Goal: Information Seeking & Learning: Learn about a topic

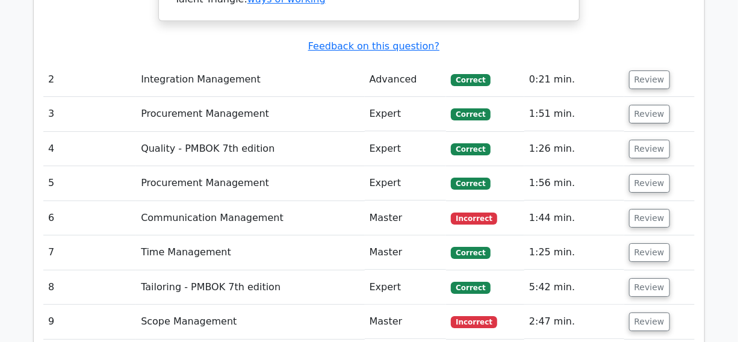
scroll to position [1916, 0]
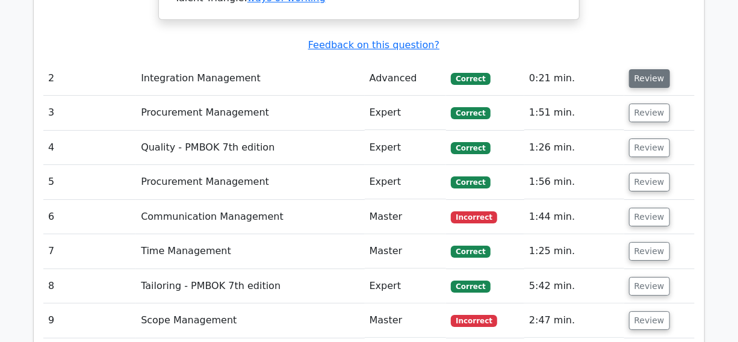
click at [650, 69] on button "Review" at bounding box center [649, 78] width 41 height 19
click at [646, 104] on button "Review" at bounding box center [649, 113] width 41 height 19
click at [644, 139] on button "Review" at bounding box center [649, 148] width 41 height 19
click at [642, 173] on button "Review" at bounding box center [649, 182] width 41 height 19
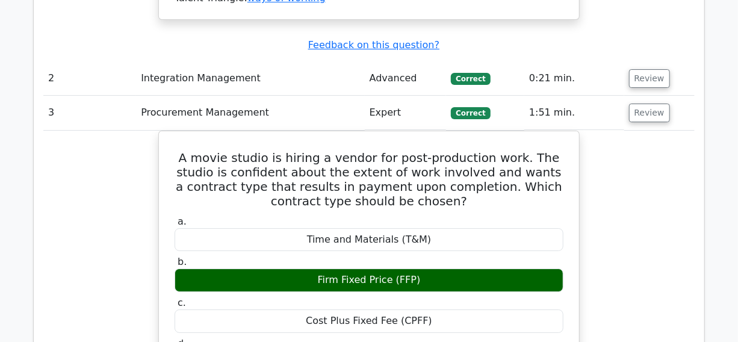
drag, startPoint x: 643, startPoint y: 146, endPoint x: 668, endPoint y: 143, distance: 25.4
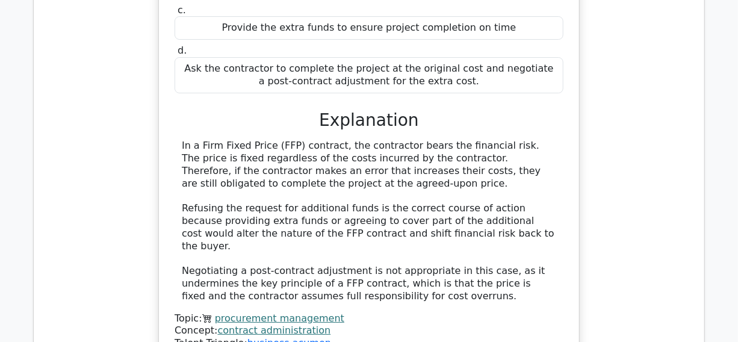
scroll to position [4215, 0]
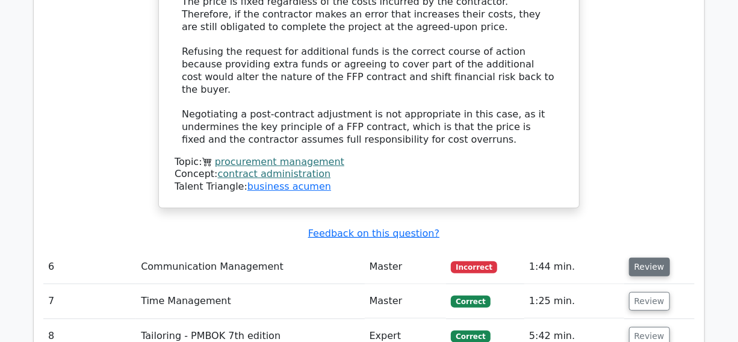
click at [647, 258] on button "Review" at bounding box center [649, 267] width 41 height 19
click at [641, 292] on button "Review" at bounding box center [649, 301] width 41 height 19
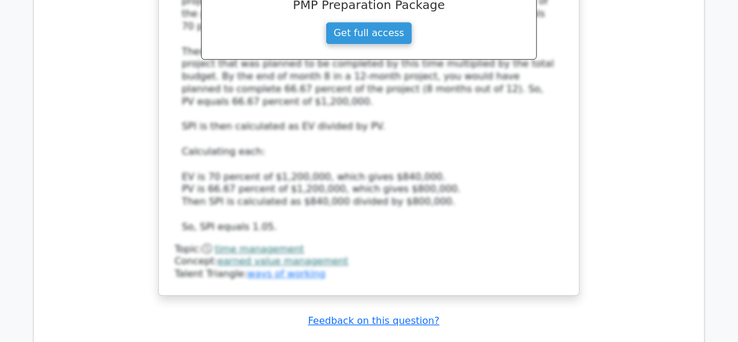
scroll to position [5529, 0]
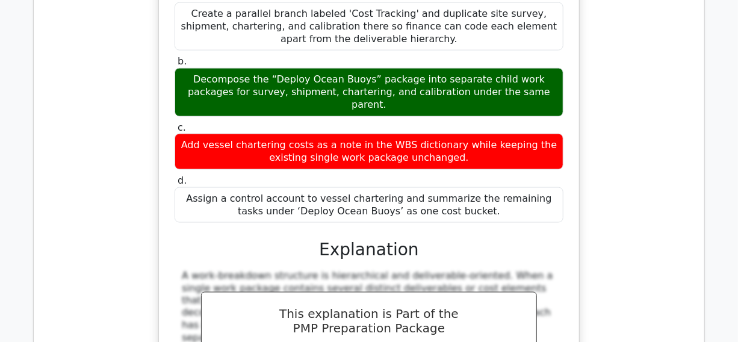
scroll to position [7007, 0]
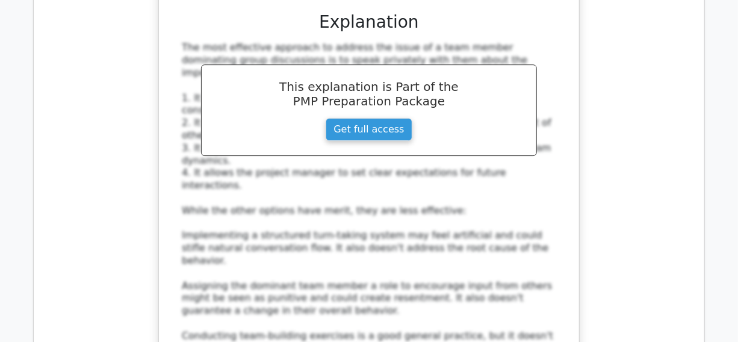
scroll to position [9853, 0]
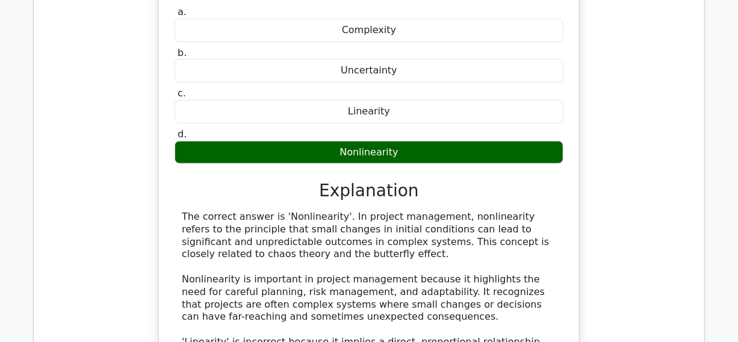
scroll to position [10839, 0]
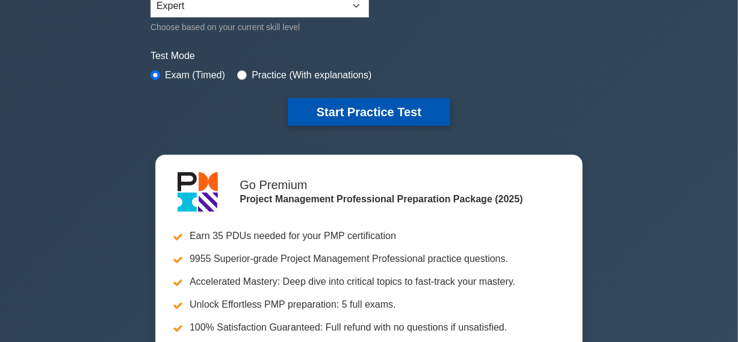
click at [361, 110] on button "Start Practice Test" at bounding box center [369, 112] width 163 height 28
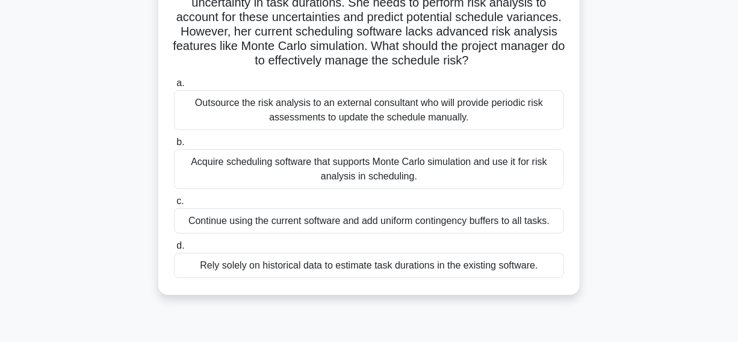
scroll to position [164, 0]
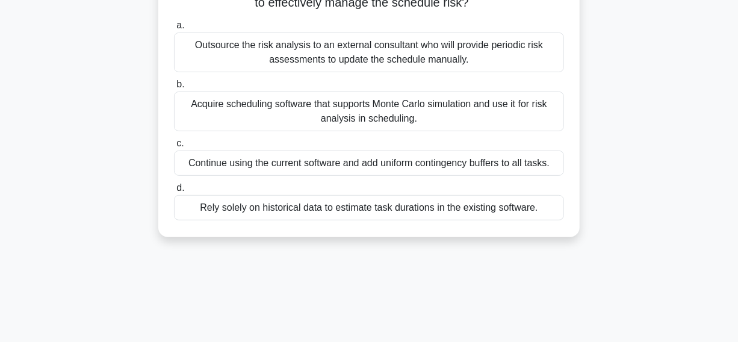
click at [213, 123] on div "Acquire scheduling software that supports Monte Carlo simulation and use it for…" at bounding box center [369, 112] width 390 height 40
click at [174, 89] on input "b. Acquire scheduling software that supports Monte Carlo simulation and use it …" at bounding box center [174, 85] width 0 height 8
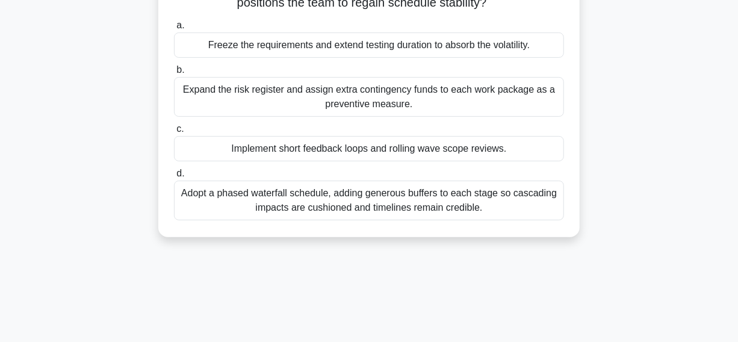
click at [213, 153] on div "Implement short feedback loops and rolling wave scope reviews." at bounding box center [369, 148] width 390 height 25
click at [174, 133] on input "c. Implement short feedback loops and rolling wave scope reviews." at bounding box center [174, 129] width 0 height 8
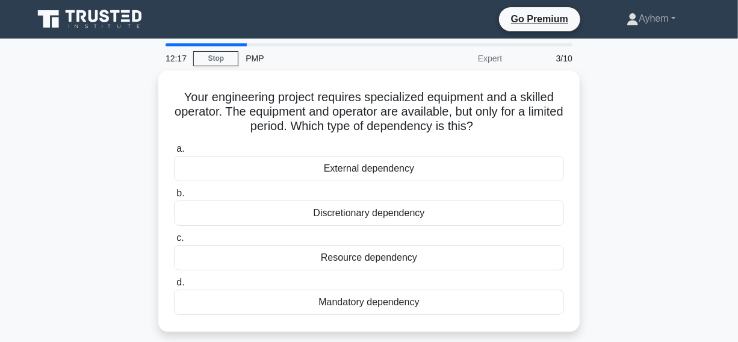
scroll to position [54, 0]
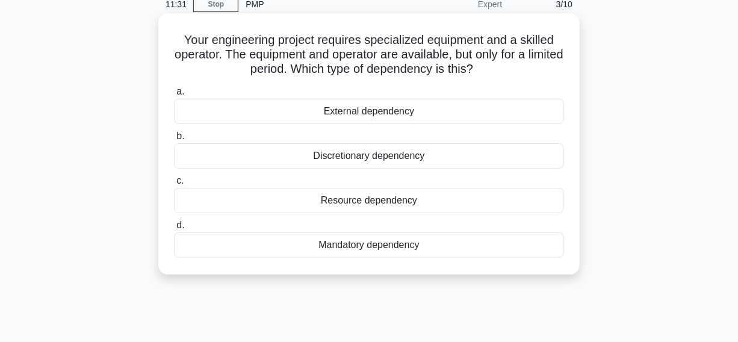
click at [266, 202] on div "Resource dependency" at bounding box center [369, 200] width 390 height 25
click at [174, 185] on input "c. Resource dependency" at bounding box center [174, 181] width 0 height 8
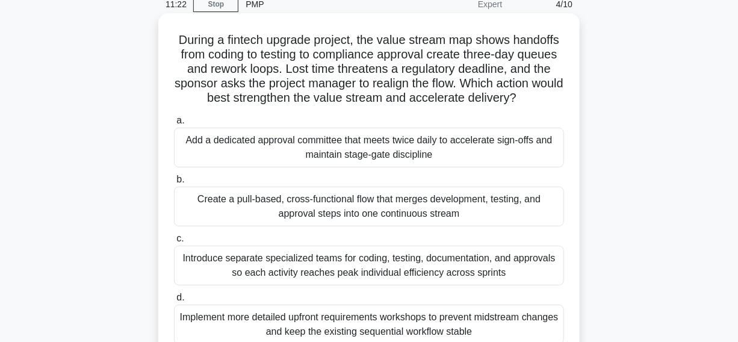
click at [236, 42] on h5 "During a fintech upgrade project, the value stream map shows handoffs from codi…" at bounding box center [369, 69] width 393 height 73
copy h5 "fintech"
click at [303, 47] on h5 "During a fintech upgrade project, the value stream map shows handoffs from codi…" at bounding box center [369, 69] width 393 height 73
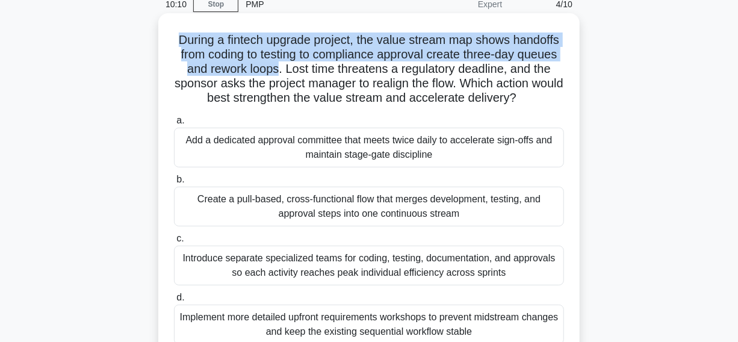
drag, startPoint x: 175, startPoint y: 37, endPoint x: 276, endPoint y: 66, distance: 105.2
click at [276, 66] on h5 "During a fintech upgrade project, the value stream map shows handoffs from codi…" at bounding box center [369, 69] width 393 height 73
copy h5 "During a fintech upgrade project, the value stream map shows handoffs from codi…"
click at [264, 55] on h5 "During a fintech upgrade project, the value stream map shows handoffs from codi…" at bounding box center [369, 69] width 393 height 73
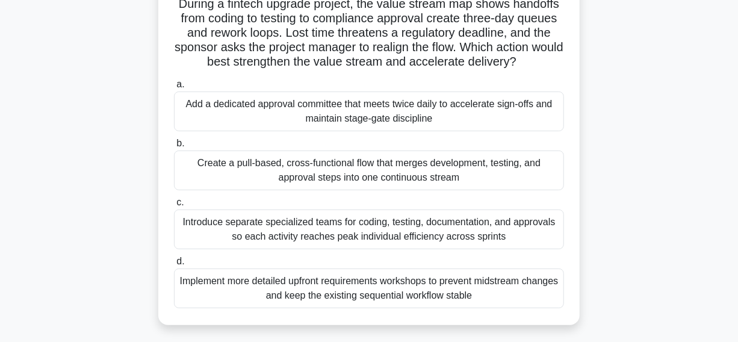
scroll to position [109, 0]
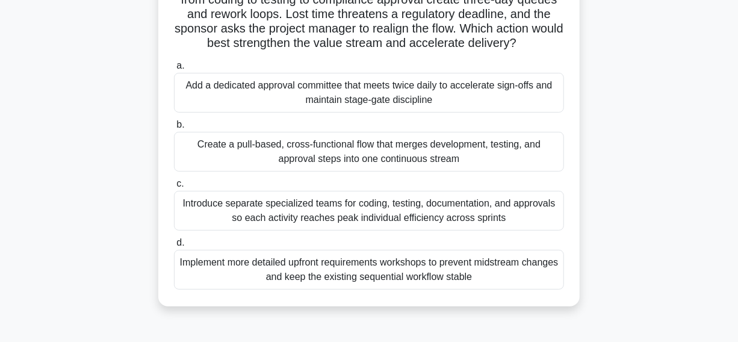
click at [200, 157] on div "Create a pull-based, cross-functional flow that merges development, testing, an…" at bounding box center [369, 152] width 390 height 40
click at [174, 129] on input "b. Create a pull-based, cross-functional flow that merges development, testing,…" at bounding box center [174, 125] width 0 height 8
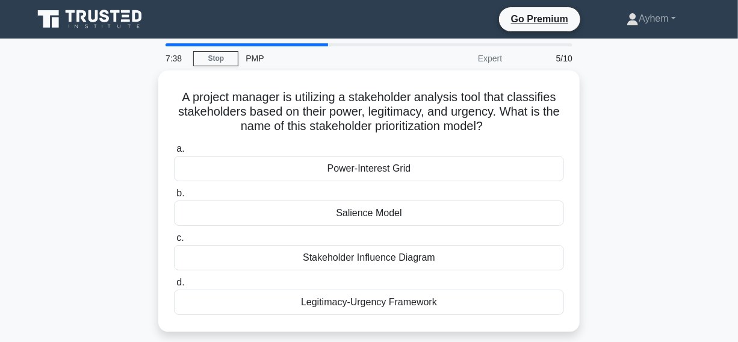
scroll to position [54, 0]
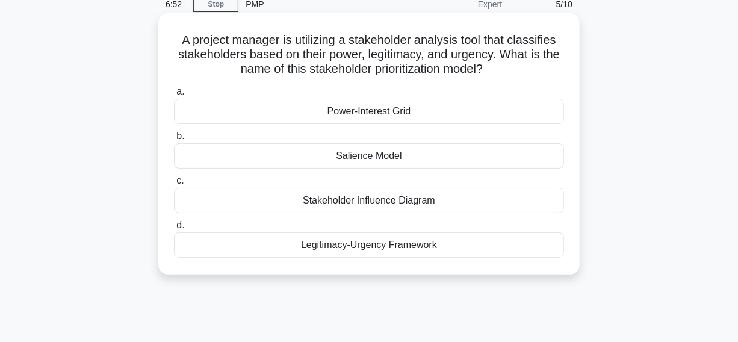
drag, startPoint x: 175, startPoint y: 42, endPoint x: 479, endPoint y: 230, distance: 357.5
click at [508, 249] on div "A project manager is utilizing a stakeholder analysis tool that classifies stak…" at bounding box center [369, 144] width 412 height 252
copy div "A project manager is utilizing a stakeholder analysis tool that classifies stak…"
click at [497, 73] on icon ".spinner_0XTQ{transform-origin:center;animation:spinner_y6GP .75s linear infini…" at bounding box center [490, 70] width 14 height 14
click at [323, 157] on div "Salience Model" at bounding box center [369, 155] width 390 height 25
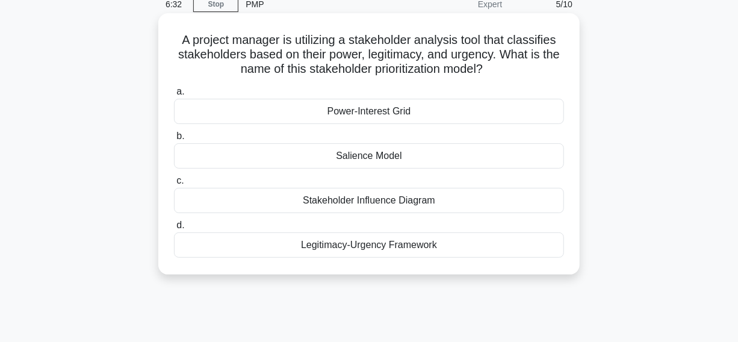
click at [174, 140] on input "b. Salience Model" at bounding box center [174, 136] width 0 height 8
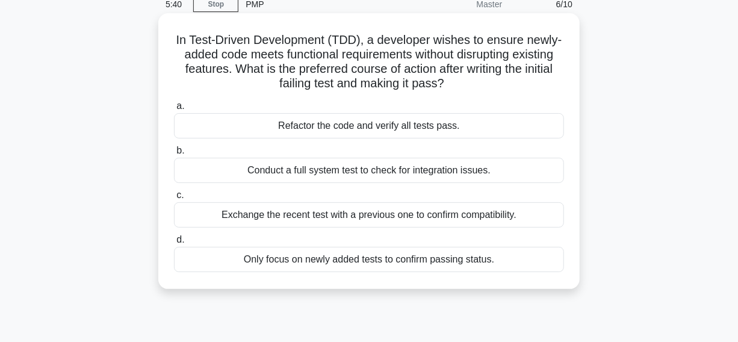
click at [227, 126] on div "Refactor the code and verify all tests pass." at bounding box center [369, 125] width 390 height 25
click at [174, 110] on input "a. Refactor the code and verify all tests pass." at bounding box center [174, 106] width 0 height 8
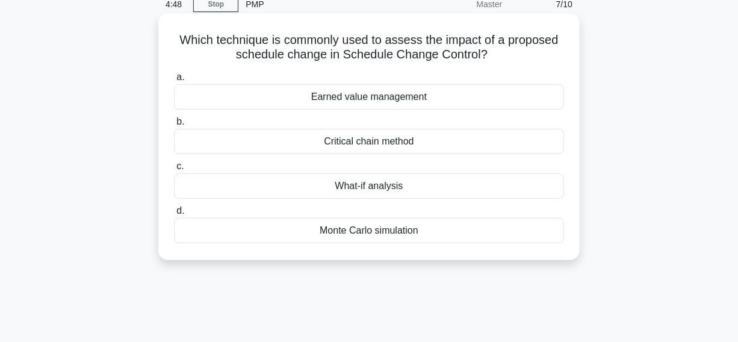
click at [227, 99] on div "Earned value management" at bounding box center [369, 96] width 390 height 25
click at [174, 81] on input "a. Earned value management" at bounding box center [174, 77] width 0 height 8
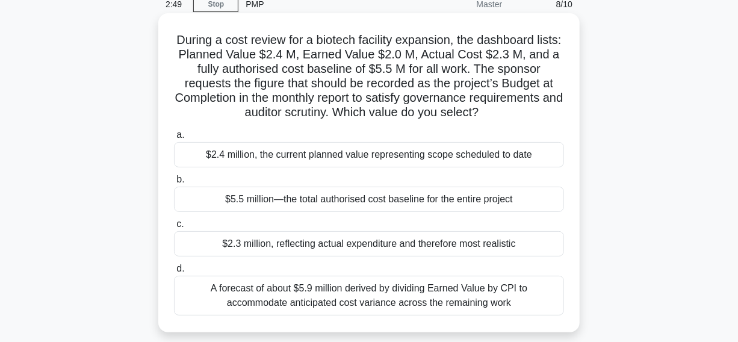
click at [208, 201] on div "$5.5 million—the total authorised cost baseline for the entire project" at bounding box center [369, 199] width 390 height 25
click at [174, 184] on input "b. $5.5 million—the total authorised cost baseline for the entire project" at bounding box center [174, 180] width 0 height 8
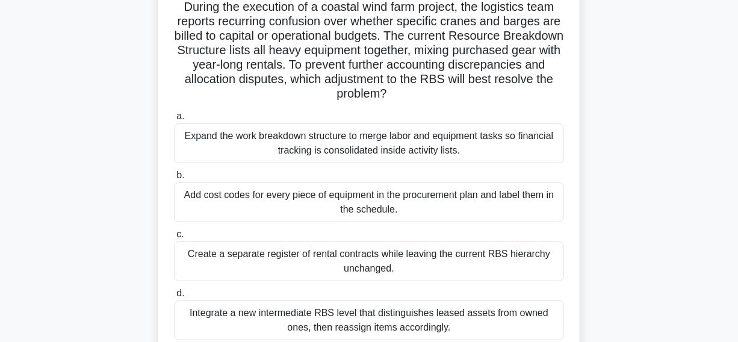
scroll to position [109, 0]
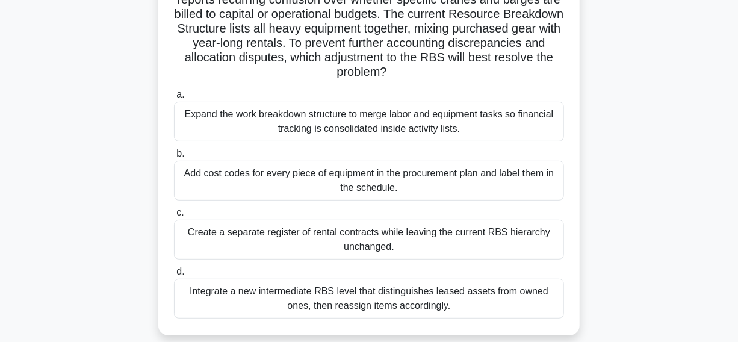
click at [221, 307] on div "Integrate a new intermediate RBS level that distinguishes leased assets from ow…" at bounding box center [369, 299] width 390 height 40
click at [174, 276] on input "d. Integrate a new intermediate RBS level that distinguishes leased assets from…" at bounding box center [174, 272] width 0 height 8
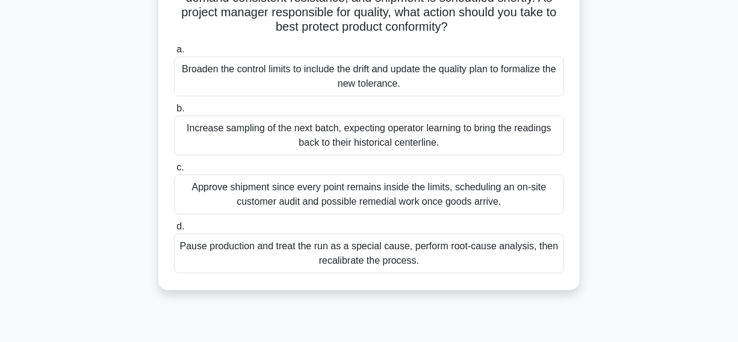
scroll to position [164, 0]
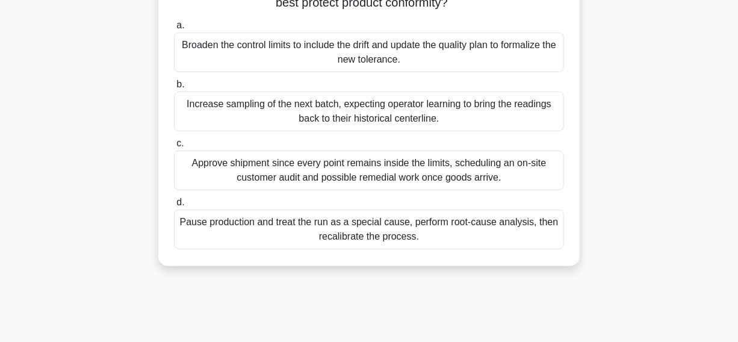
click at [210, 232] on div "Pause production and treat the run as a special cause, perform root-cause analy…" at bounding box center [369, 230] width 390 height 40
click at [174, 207] on input "d. Pause production and treat the run as a special cause, perform root-cause an…" at bounding box center [174, 203] width 0 height 8
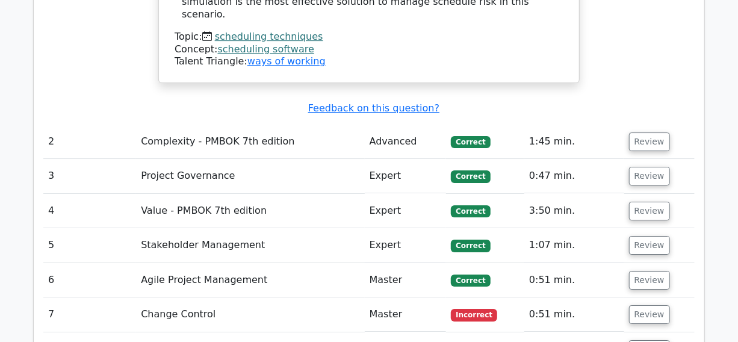
scroll to position [1697, 0]
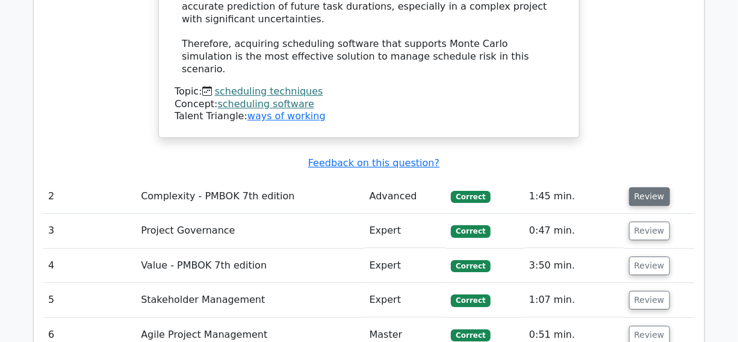
click at [644, 187] on button "Review" at bounding box center [649, 196] width 41 height 19
click at [644, 222] on button "Review" at bounding box center [649, 231] width 41 height 19
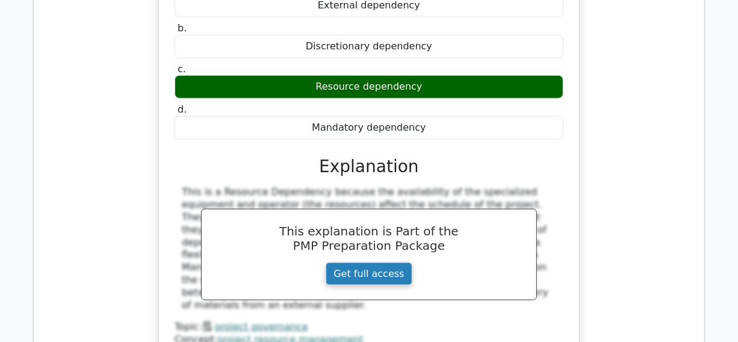
scroll to position [2901, 0]
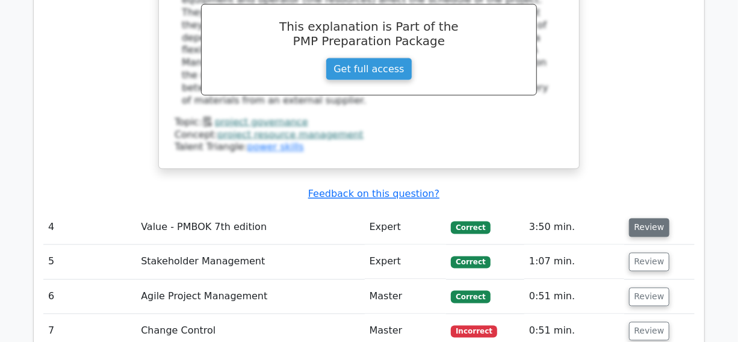
click at [645, 219] on button "Review" at bounding box center [649, 228] width 41 height 19
click at [641, 253] on button "Review" at bounding box center [649, 262] width 41 height 19
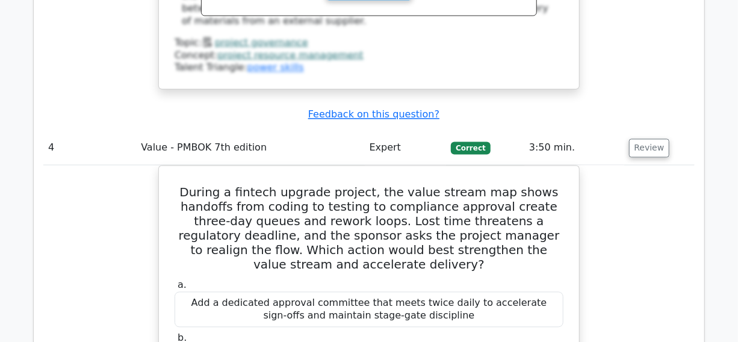
scroll to position [2956, 0]
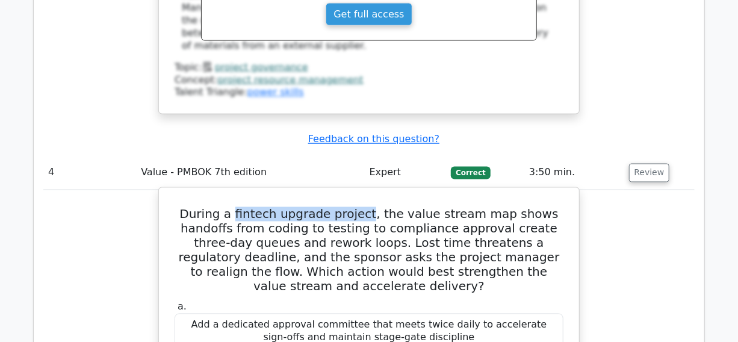
drag, startPoint x: 248, startPoint y: 46, endPoint x: 376, endPoint y: 53, distance: 127.8
click at [376, 207] on h5 "During a fintech upgrade project, the value stream map shows handoffs from codi…" at bounding box center [368, 250] width 391 height 87
copy h5 "fintech upgrade project"
click at [383, 207] on h5 "During a fintech upgrade project, the value stream map shows handoffs from codi…" at bounding box center [368, 250] width 391 height 87
click at [346, 207] on h5 "During a fintech upgrade project, the value stream map shows handoffs from codi…" at bounding box center [368, 250] width 391 height 87
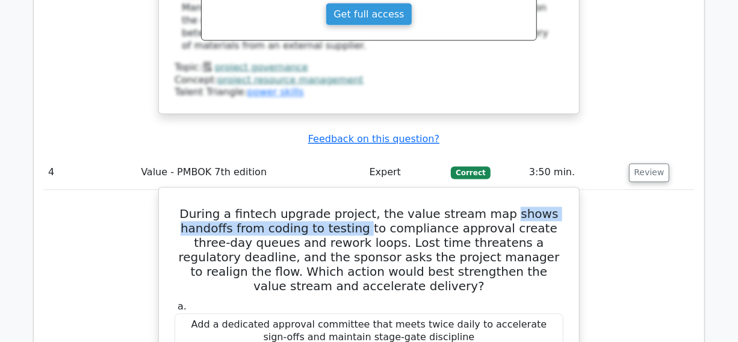
drag, startPoint x: 506, startPoint y: 48, endPoint x: 355, endPoint y: 68, distance: 151.9
click at [355, 207] on h5 "During a fintech upgrade project, the value stream map shows handoffs from codi…" at bounding box center [368, 250] width 391 height 87
copy h5 "shows handoffs from coding to testing"
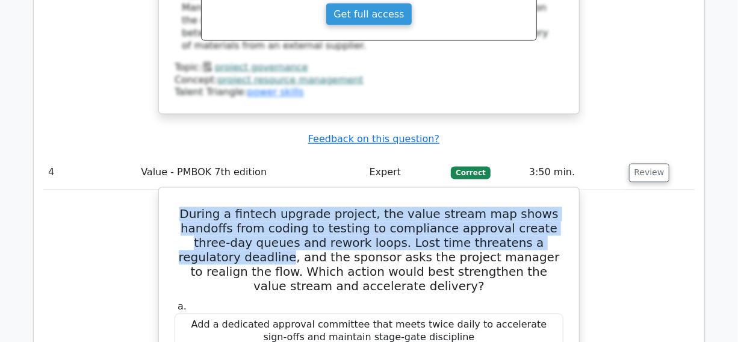
drag, startPoint x: 198, startPoint y: 46, endPoint x: 219, endPoint y: 96, distance: 54.5
click at [219, 207] on h5 "During a fintech upgrade project, the value stream map shows handoffs from codi…" at bounding box center [368, 250] width 391 height 87
copy h5 "During a fintech upgrade project, the value stream map shows handoffs from codi…"
click at [296, 207] on h5 "During a fintech upgrade project, the value stream map shows handoffs from codi…" at bounding box center [368, 250] width 391 height 87
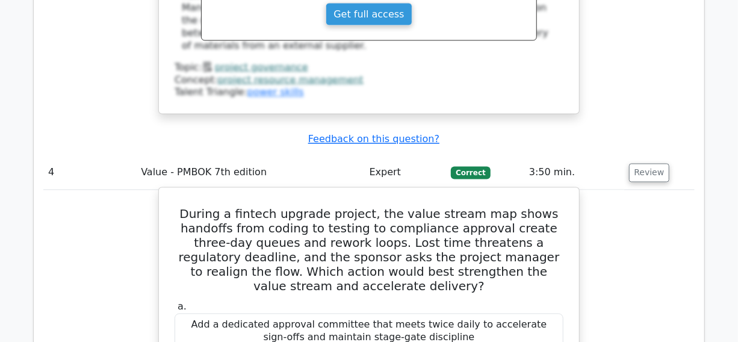
click at [194, 207] on h5 "During a fintech upgrade project, the value stream map shows handoffs from codi…" at bounding box center [368, 250] width 391 height 87
copy h5 "handoffs"
click at [288, 207] on h5 "During a fintech upgrade project, the value stream map shows handoffs from codi…" at bounding box center [368, 250] width 391 height 87
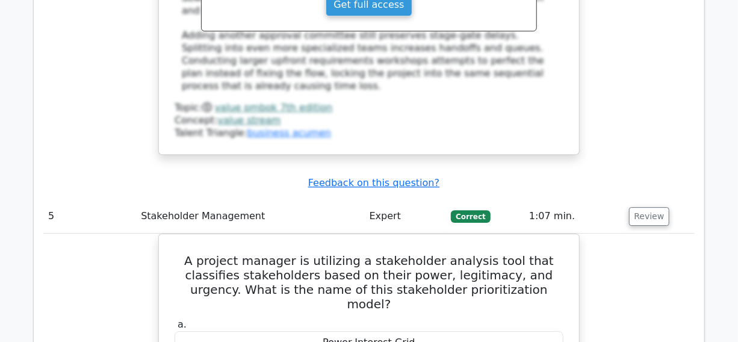
scroll to position [3613, 0]
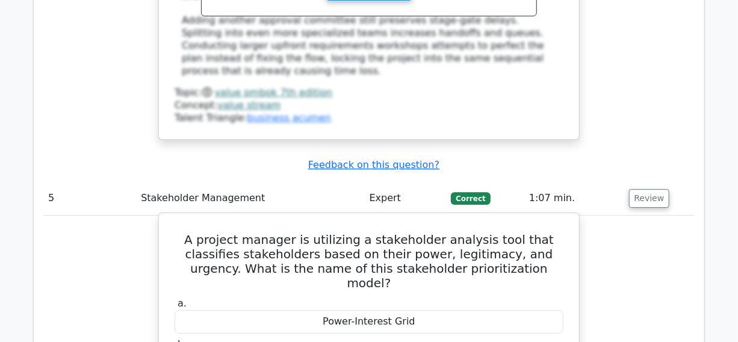
click at [338, 232] on h5 "A project manager is utilizing a stakeholder analysis tool that classifies stak…" at bounding box center [368, 261] width 391 height 58
click at [383, 232] on h5 "A project manager is utilizing a stakeholder analysis tool that classifies stak…" at bounding box center [368, 261] width 391 height 58
click at [482, 232] on h5 "A project manager is utilizing a stakeholder analysis tool that classifies stak…" at bounding box center [368, 261] width 391 height 58
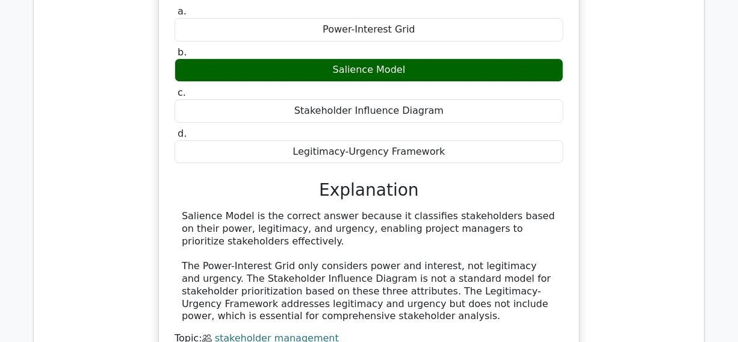
scroll to position [3996, 0]
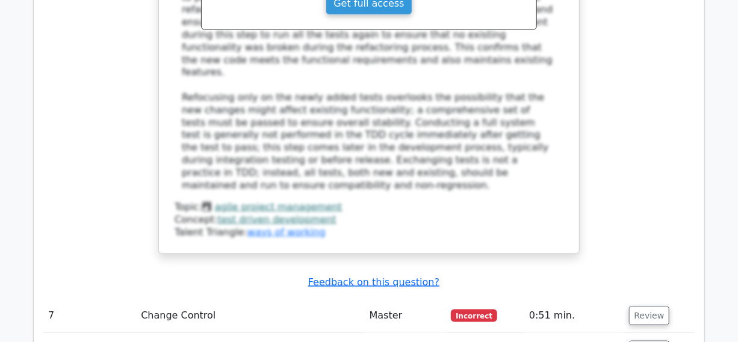
scroll to position [4763, 0]
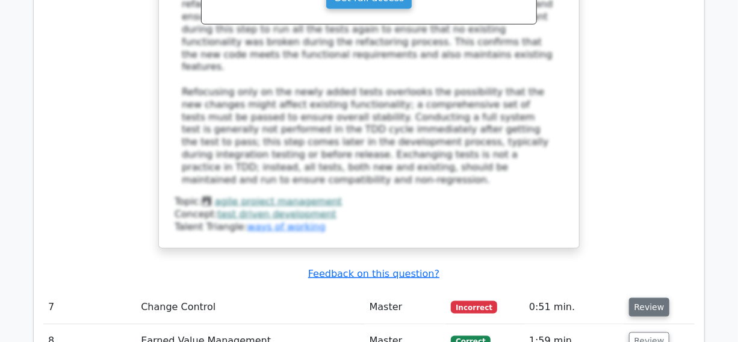
click at [640, 298] on button "Review" at bounding box center [649, 307] width 41 height 19
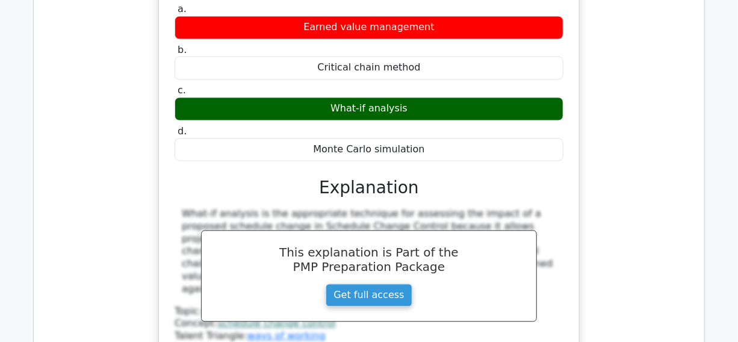
scroll to position [5255, 0]
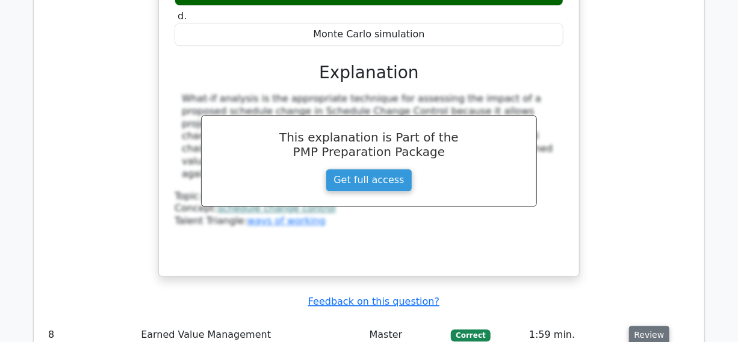
click at [646, 326] on button "Review" at bounding box center [649, 335] width 41 height 19
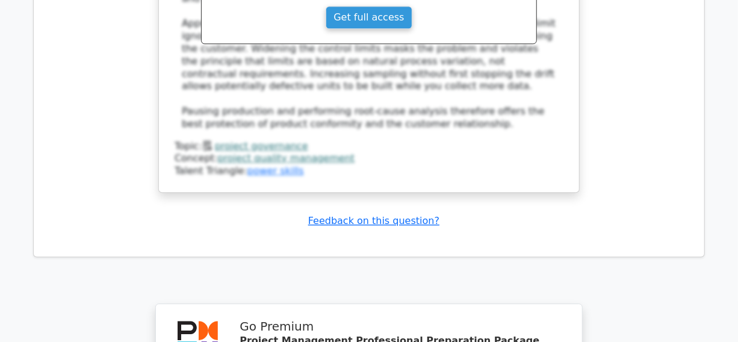
scroll to position [7627, 0]
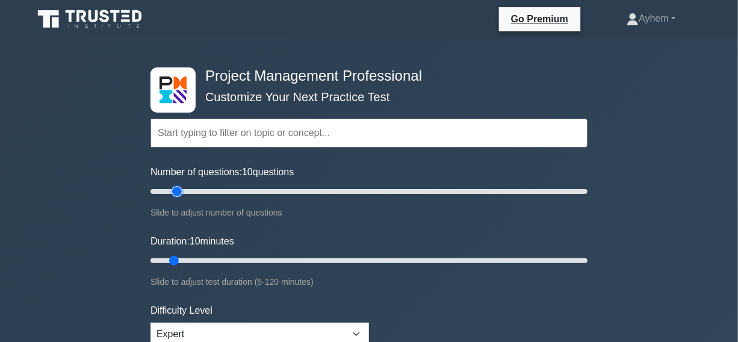
type input "15"
click at [178, 191] on input "Number of questions: 10 questions" at bounding box center [369, 191] width 437 height 14
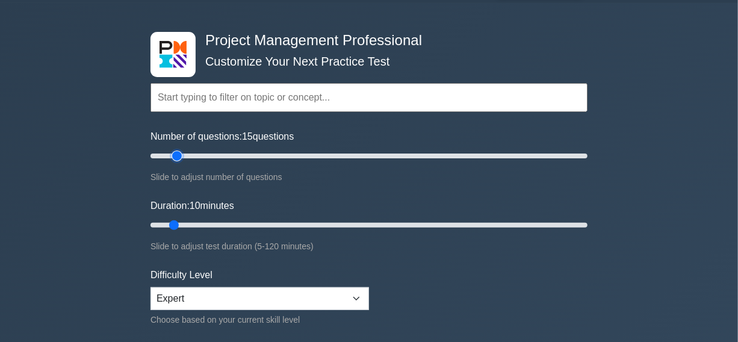
scroll to position [54, 0]
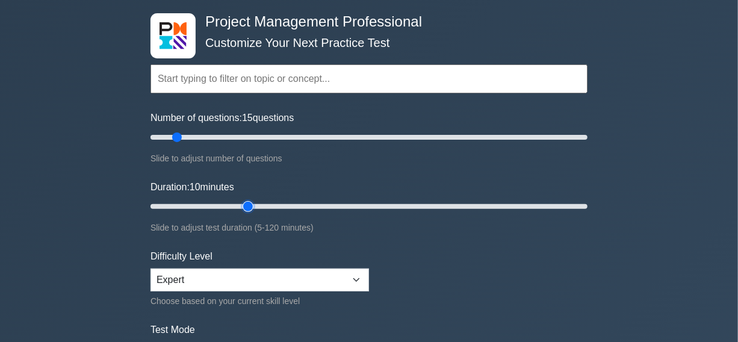
type input "30"
click at [240, 203] on input "Duration: 10 minutes" at bounding box center [369, 206] width 437 height 14
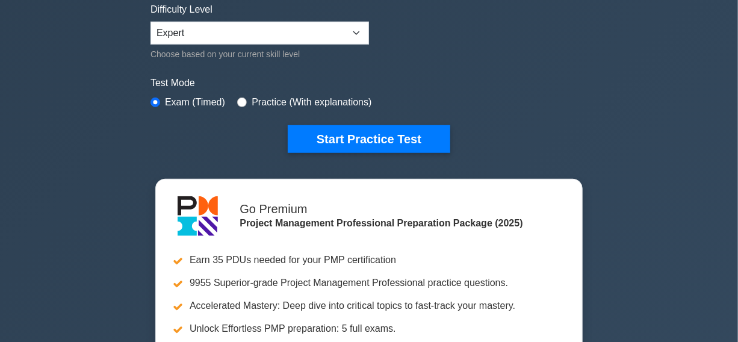
scroll to position [273, 0]
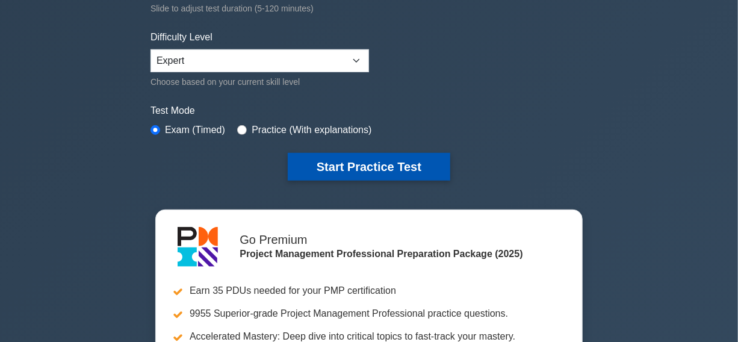
drag, startPoint x: 349, startPoint y: 166, endPoint x: 167, endPoint y: 187, distance: 183.7
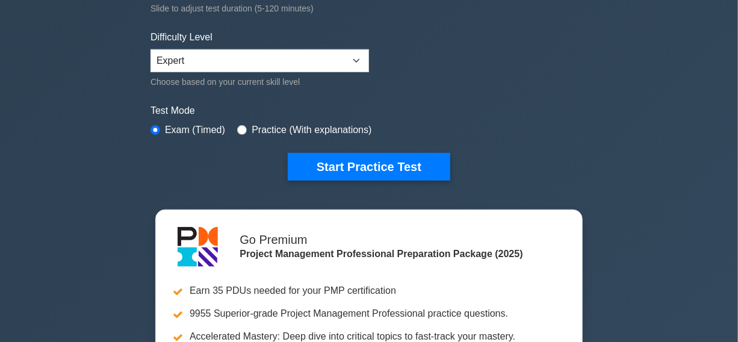
click at [349, 166] on button "Start Practice Test" at bounding box center [369, 167] width 163 height 28
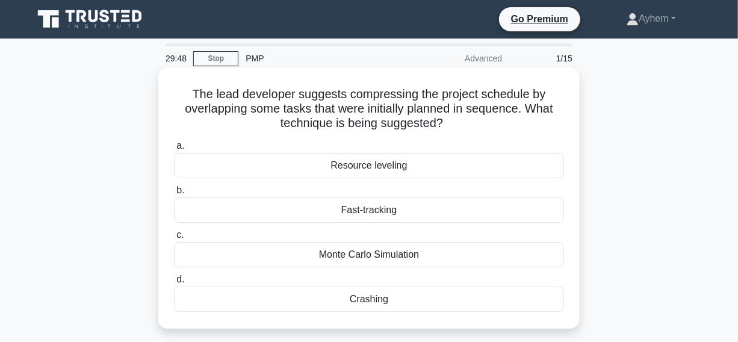
click at [284, 216] on div "Fast-tracking" at bounding box center [369, 210] width 390 height 25
click at [174, 195] on input "b. Fast-tracking" at bounding box center [174, 191] width 0 height 8
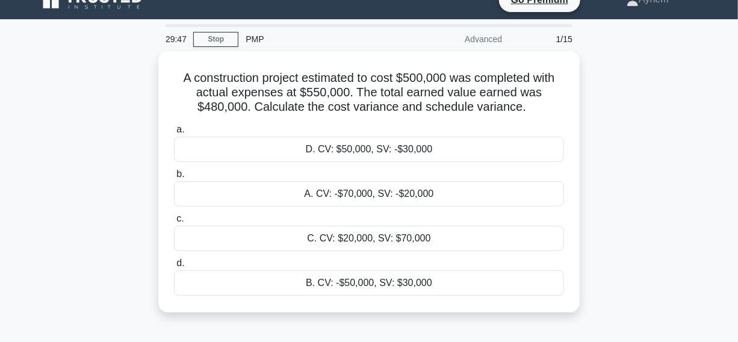
scroll to position [54, 0]
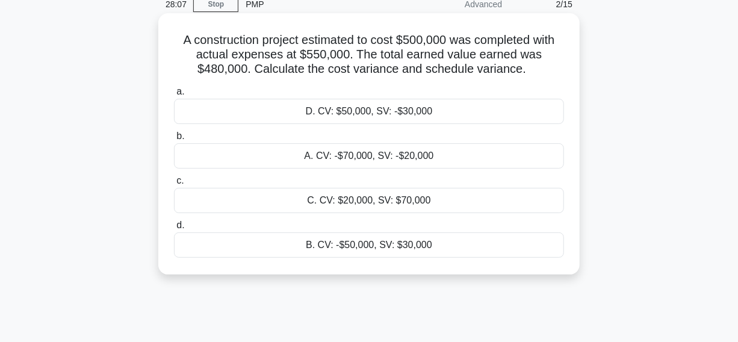
click at [288, 157] on div "A. CV: -$70,000, SV: -$20,000" at bounding box center [369, 155] width 390 height 25
click at [174, 140] on input "b. A. CV: -$70,000, SV: -$20,000" at bounding box center [174, 136] width 0 height 8
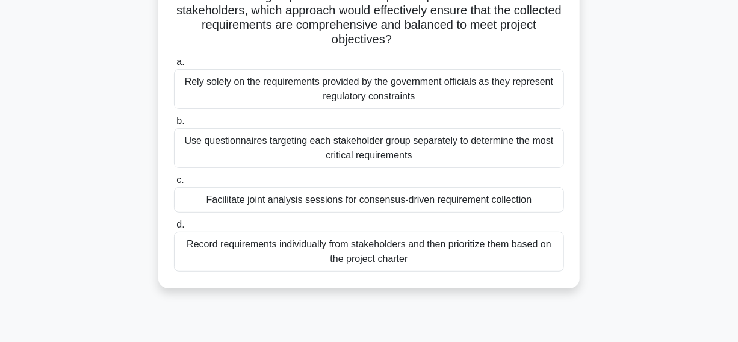
scroll to position [164, 0]
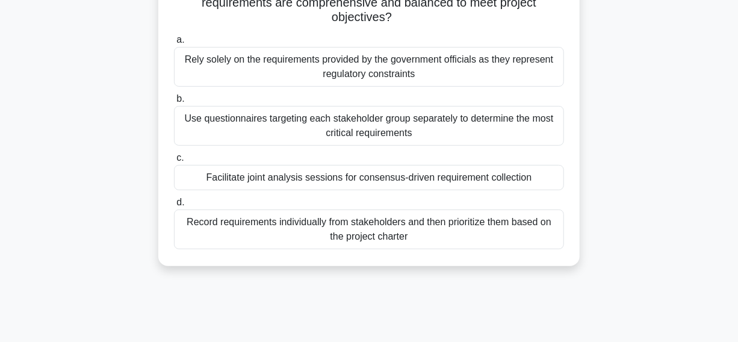
click at [195, 182] on div "Facilitate joint analysis sessions for consensus-driven requirement collection" at bounding box center [369, 177] width 390 height 25
click at [174, 162] on input "c. Facilitate joint analysis sessions for consensus-driven requirement collecti…" at bounding box center [174, 158] width 0 height 8
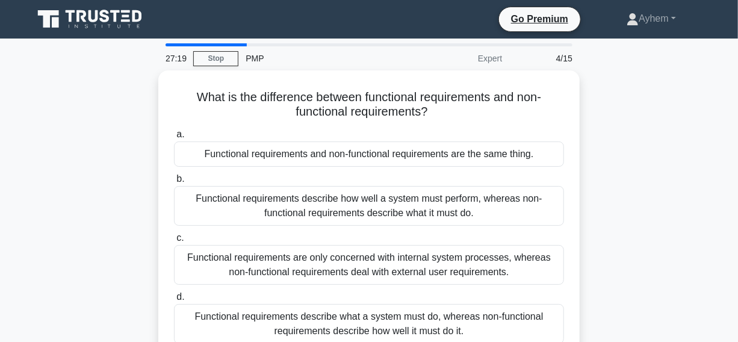
scroll to position [54, 0]
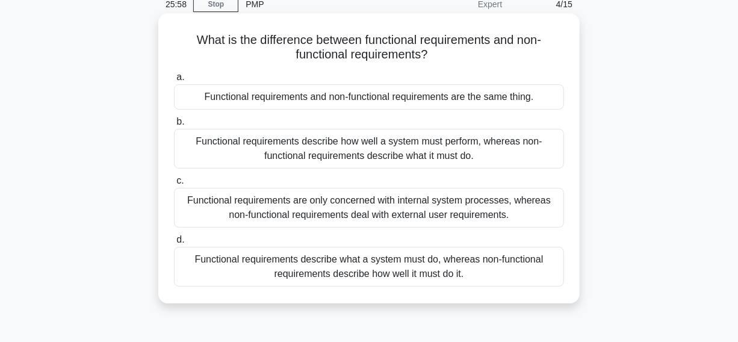
click at [207, 269] on div "Functional requirements describe what a system must do, whereas non-functional …" at bounding box center [369, 267] width 390 height 40
click at [174, 244] on input "d. Functional requirements describe what a system must do, whereas non-function…" at bounding box center [174, 240] width 0 height 8
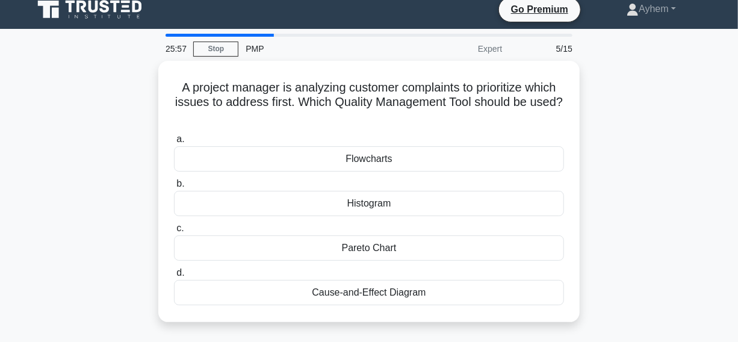
scroll to position [0, 0]
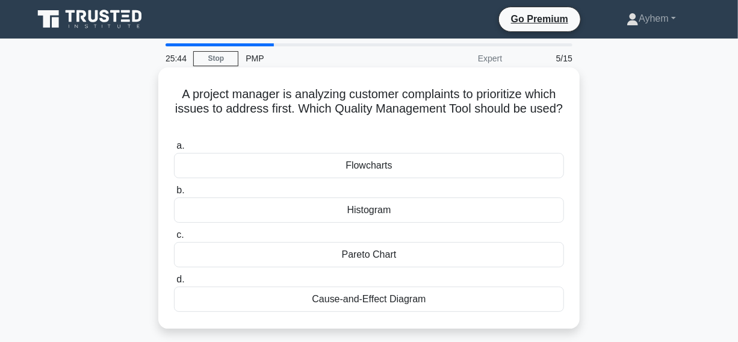
click at [263, 258] on div "Pareto Chart" at bounding box center [369, 254] width 390 height 25
click at [174, 239] on input "c. Pareto Chart" at bounding box center [174, 235] width 0 height 8
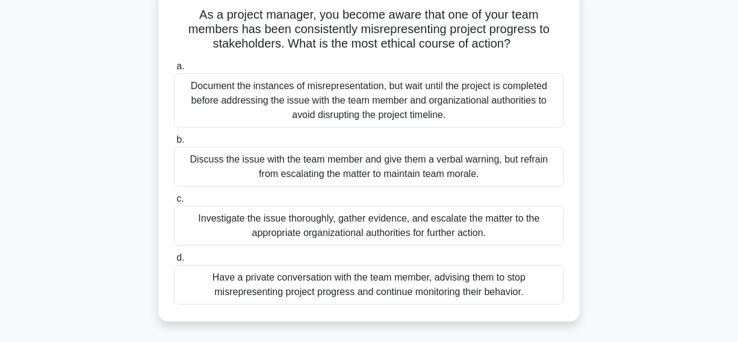
scroll to position [109, 0]
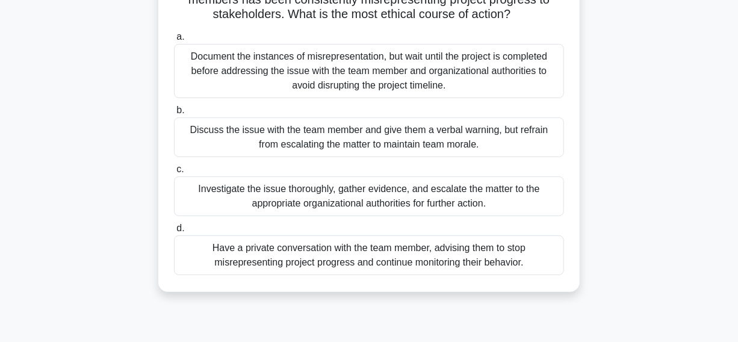
click at [214, 198] on div "Investigate the issue thoroughly, gather evidence, and escalate the matter to t…" at bounding box center [369, 196] width 390 height 40
click at [174, 173] on input "c. Investigate the issue thoroughly, gather evidence, and escalate the matter t…" at bounding box center [174, 170] width 0 height 8
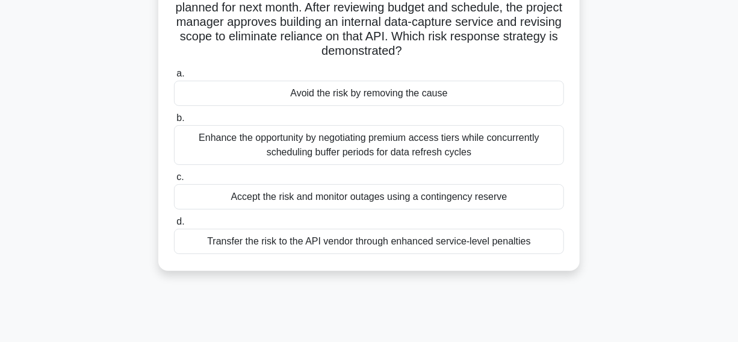
scroll to position [164, 0]
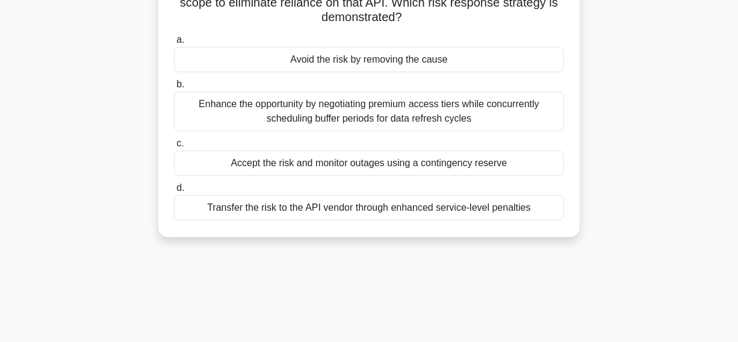
click at [209, 166] on div "Accept the risk and monitor outages using a contingency reserve" at bounding box center [369, 163] width 390 height 25
click at [174, 148] on input "c. Accept the risk and monitor outages using a contingency reserve" at bounding box center [174, 144] width 0 height 8
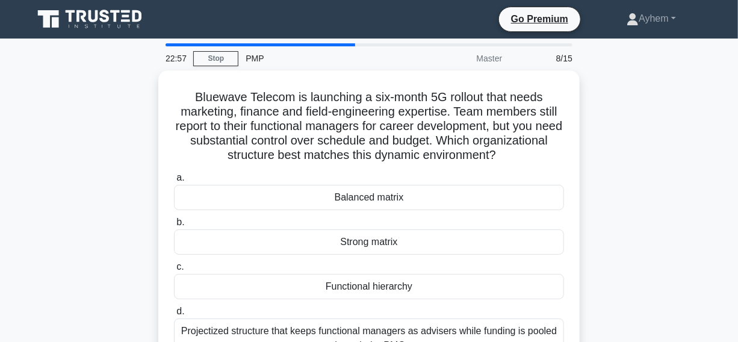
scroll to position [54, 0]
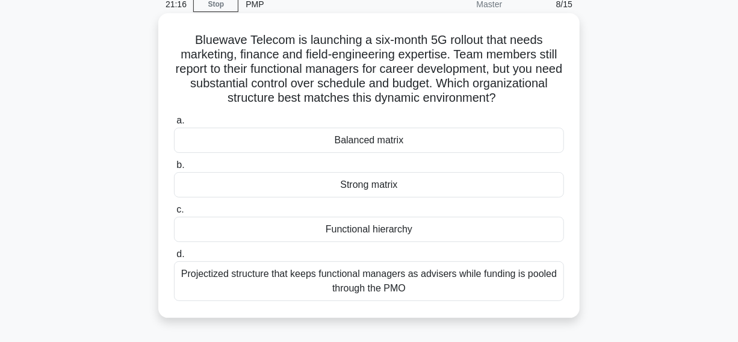
click at [193, 40] on h5 "Bluewave Telecom is launching a six-month 5G rollout that needs marketing, fina…" at bounding box center [369, 69] width 393 height 73
drag, startPoint x: 458, startPoint y: 52, endPoint x: 549, endPoint y: 96, distance: 101.3
click at [549, 96] on h5 "Bluewave Telecom is launching a six-month 5G rollout that needs marketing, fina…" at bounding box center [369, 69] width 393 height 73
copy h5 "Team members still report to their functional managers for career development, …"
click at [541, 96] on h5 "Bluewave Telecom is launching a six-month 5G rollout that needs marketing, fina…" at bounding box center [369, 69] width 393 height 73
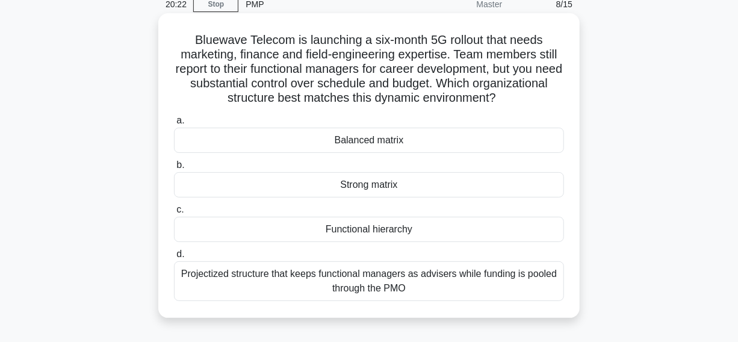
drag, startPoint x: 191, startPoint y: 36, endPoint x: 529, endPoint y: 281, distance: 417.9
click at [553, 291] on div "Bluewave Telecom is launching a six-month 5G rollout that needs marketing, fina…" at bounding box center [369, 165] width 412 height 295
copy div "Bluewave Telecom is launching a six-month 5G rollout that needs marketing, fina…"
click at [504, 100] on icon at bounding box center [500, 99] width 8 height 14
click at [285, 189] on div "Strong matrix" at bounding box center [369, 184] width 390 height 25
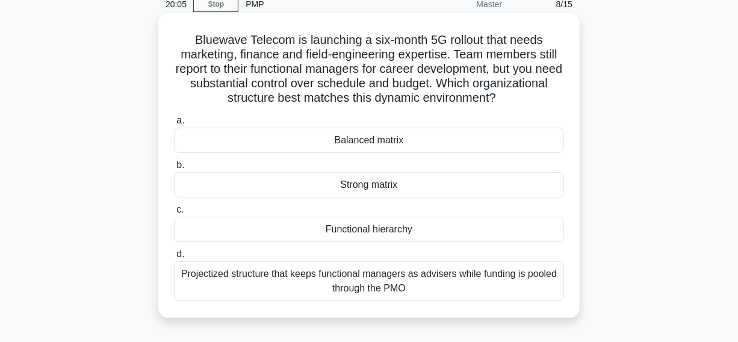
click at [174, 169] on input "b. Strong matrix" at bounding box center [174, 165] width 0 height 8
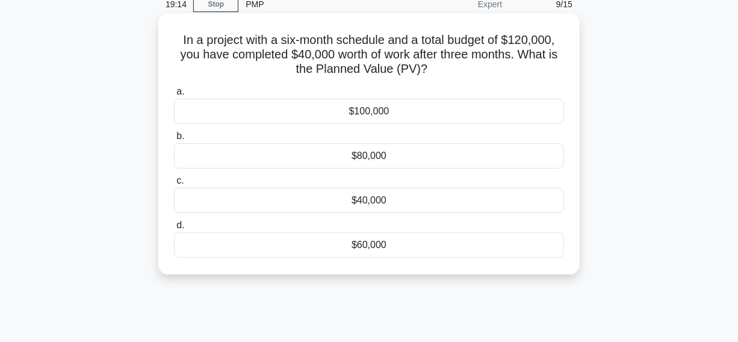
click at [303, 249] on div "$60,000" at bounding box center [369, 244] width 390 height 25
click at [174, 229] on input "d. $60,000" at bounding box center [174, 226] width 0 height 8
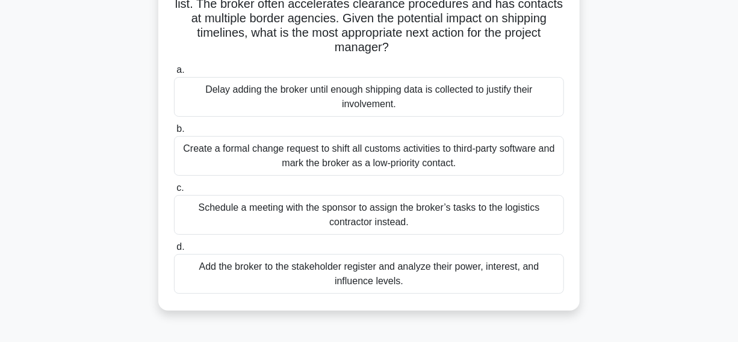
scroll to position [164, 0]
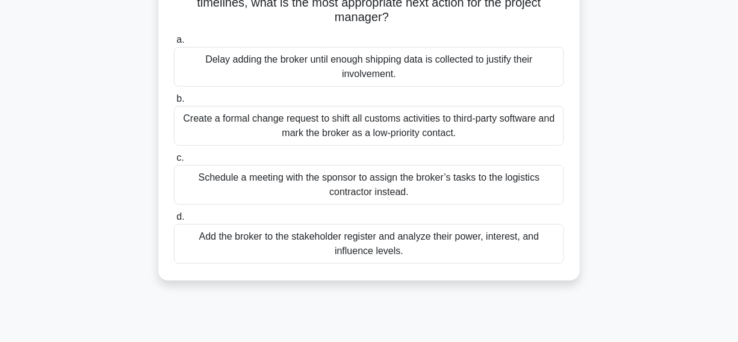
click at [245, 246] on div "Add the broker to the stakeholder register and analyze their power, interest, a…" at bounding box center [369, 244] width 390 height 40
click at [174, 221] on input "d. Add the broker to the stakeholder register and analyze their power, interest…" at bounding box center [174, 217] width 0 height 8
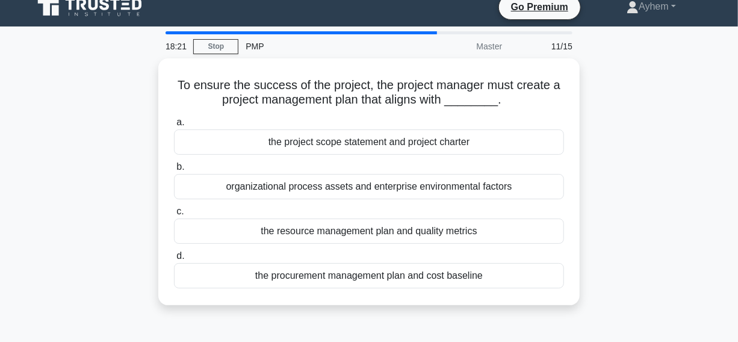
scroll to position [0, 0]
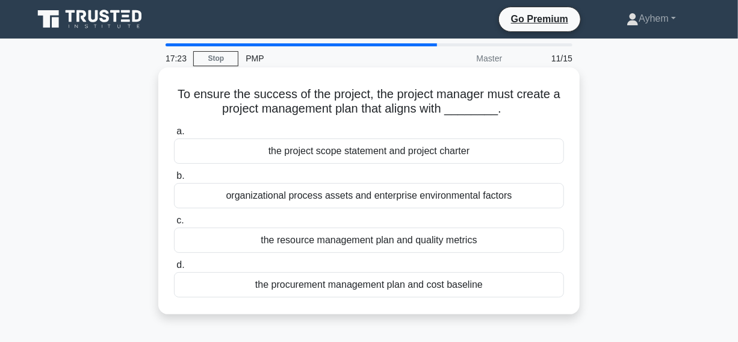
click at [210, 199] on div "organizational process assets and enterprise environmental factors" at bounding box center [369, 195] width 390 height 25
click at [174, 180] on input "b. organizational process assets and enterprise environmental factors" at bounding box center [174, 176] width 0 height 8
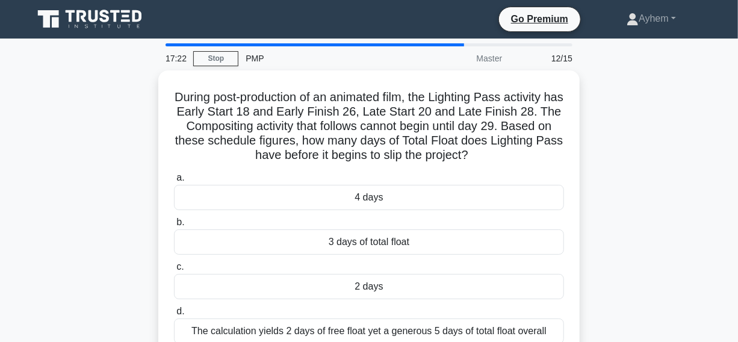
scroll to position [54, 0]
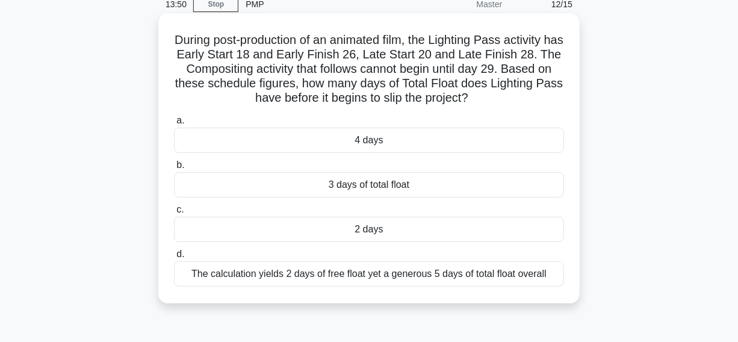
click at [314, 234] on div "2 days" at bounding box center [369, 229] width 390 height 25
click at [174, 214] on input "c. 2 days" at bounding box center [174, 210] width 0 height 8
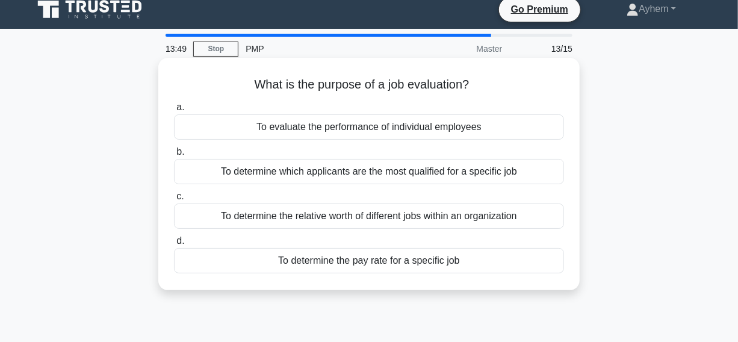
scroll to position [0, 0]
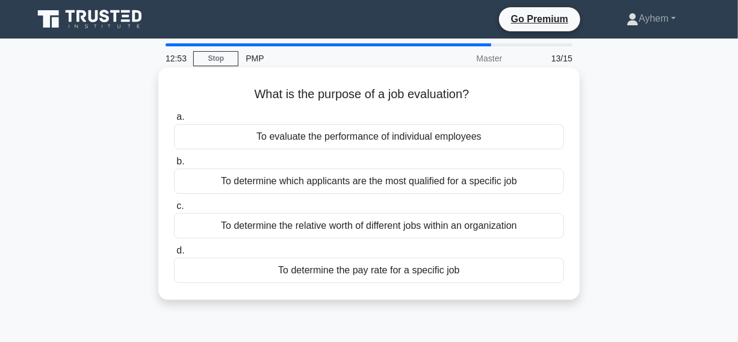
click at [206, 231] on div "To determine the relative worth of different jobs within an organization" at bounding box center [369, 225] width 390 height 25
click at [174, 210] on input "c. To determine the relative worth of different jobs within an organization" at bounding box center [174, 206] width 0 height 8
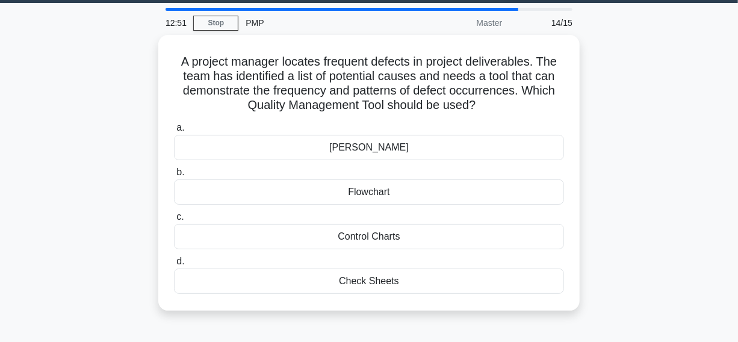
scroll to position [54, 0]
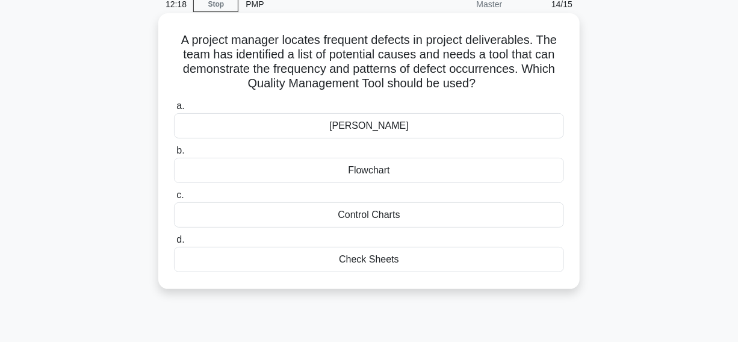
click at [273, 216] on div "Control Charts" at bounding box center [369, 214] width 390 height 25
click at [174, 199] on input "c. Control Charts" at bounding box center [174, 195] width 0 height 8
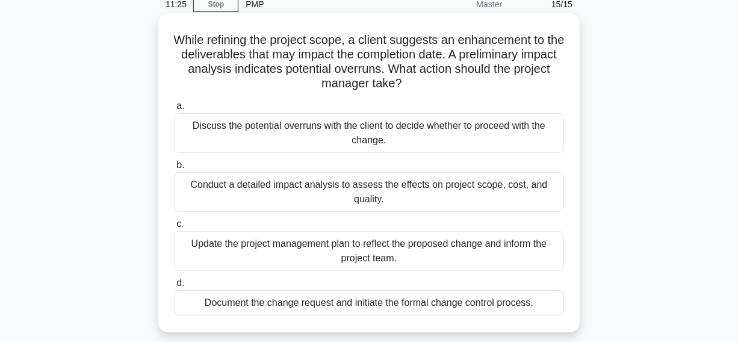
click at [187, 302] on div "Document the change request and initiate the formal change control process." at bounding box center [369, 302] width 390 height 25
click at [174, 287] on input "d. Document the change request and initiate the formal change control process." at bounding box center [174, 283] width 0 height 8
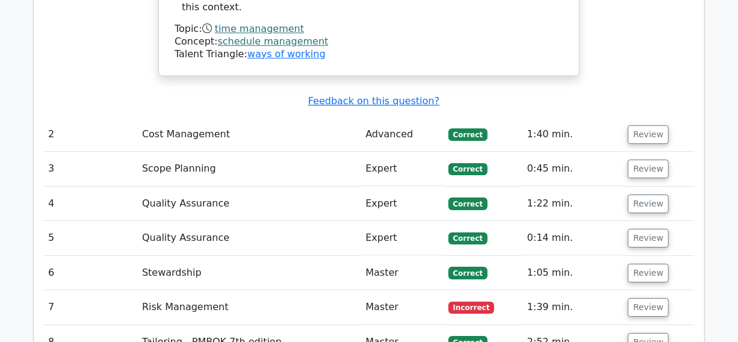
scroll to position [1697, 0]
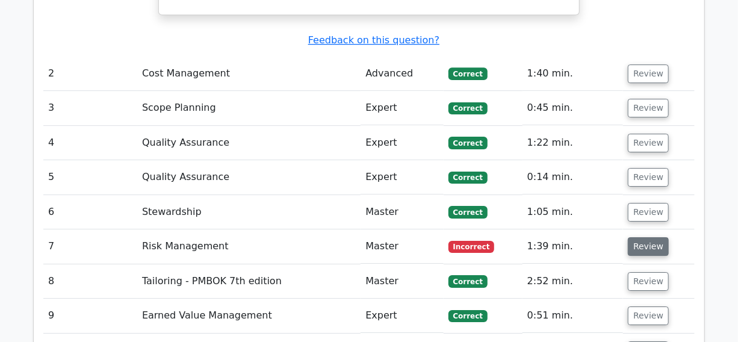
click at [644, 237] on button "Review" at bounding box center [648, 246] width 41 height 19
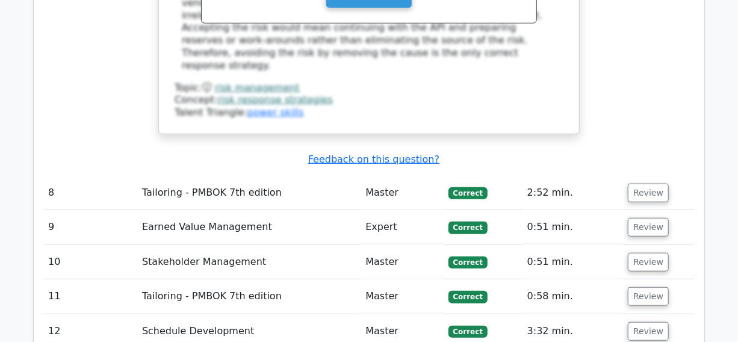
scroll to position [2518, 0]
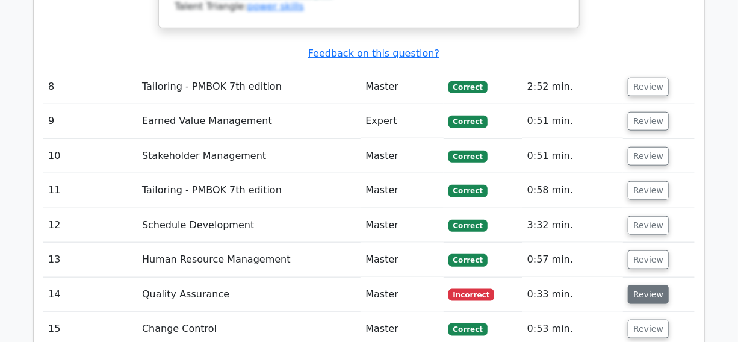
click at [649, 285] on button "Review" at bounding box center [648, 294] width 41 height 19
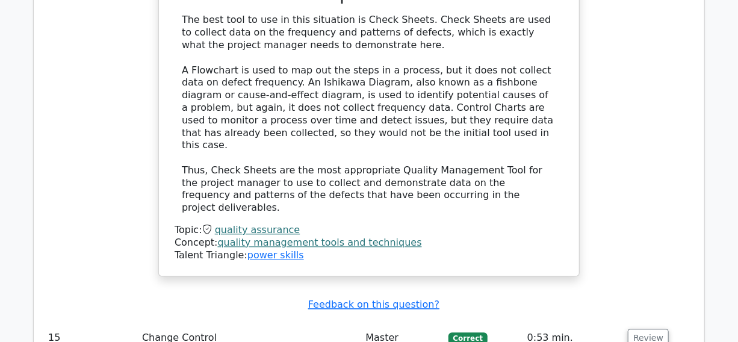
scroll to position [3120, 0]
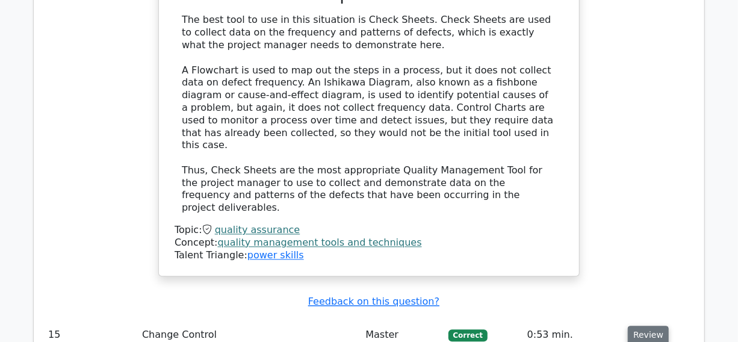
click at [637, 326] on button "Review" at bounding box center [648, 335] width 41 height 19
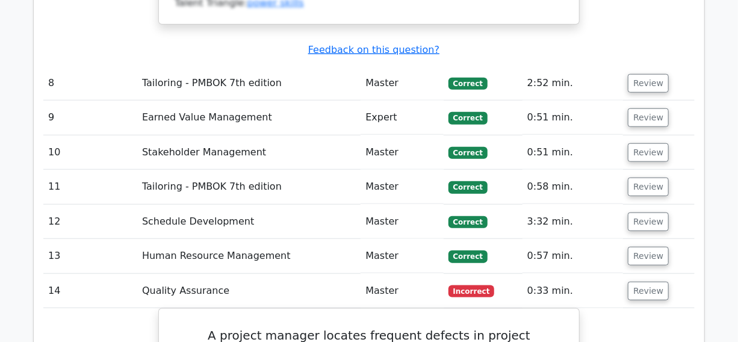
scroll to position [2518, 0]
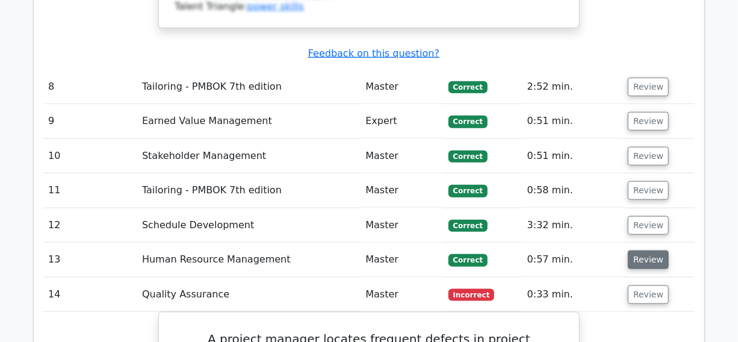
click at [641, 251] on button "Review" at bounding box center [648, 260] width 41 height 19
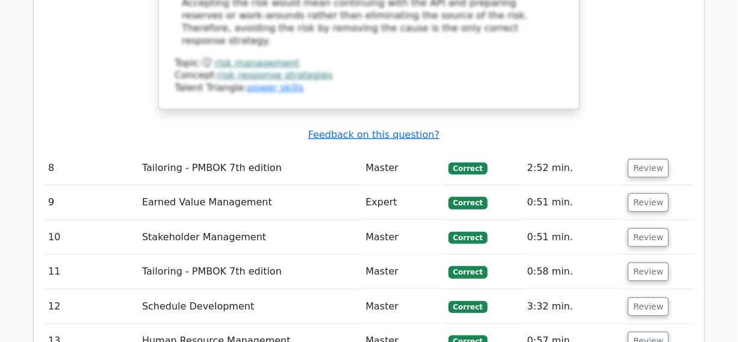
scroll to position [2463, 0]
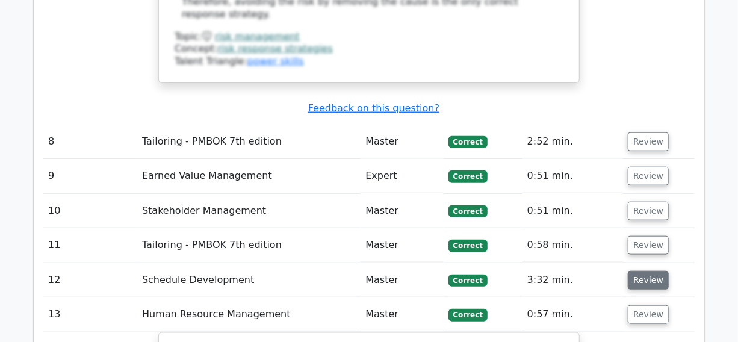
click at [646, 271] on button "Review" at bounding box center [648, 280] width 41 height 19
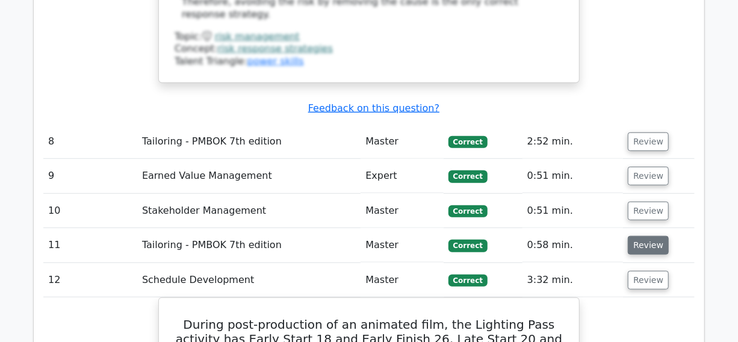
click at [643, 236] on button "Review" at bounding box center [648, 245] width 41 height 19
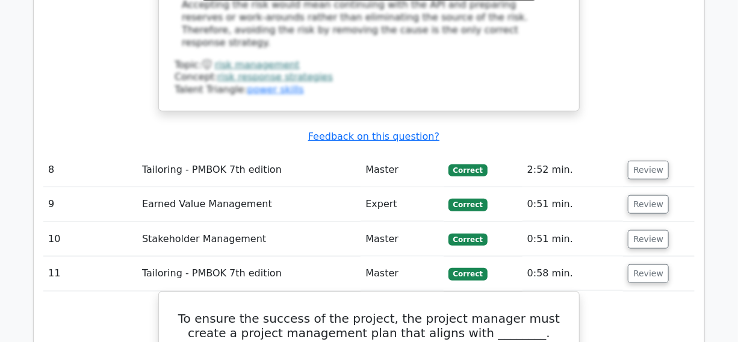
scroll to position [2409, 0]
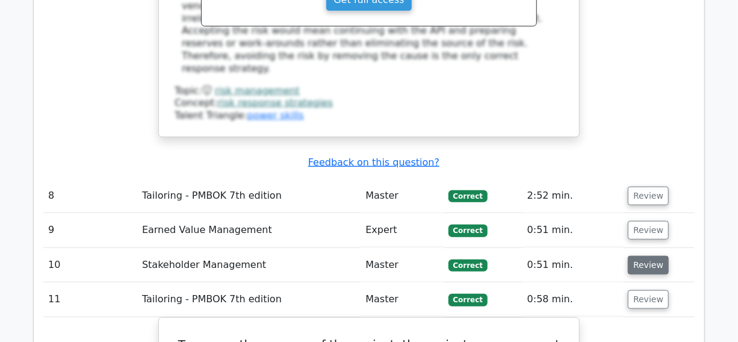
click at [645, 256] on button "Review" at bounding box center [648, 265] width 41 height 19
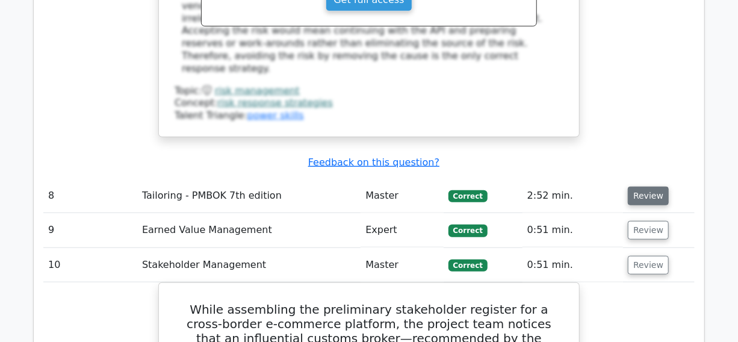
click at [647, 187] on button "Review" at bounding box center [648, 196] width 41 height 19
click at [638, 221] on button "Review" at bounding box center [648, 230] width 41 height 19
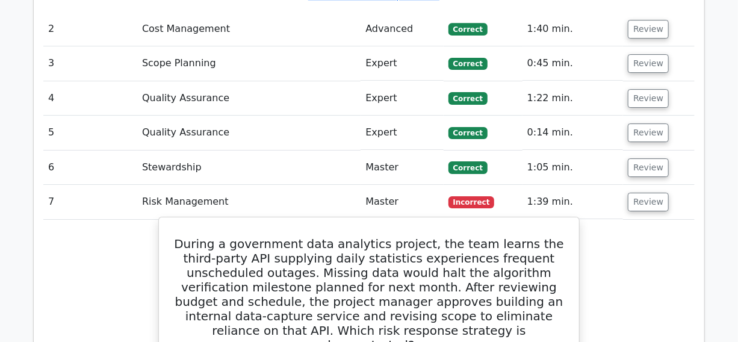
scroll to position [1587, 0]
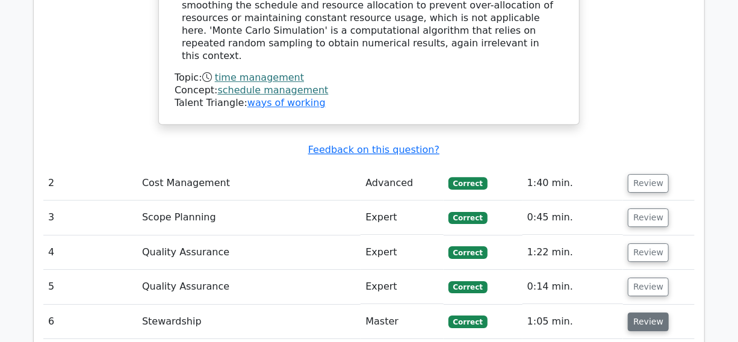
click at [639, 313] on button "Review" at bounding box center [648, 322] width 41 height 19
drag, startPoint x: 649, startPoint y: 213, endPoint x: 647, endPoint y: 184, distance: 29.5
click at [647, 278] on button "Review" at bounding box center [648, 287] width 41 height 19
drag, startPoint x: 644, startPoint y: 182, endPoint x: 645, endPoint y: 176, distance: 6.1
click at [644, 243] on button "Review" at bounding box center [648, 252] width 41 height 19
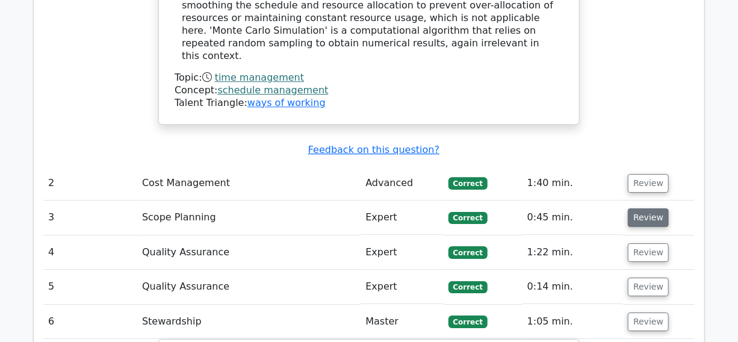
click at [644, 208] on button "Review" at bounding box center [648, 217] width 41 height 19
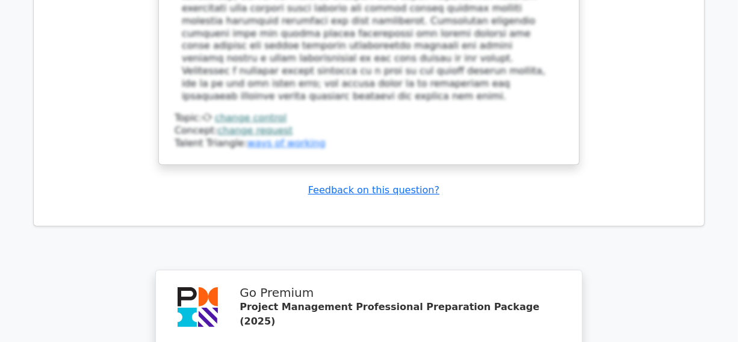
scroll to position [10035, 0]
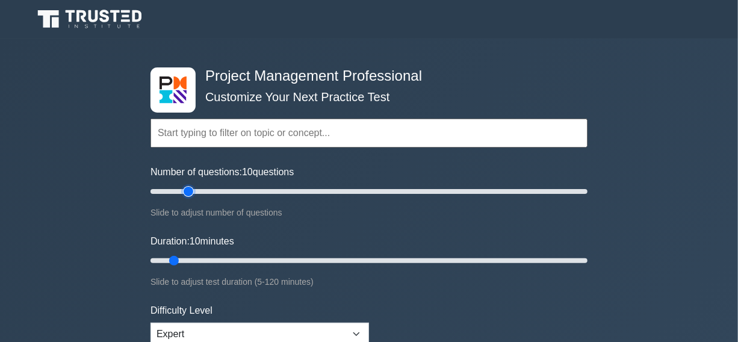
type input "20"
click at [184, 190] on input "Number of questions: 10 questions" at bounding box center [369, 191] width 437 height 14
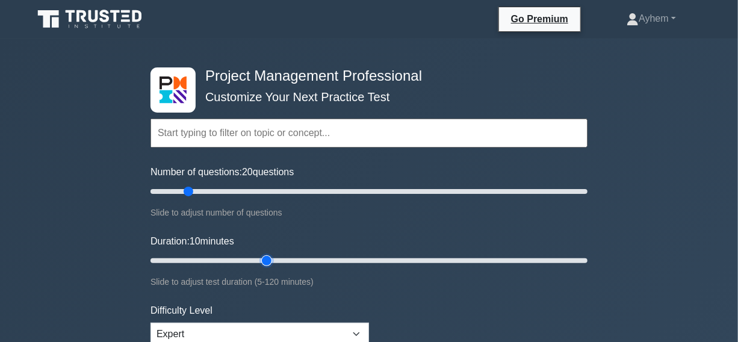
click at [258, 257] on input "Duration: 10 minutes" at bounding box center [369, 261] width 437 height 14
type input "40"
click at [283, 257] on input "Duration: 35 minutes" at bounding box center [369, 261] width 437 height 14
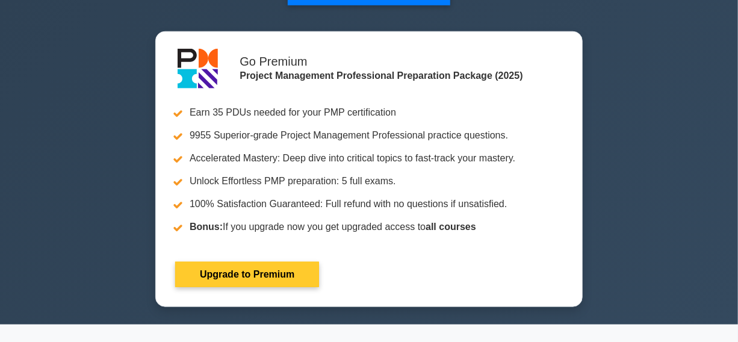
scroll to position [328, 0]
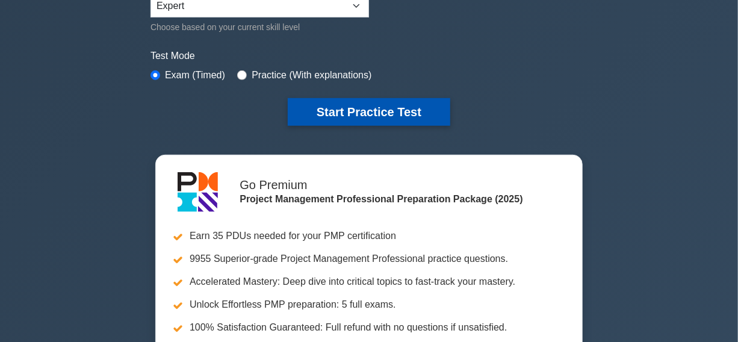
click at [358, 104] on button "Start Practice Test" at bounding box center [369, 112] width 163 height 28
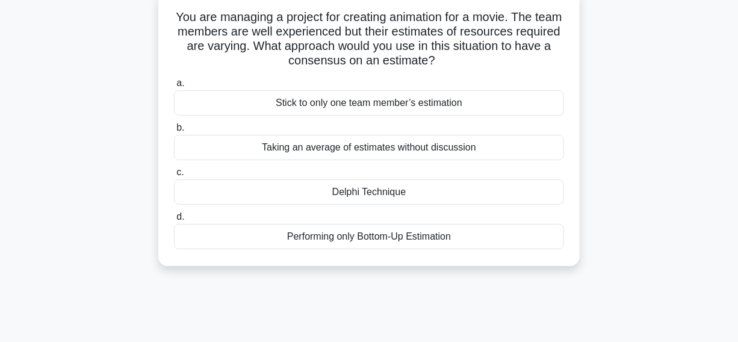
scroll to position [54, 0]
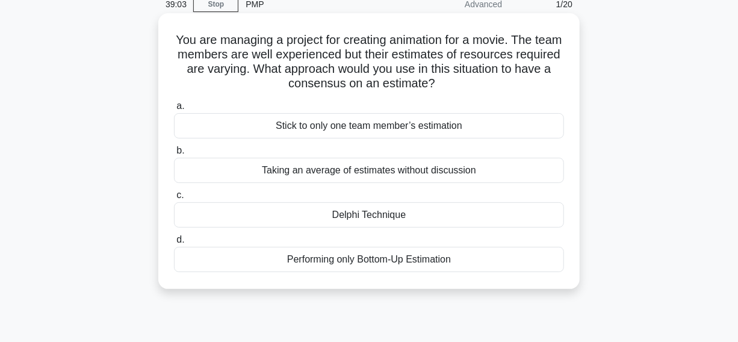
click at [245, 220] on div "Delphi Technique" at bounding box center [369, 214] width 390 height 25
click at [174, 199] on input "c. Delphi Technique" at bounding box center [174, 195] width 0 height 8
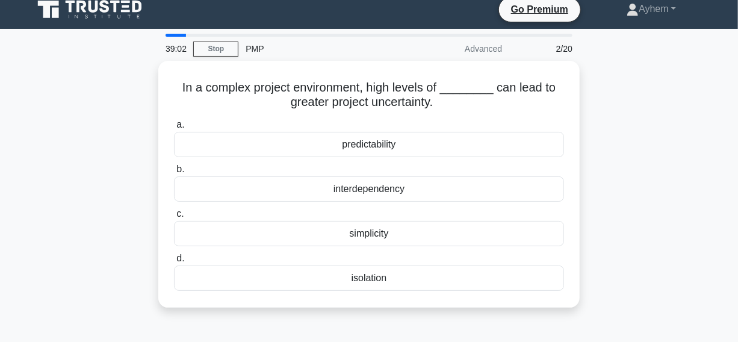
scroll to position [0, 0]
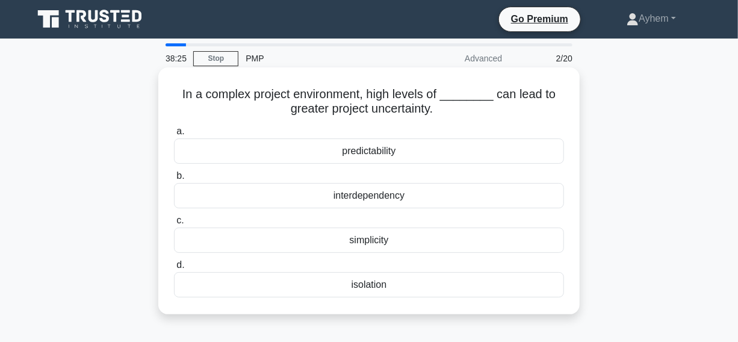
drag, startPoint x: 178, startPoint y: 92, endPoint x: 443, endPoint y: 293, distance: 332.3
click at [443, 293] on div "In a complex project environment, high levels of ________ can lead to greater p…" at bounding box center [369, 190] width 412 height 237
copy div "In a complex project environment, high levels of ________ can lead to greater p…"
click at [447, 110] on icon ".spinner_0XTQ{transform-origin:center;animation:spinner_y6GP .75s linear infini…" at bounding box center [440, 109] width 14 height 14
click at [293, 198] on div "interdependency" at bounding box center [369, 195] width 390 height 25
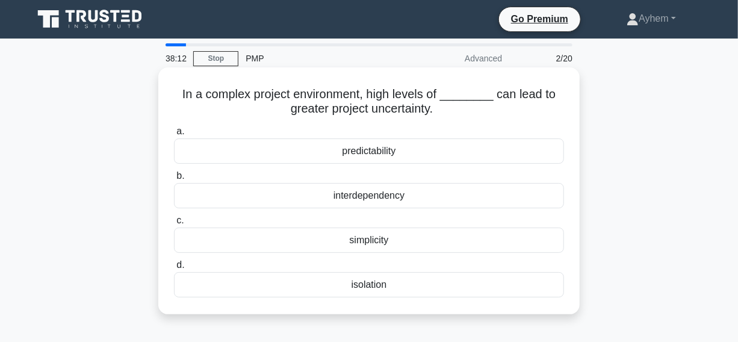
click at [174, 180] on input "b. interdependency" at bounding box center [174, 176] width 0 height 8
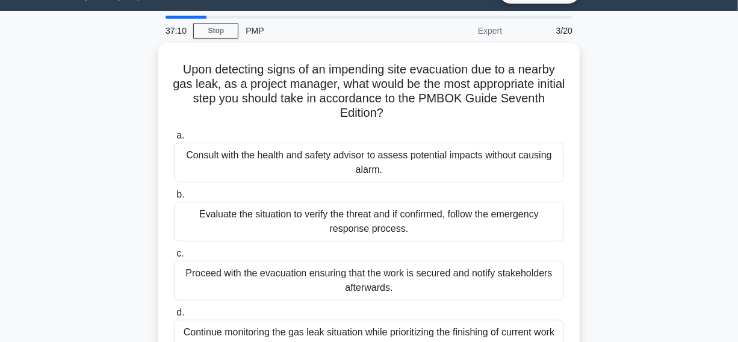
scroll to position [54, 0]
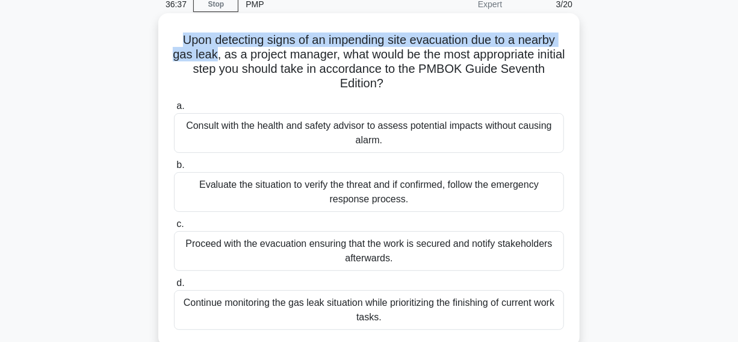
drag, startPoint x: 178, startPoint y: 39, endPoint x: 227, endPoint y: 58, distance: 53.0
click at [227, 58] on h5 "Upon detecting signs of an impending site evacuation due to a nearby gas leak, …" at bounding box center [369, 62] width 393 height 59
copy h5 "Upon detecting signs of an impending site evacuation due to a nearby gas leak"
click at [272, 40] on h5 "Upon detecting signs of an impending site evacuation due to a nearby gas leak, …" at bounding box center [369, 62] width 393 height 59
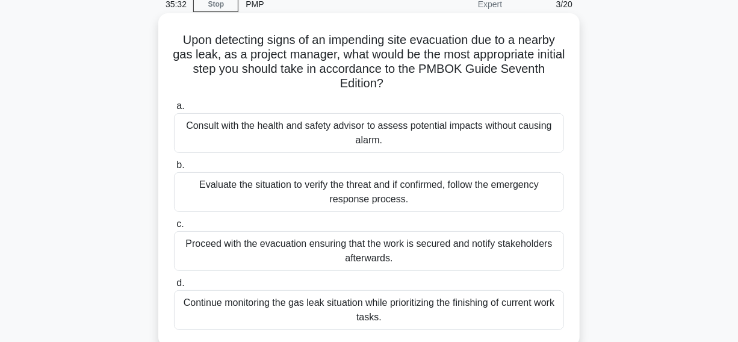
click at [267, 191] on div "Evaluate the situation to verify the threat and if confirmed, follow the emerge…" at bounding box center [369, 192] width 390 height 40
click at [174, 169] on input "b. Evaluate the situation to verify the threat and if confirmed, follow the eme…" at bounding box center [174, 165] width 0 height 8
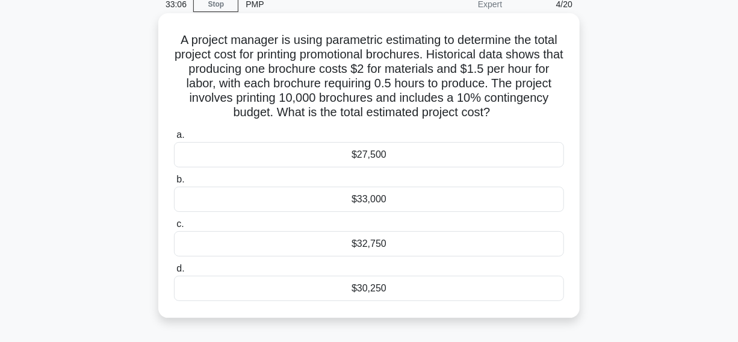
click at [290, 154] on div "$27,500" at bounding box center [369, 154] width 390 height 25
click at [174, 139] on input "a. $27,500" at bounding box center [174, 135] width 0 height 8
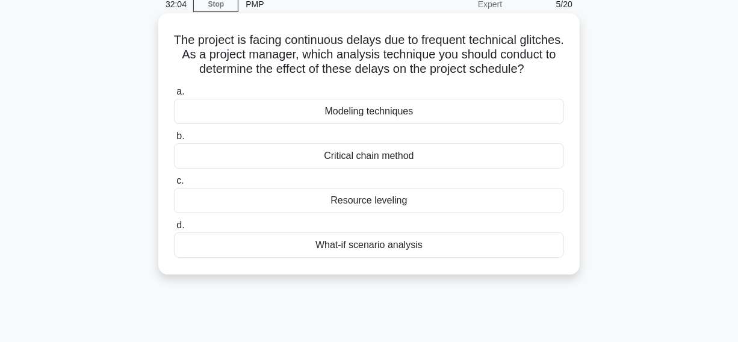
drag, startPoint x: 190, startPoint y: 33, endPoint x: 397, endPoint y: 150, distance: 237.8
click at [464, 268] on div "The project is facing continuous delays due to frequent technical glitches. As …" at bounding box center [369, 144] width 412 height 252
copy div "The project is facing continuous delays due to frequent technical glitches. As …"
click at [524, 77] on icon ".spinner_0XTQ{transform-origin:center;animation:spinner_y6GP .75s linear infini…" at bounding box center [531, 70] width 14 height 14
click at [307, 258] on div "What-if scenario analysis" at bounding box center [369, 244] width 390 height 25
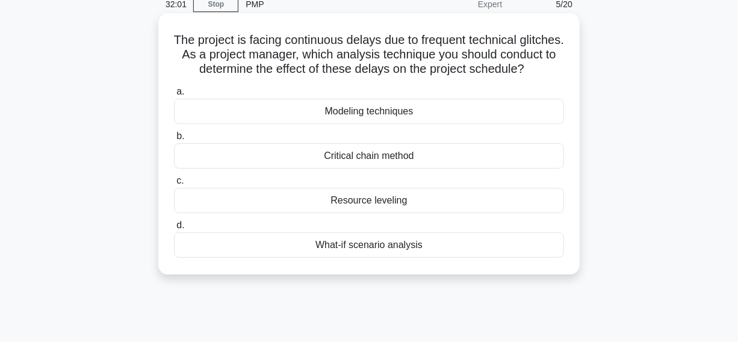
click at [174, 229] on input "d. What-if scenario analysis" at bounding box center [174, 226] width 0 height 8
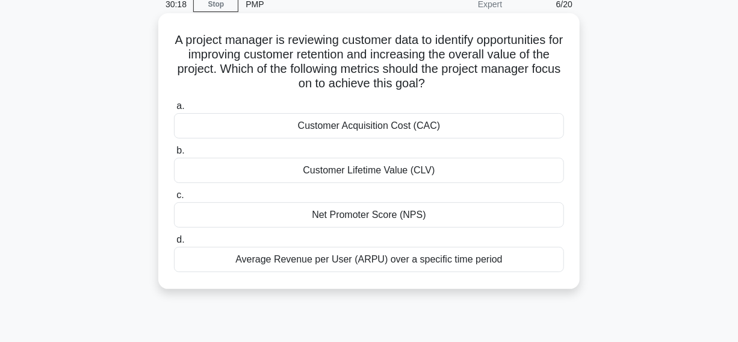
click at [252, 219] on div "Net Promoter Score (NPS)" at bounding box center [369, 214] width 390 height 25
click at [174, 199] on input "c. Net Promoter Score (NPS)" at bounding box center [174, 195] width 0 height 8
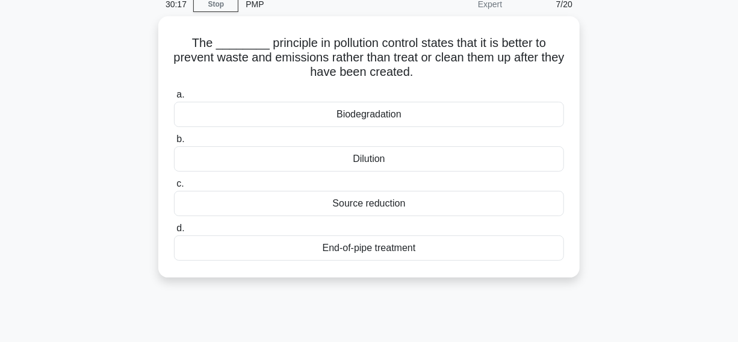
scroll to position [0, 0]
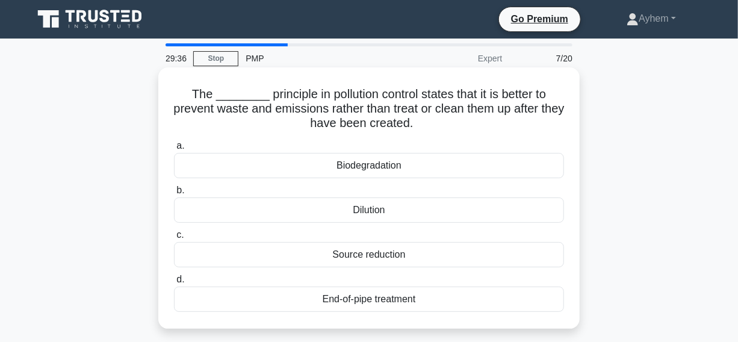
drag, startPoint x: 176, startPoint y: 90, endPoint x: 458, endPoint y: 325, distance: 366.0
click at [458, 325] on div "The ________ principle in pollution control states that it is better to prevent…" at bounding box center [369, 197] width 422 height 261
copy div "The ________ principle in pollution control states that it is better to prevent…"
click at [428, 119] on icon ".spinner_0XTQ{transform-origin:center;animation:spinner_y6GP .75s linear infini…" at bounding box center [421, 124] width 14 height 14
click at [296, 257] on div "Source reduction" at bounding box center [369, 254] width 390 height 25
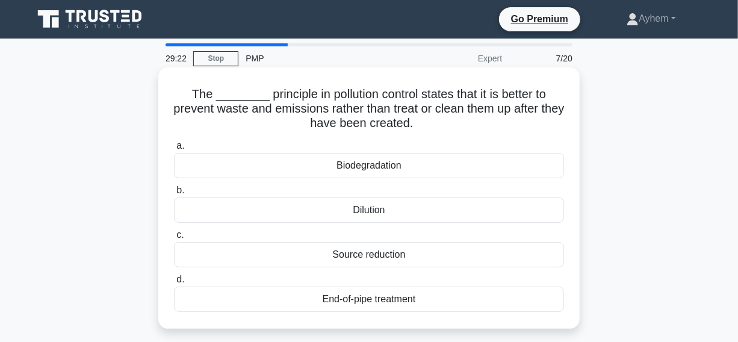
click at [174, 239] on input "c. Source reduction" at bounding box center [174, 235] width 0 height 8
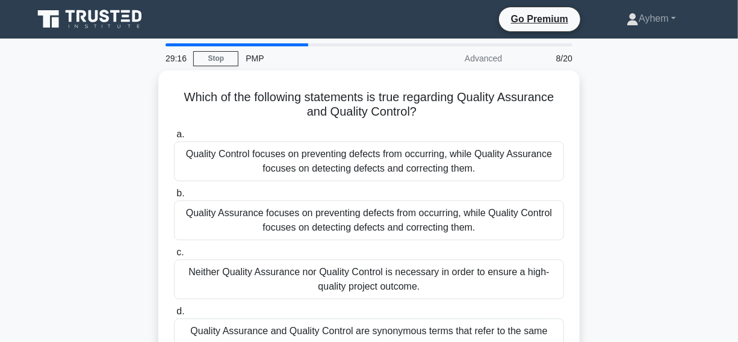
scroll to position [54, 0]
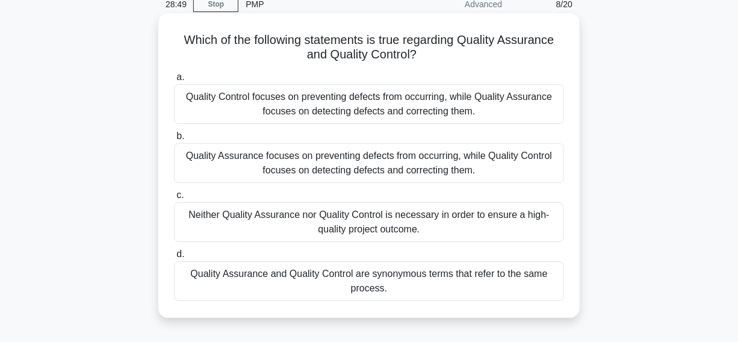
click at [221, 166] on div "Quality Assurance focuses on preventing defects from occurring, while Quality C…" at bounding box center [369, 163] width 390 height 40
click at [174, 140] on input "b. Quality Assurance focuses on preventing defects from occurring, while Qualit…" at bounding box center [174, 136] width 0 height 8
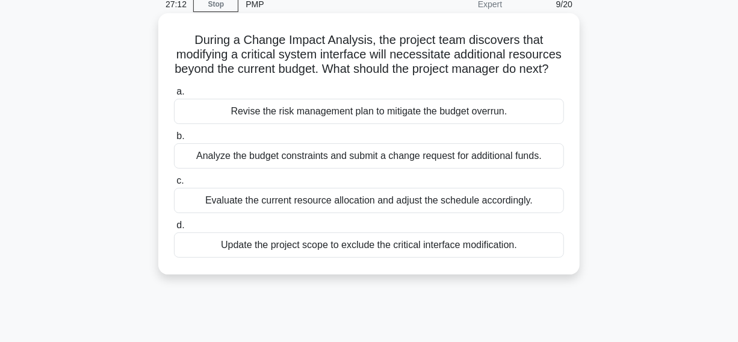
click at [191, 169] on div "Analyze the budget constraints and submit a change request for additional funds." at bounding box center [369, 155] width 390 height 25
click at [174, 140] on input "b. Analyze the budget constraints and submit a change request for additional fu…" at bounding box center [174, 136] width 0 height 8
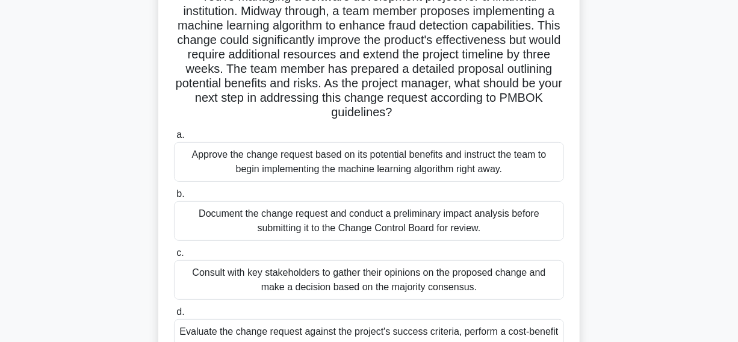
scroll to position [0, 0]
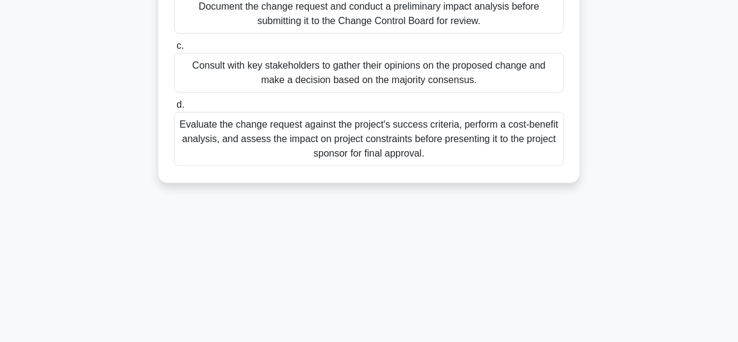
drag, startPoint x: 197, startPoint y: 96, endPoint x: 422, endPoint y: 341, distance: 332.0
click at [432, 341] on html "Go Premium Ayhem" at bounding box center [369, 17] width 738 height 650
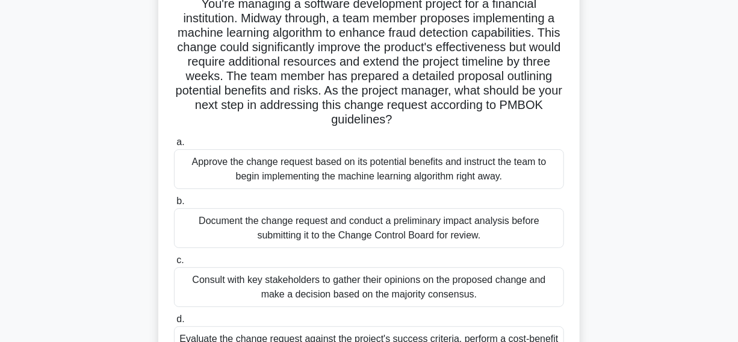
scroll to position [34, 0]
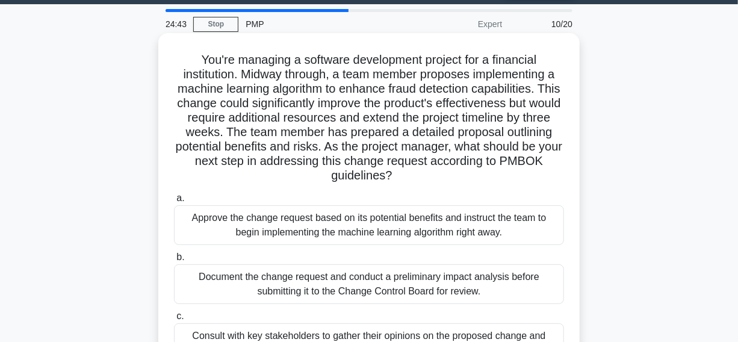
copy div "You're managing a software development project for a financial institution. Mid…"
click at [407, 180] on icon ".spinner_0XTQ{transform-origin:center;animation:spinner_y6GP .75s linear infini…" at bounding box center [400, 176] width 14 height 14
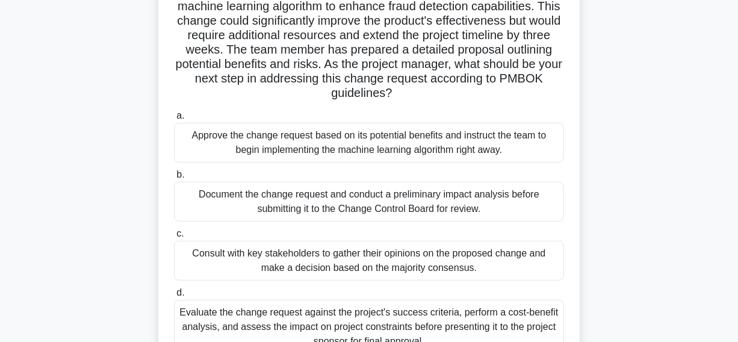
scroll to position [144, 0]
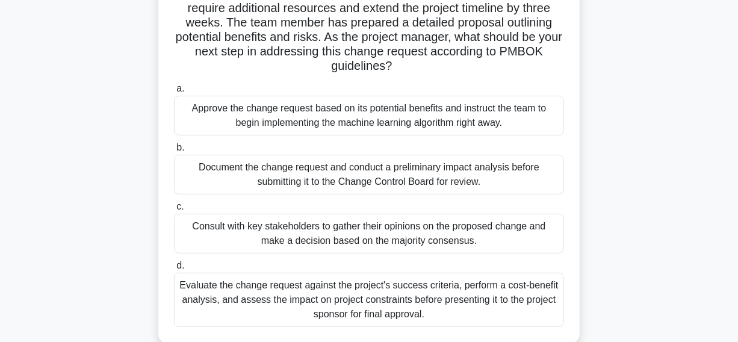
click at [221, 242] on div "Consult with key stakeholders to gather their opinions on the proposed change a…" at bounding box center [369, 234] width 390 height 40
click at [174, 211] on input "c. Consult with key stakeholders to gather their opinions on the proposed chang…" at bounding box center [174, 207] width 0 height 8
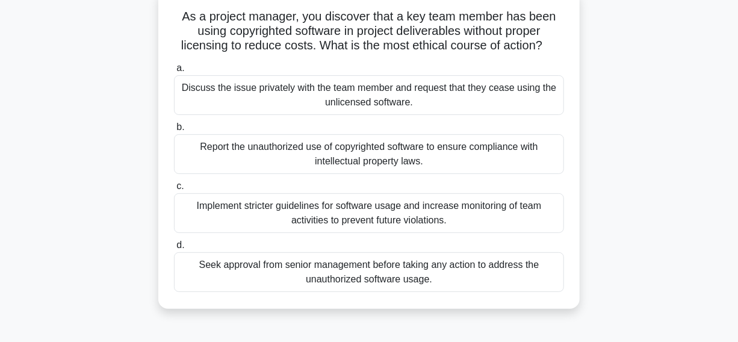
scroll to position [54, 0]
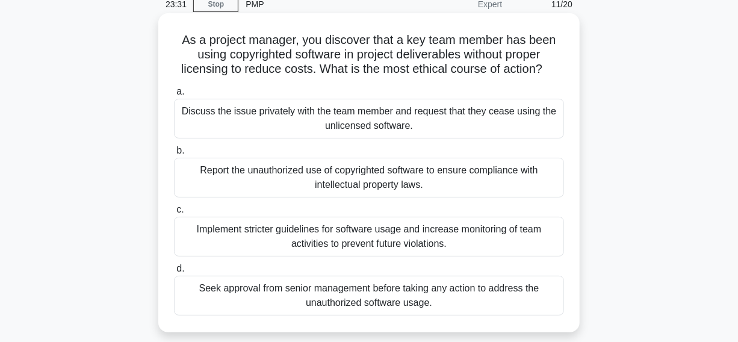
click at [234, 181] on div "Report the unauthorized use of copyrighted software to ensure compliance with i…" at bounding box center [369, 178] width 390 height 40
click at [174, 155] on input "b. Report the unauthorized use of copyrighted software to ensure compliance wit…" at bounding box center [174, 151] width 0 height 8
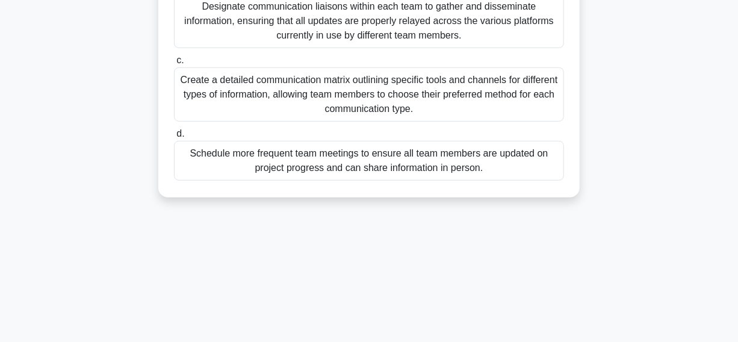
drag, startPoint x: 178, startPoint y: 42, endPoint x: 403, endPoint y: 280, distance: 328.0
click at [500, 341] on html "Go Premium Ayhem" at bounding box center [369, 17] width 738 height 650
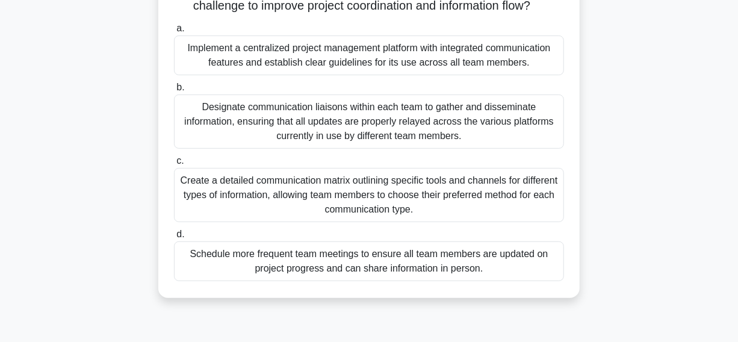
scroll to position [89, 0]
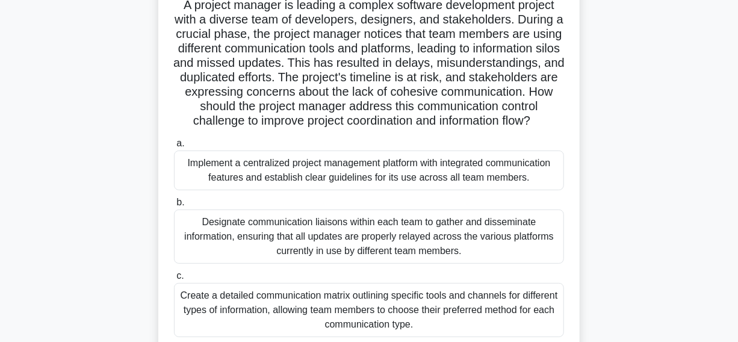
copy div "A project manager is leading a complex software development project with a dive…"
click at [531, 122] on icon at bounding box center [538, 118] width 14 height 8
click at [427, 126] on h5 "A project manager is leading a complex software development project with a dive…" at bounding box center [369, 63] width 393 height 131
click at [439, 108] on h5 "A project manager is leading a complex software development project with a dive…" at bounding box center [369, 63] width 393 height 131
click at [521, 126] on h5 "A project manager is leading a complex software development project with a dive…" at bounding box center [369, 63] width 393 height 131
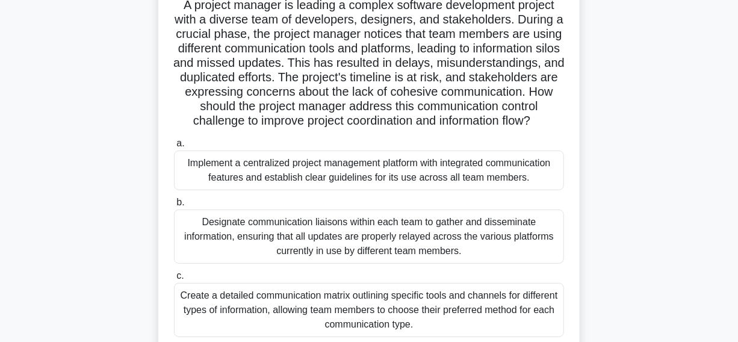
click at [196, 190] on div "Implement a centralized project management platform with integrated communicati…" at bounding box center [369, 171] width 390 height 40
click at [174, 148] on input "a. Implement a centralized project management platform with integrated communic…" at bounding box center [174, 144] width 0 height 8
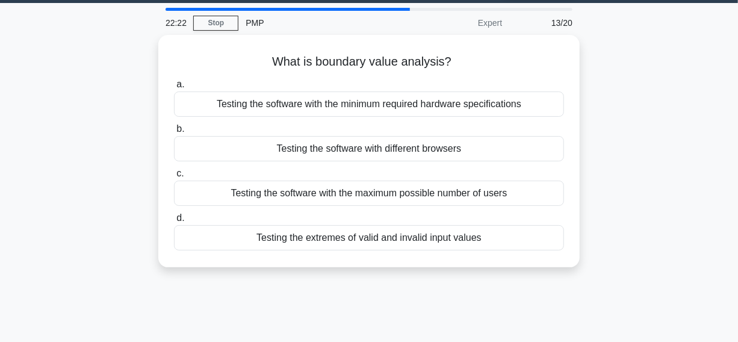
scroll to position [54, 0]
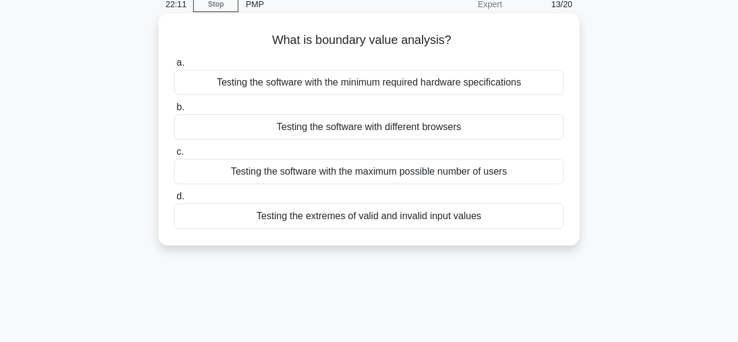
drag, startPoint x: 266, startPoint y: 37, endPoint x: 525, endPoint y: 214, distance: 313.3
click at [552, 228] on div "What is boundary value analysis? .spinner_0XTQ{transform-origin:center;animatio…" at bounding box center [369, 129] width 412 height 223
copy div "What is boundary value analysis? .spinner_0XTQ{transform-origin:center;animatio…"
click at [423, 22] on div "What is boundary value analysis? .spinner_0XTQ{transform-origin:center;animatio…" at bounding box center [369, 129] width 412 height 223
click at [232, 217] on div "Testing the extremes of valid and invalid input values" at bounding box center [369, 216] width 390 height 25
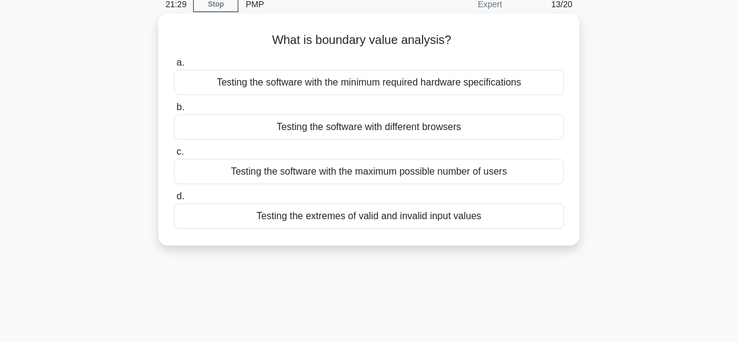
click at [174, 201] on input "d. Testing the extremes of valid and invalid input values" at bounding box center [174, 197] width 0 height 8
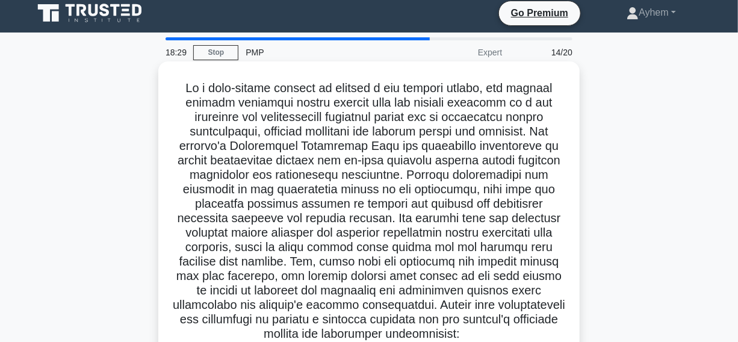
scroll to position [0, 0]
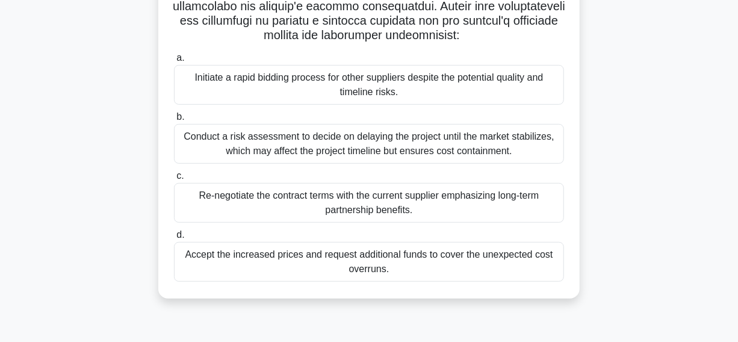
drag, startPoint x: 181, startPoint y: 96, endPoint x: 402, endPoint y: 329, distance: 321.2
click at [433, 341] on html "Go Premium Ayhem" at bounding box center [369, 17] width 738 height 650
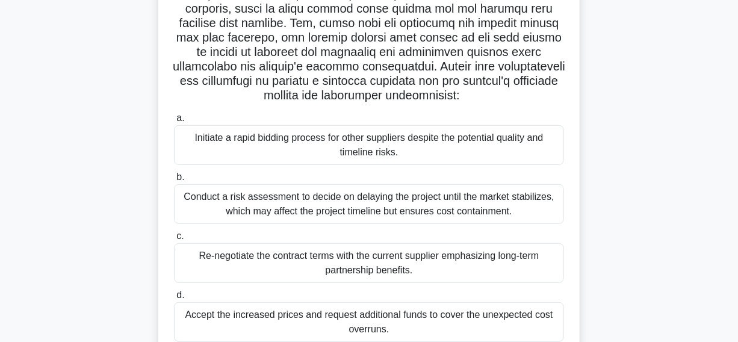
scroll to position [144, 0]
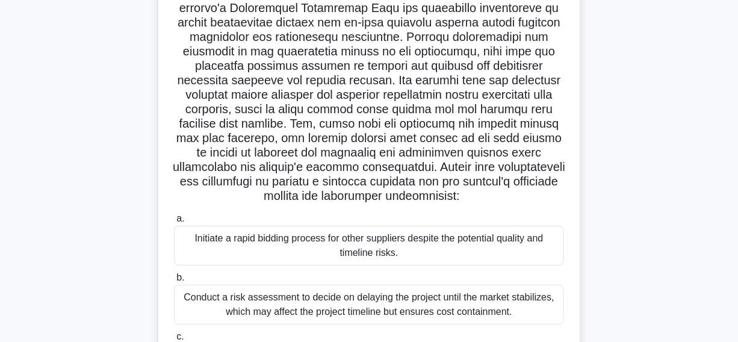
copy div "In a high-stakes project to develop a new medical device, the project manager d…"
click at [475, 196] on icon ".spinner_0XTQ{transform-origin:center;animation:spinner_y6GP .75s linear infini…" at bounding box center [467, 197] width 14 height 14
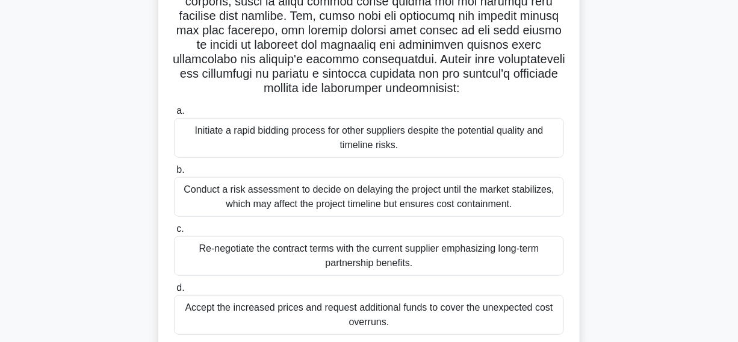
scroll to position [253, 0]
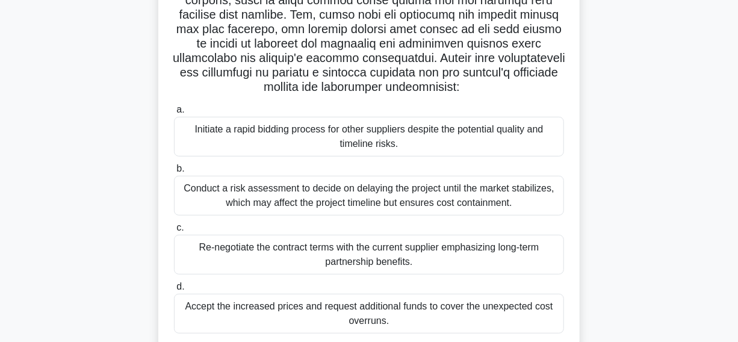
click at [190, 258] on div "Re-negotiate the contract terms with the current supplier emphasizing long-term…" at bounding box center [369, 255] width 390 height 40
click at [174, 232] on input "c. Re-negotiate the contract terms with the current supplier emphasizing long-t…" at bounding box center [174, 228] width 0 height 8
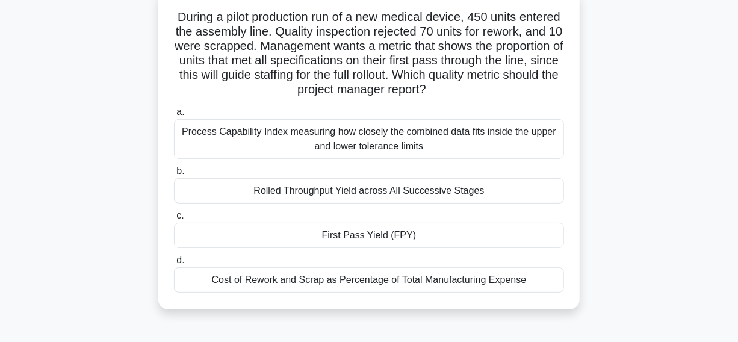
scroll to position [54, 0]
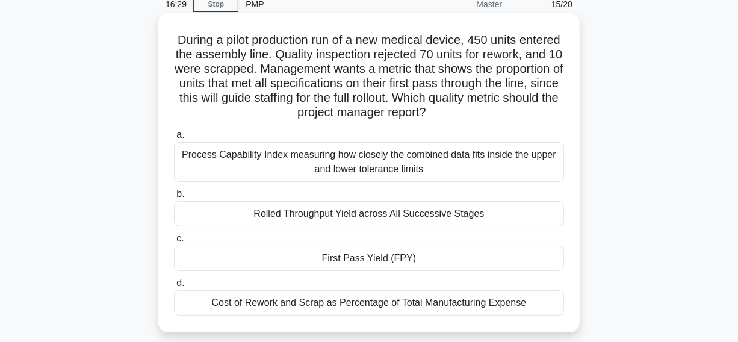
click at [211, 164] on div "Process Capability Index measuring how closely the combined data fits inside th…" at bounding box center [369, 162] width 390 height 40
click at [174, 139] on input "a. Process Capability Index measuring how closely the combined data fits inside…" at bounding box center [174, 135] width 0 height 8
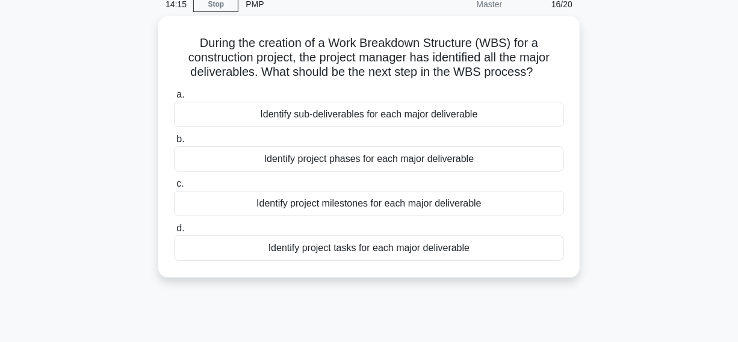
drag, startPoint x: 202, startPoint y: 48, endPoint x: 485, endPoint y: 278, distance: 364.7
click at [485, 278] on div "During the creation of a Work Breakdown Structure (WBS) for a construction proj…" at bounding box center [369, 154] width 686 height 276
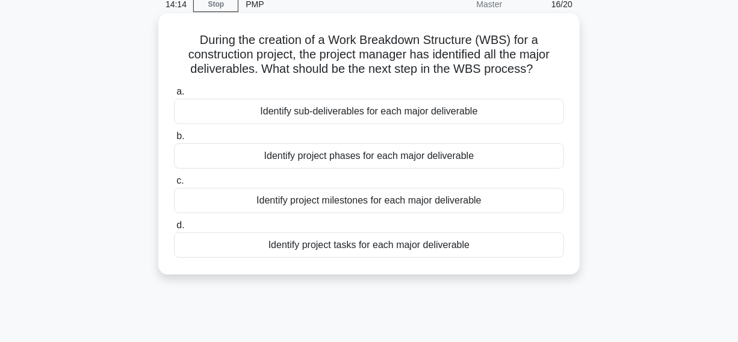
copy div "During the creation of a Work Breakdown Structure (WBS) for a construction proj…"
click at [540, 73] on icon ".spinner_0XTQ{transform-origin:center;animation:spinner_y6GP .75s linear infini…" at bounding box center [541, 70] width 14 height 14
click at [205, 203] on div "Identify project milestones for each major deliverable" at bounding box center [369, 200] width 390 height 25
click at [174, 185] on input "c. Identify project milestones for each major deliverable" at bounding box center [174, 181] width 0 height 8
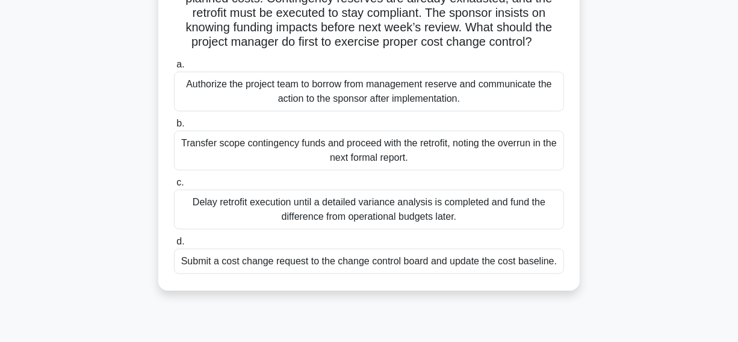
scroll to position [109, 0]
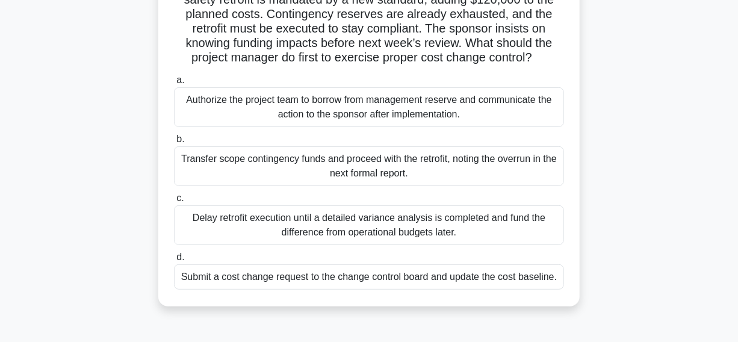
click at [198, 290] on div "Submit a cost change request to the change control board and update the cost ba…" at bounding box center [369, 276] width 390 height 25
click at [174, 261] on input "d. Submit a cost change request to the change control board and update the cost…" at bounding box center [174, 258] width 0 height 8
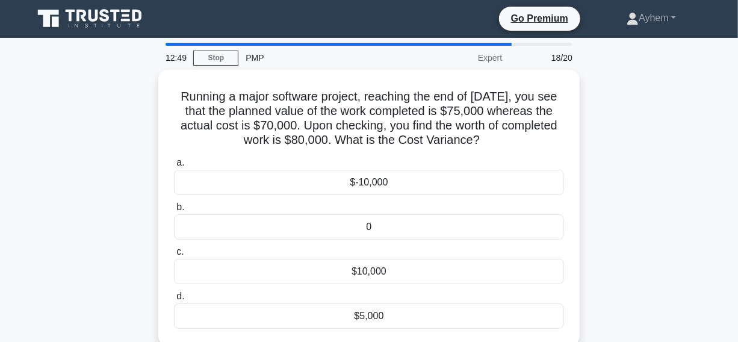
scroll to position [0, 0]
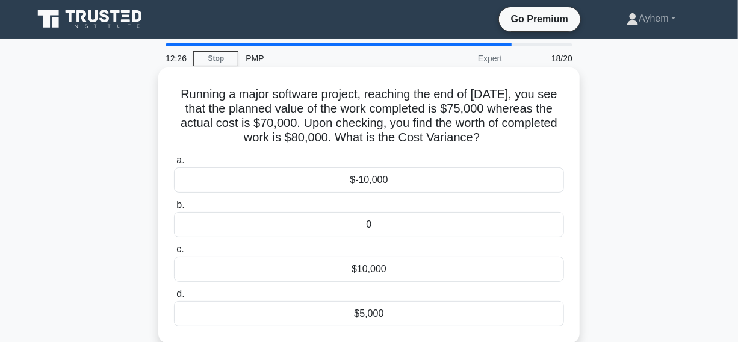
click at [329, 267] on div "$10,000" at bounding box center [369, 269] width 390 height 25
click at [174, 254] on input "c. $10,000" at bounding box center [174, 250] width 0 height 8
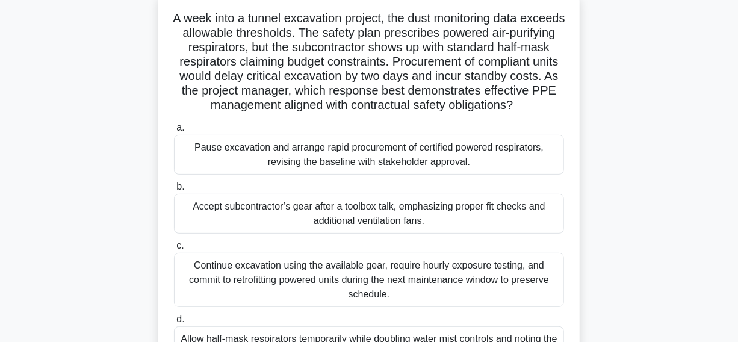
scroll to position [54, 0]
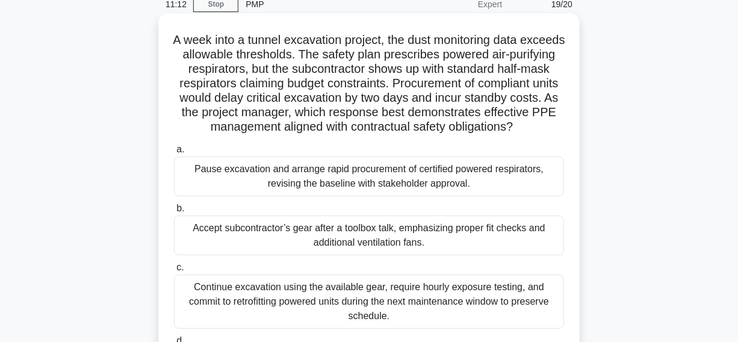
click at [215, 196] on div "Pause excavation and arrange rapid procurement of certified powered respirators…" at bounding box center [369, 177] width 390 height 40
click at [174, 154] on input "a. Pause excavation and arrange rapid procurement of certified powered respirat…" at bounding box center [174, 150] width 0 height 8
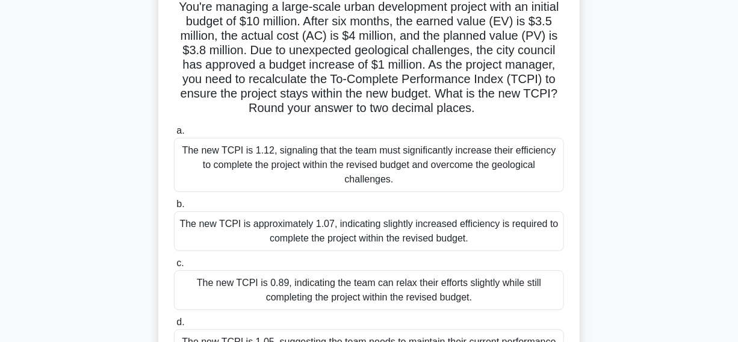
scroll to position [109, 0]
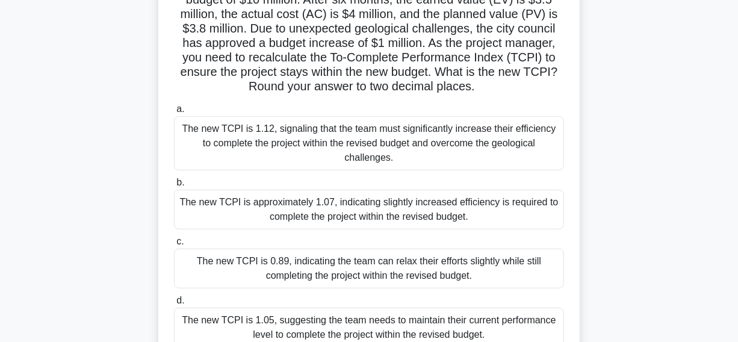
drag, startPoint x: 233, startPoint y: 259, endPoint x: 244, endPoint y: 258, distance: 11.5
click at [233, 258] on div "The new TCPI is 0.89, indicating the team can relax their efforts slightly whil…" at bounding box center [369, 269] width 390 height 40
click at [174, 246] on input "c. The new TCPI is 0.89, indicating the team can relax their efforts slightly w…" at bounding box center [174, 242] width 0 height 8
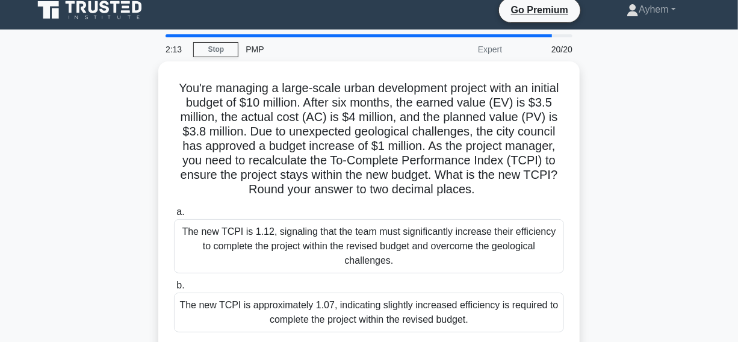
scroll to position [0, 0]
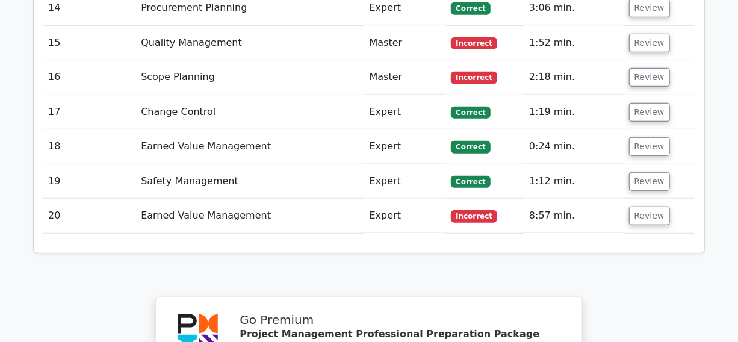
scroll to position [2409, 0]
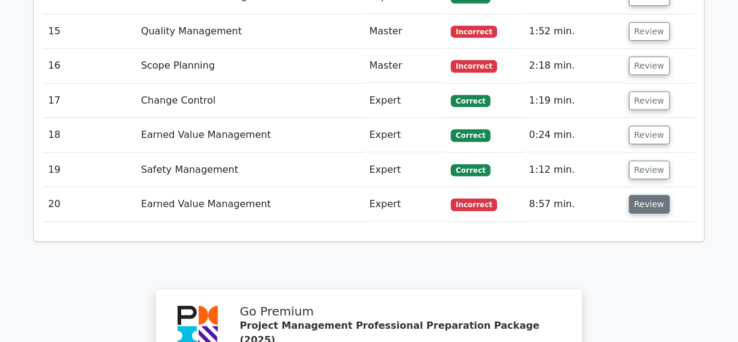
click at [646, 195] on button "Review" at bounding box center [649, 204] width 41 height 19
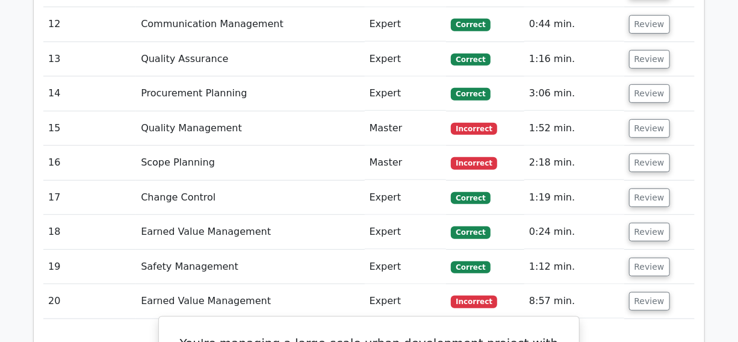
scroll to position [2299, 0]
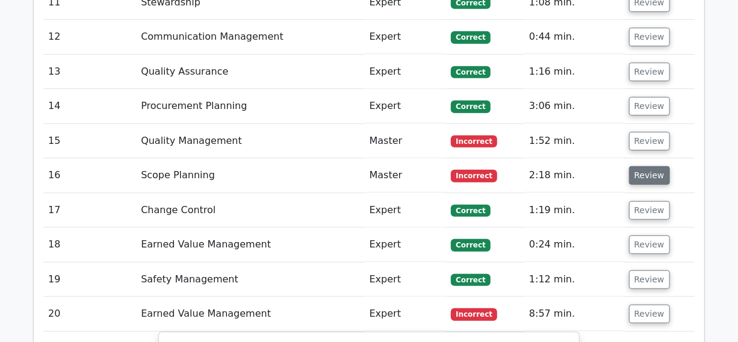
click at [650, 166] on button "Review" at bounding box center [649, 175] width 41 height 19
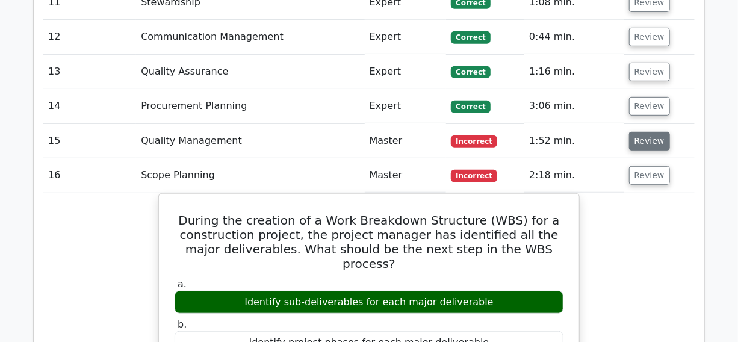
click at [643, 132] on button "Review" at bounding box center [649, 141] width 41 height 19
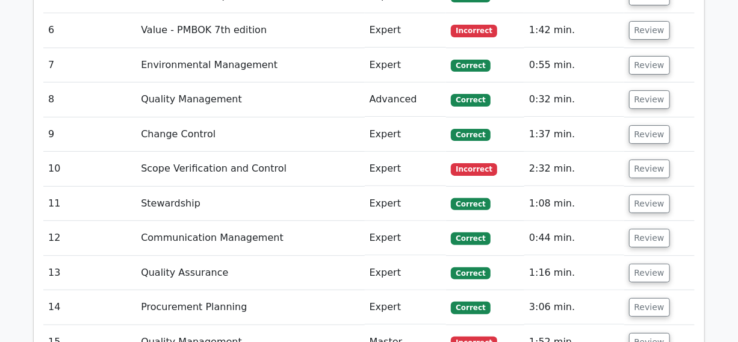
scroll to position [2080, 0]
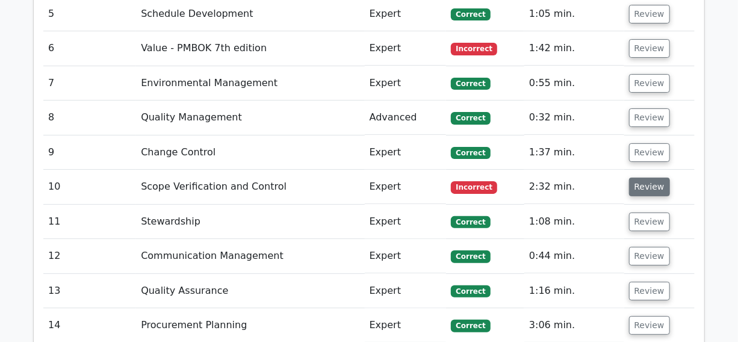
click at [641, 178] on button "Review" at bounding box center [649, 187] width 41 height 19
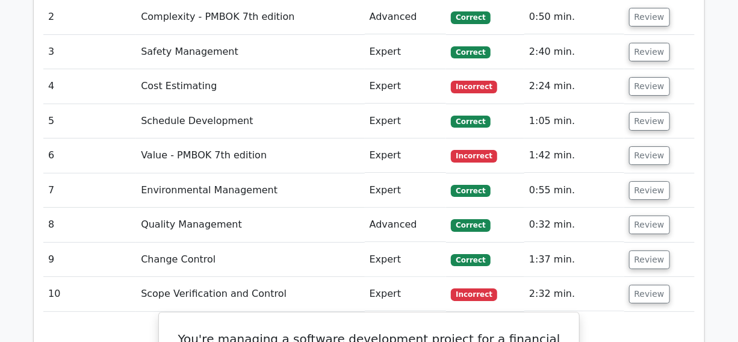
scroll to position [1970, 0]
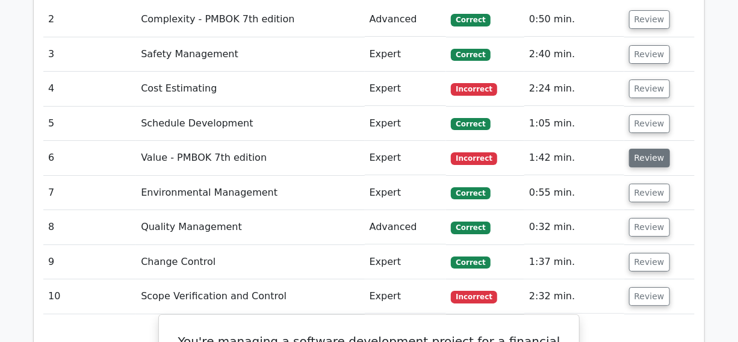
click at [649, 149] on button "Review" at bounding box center [649, 158] width 41 height 19
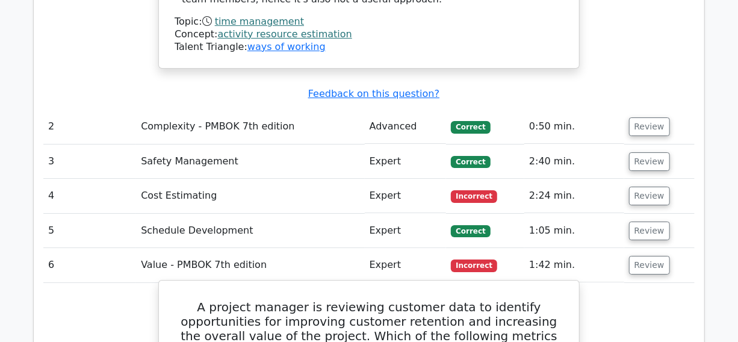
scroll to position [1861, 0]
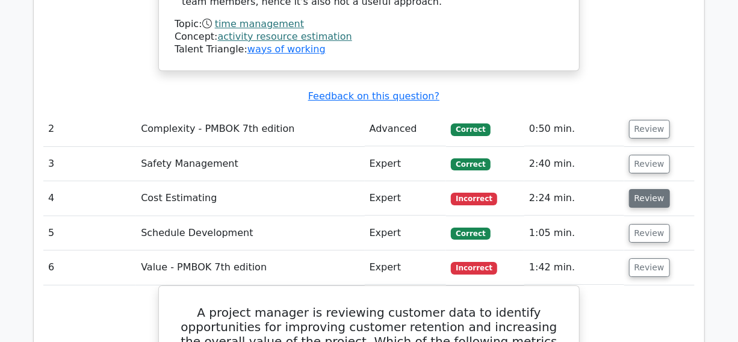
click at [650, 189] on button "Review" at bounding box center [649, 198] width 41 height 19
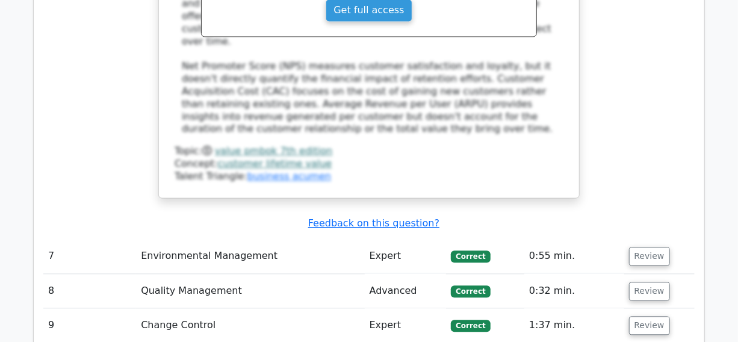
scroll to position [3202, 0]
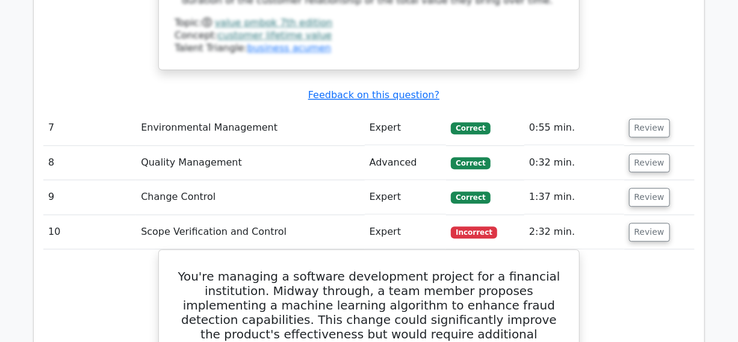
drag, startPoint x: 736, startPoint y: 175, endPoint x: 739, endPoint y: 226, distance: 51.3
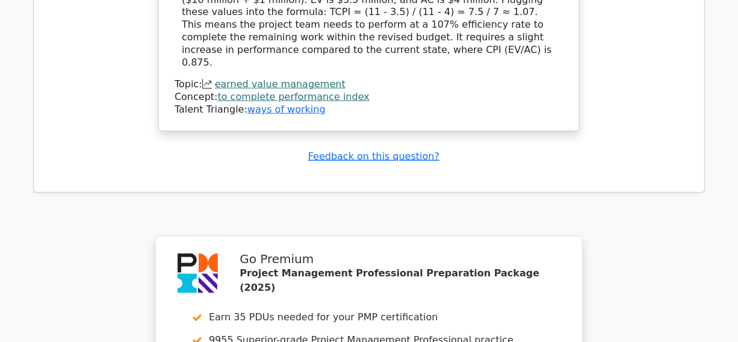
scroll to position [6706, 0]
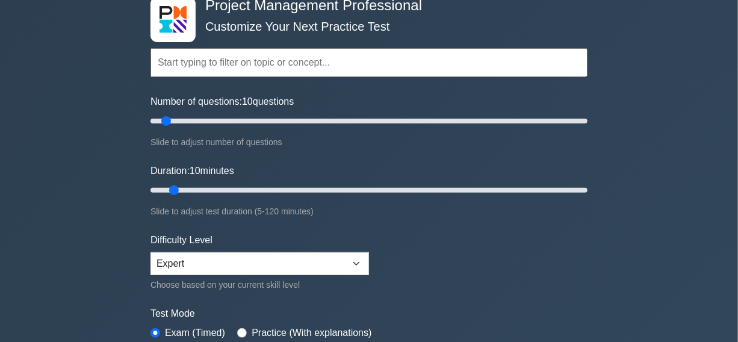
scroll to position [54, 0]
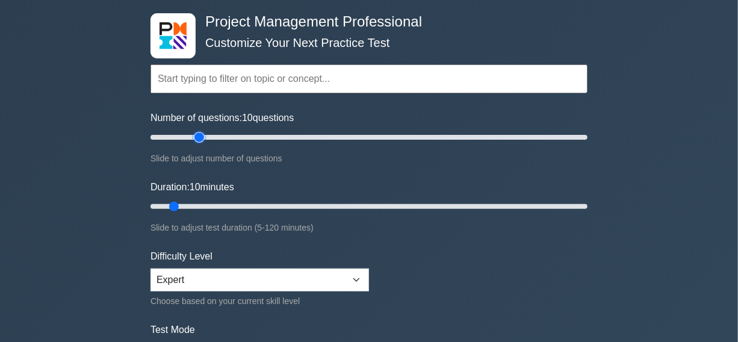
type input "25"
click at [199, 136] on input "Number of questions: 10 questions" at bounding box center [369, 137] width 437 height 14
type input "45"
click at [307, 204] on input "Duration: 10 minutes" at bounding box center [369, 206] width 437 height 14
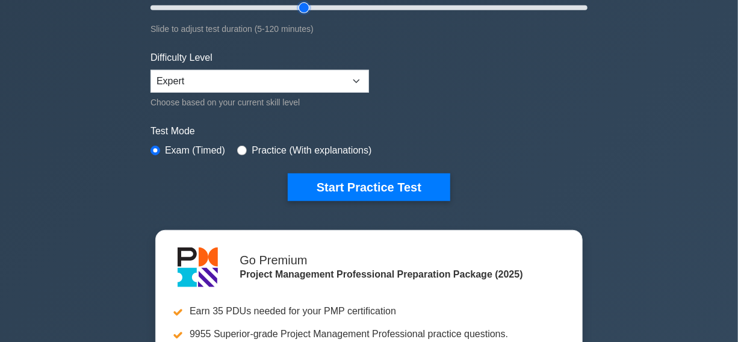
scroll to position [383, 0]
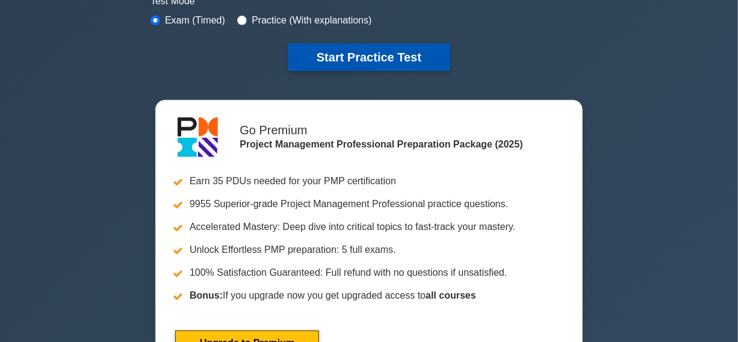
click at [375, 53] on button "Start Practice Test" at bounding box center [369, 57] width 163 height 28
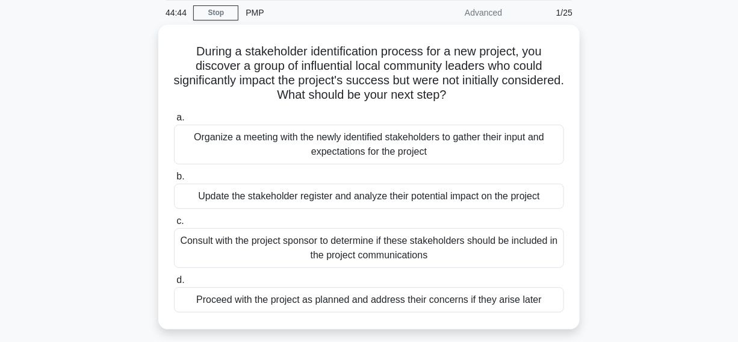
scroll to position [109, 0]
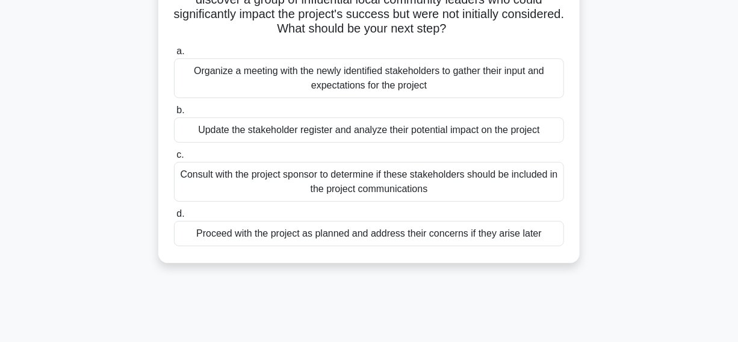
click at [244, 131] on div "Update the stakeholder register and analyze their potential impact on the proje…" at bounding box center [369, 129] width 390 height 25
click at [186, 132] on div "Update the stakeholder register and analyze their potential impact on the proje…" at bounding box center [369, 129] width 390 height 25
click at [174, 114] on input "b. Update the stakeholder register and analyze their potential impact on the pr…" at bounding box center [174, 111] width 0 height 8
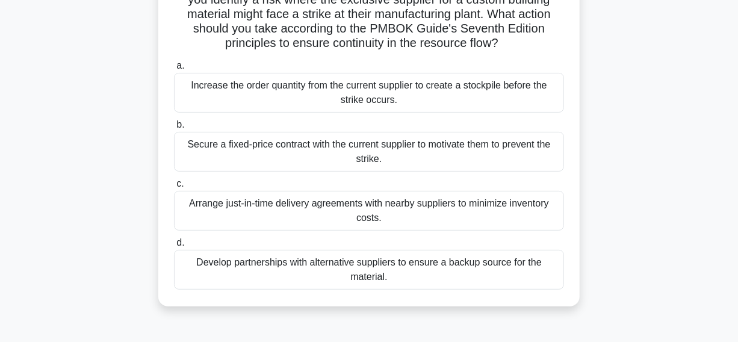
click at [257, 274] on div "Develop partnerships with alternative suppliers to ensure a backup source for t…" at bounding box center [369, 270] width 390 height 40
click at [174, 247] on input "d. Develop partnerships with alternative suppliers to ensure a backup source fo…" at bounding box center [174, 243] width 0 height 8
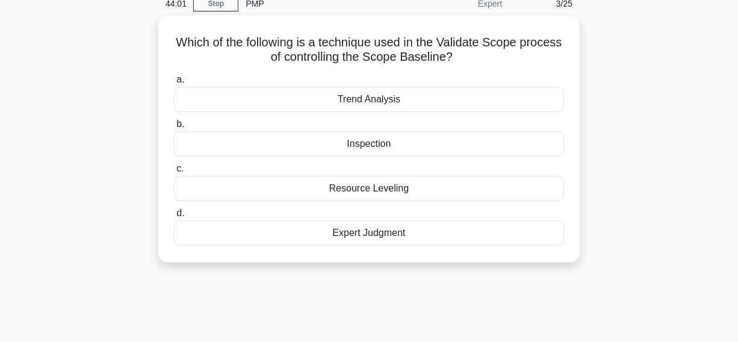
scroll to position [0, 0]
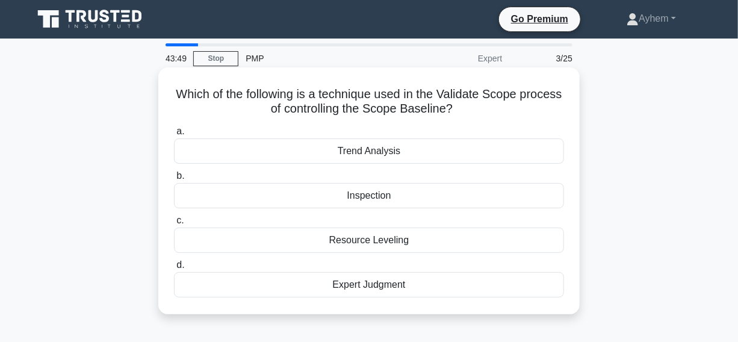
click at [307, 196] on div "Inspection" at bounding box center [369, 195] width 390 height 25
click at [174, 180] on input "b. Inspection" at bounding box center [174, 176] width 0 height 8
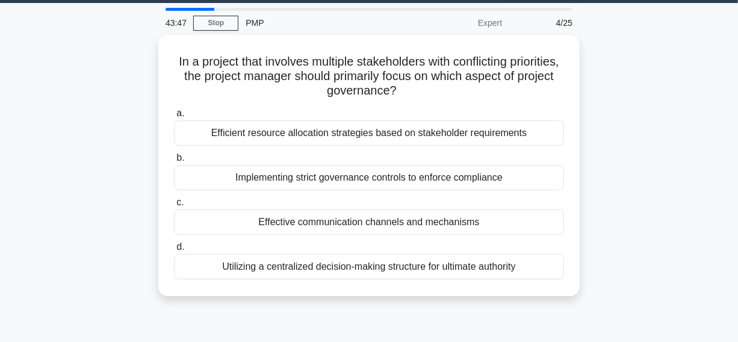
scroll to position [54, 0]
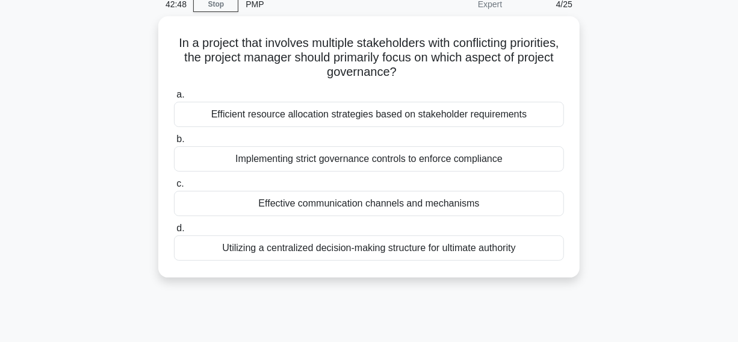
drag, startPoint x: 223, startPoint y: 64, endPoint x: 600, endPoint y: 279, distance: 434.0
click at [600, 279] on div "In a project that involves multiple stakeholders with conflicting priorities, t…" at bounding box center [369, 154] width 686 height 276
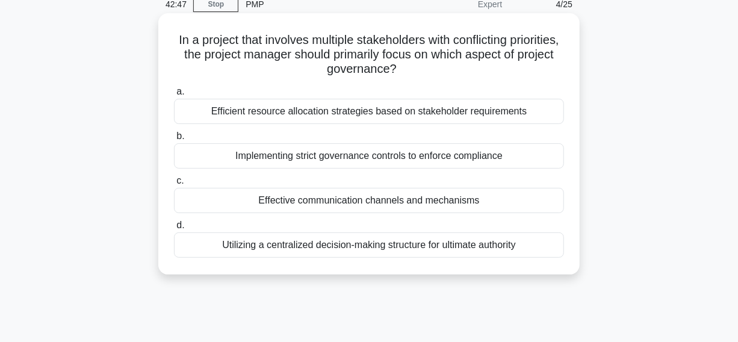
copy div "In a project that involves multiple stakeholders with conflicting priorities, t…"
click at [411, 69] on icon ".spinner_0XTQ{transform-origin:center;animation:spinner_y6GP .75s linear infini…" at bounding box center [404, 70] width 14 height 14
click at [238, 204] on div "Effective communication channels and mechanisms" at bounding box center [369, 200] width 390 height 25
click at [174, 185] on input "c. Effective communication channels and mechanisms" at bounding box center [174, 181] width 0 height 8
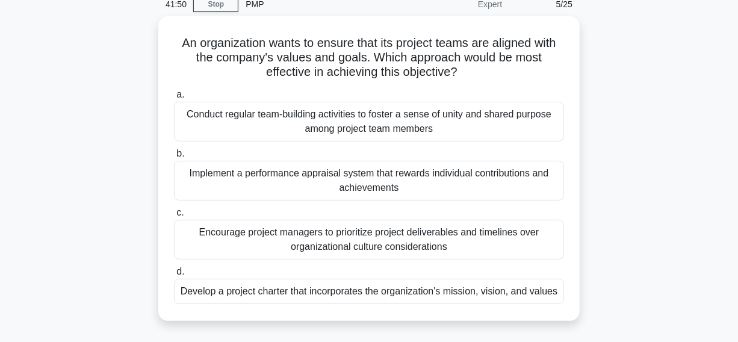
scroll to position [109, 0]
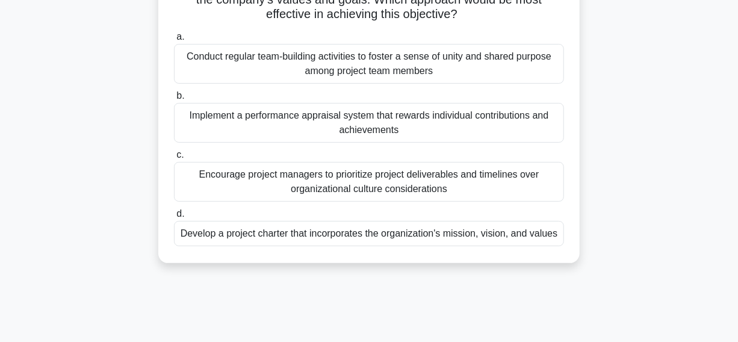
click at [193, 235] on div "Develop a project charter that incorporates the organization's mission, vision,…" at bounding box center [369, 233] width 390 height 25
click at [174, 218] on input "d. Develop a project charter that incorporates the organization's mission, visi…" at bounding box center [174, 214] width 0 height 8
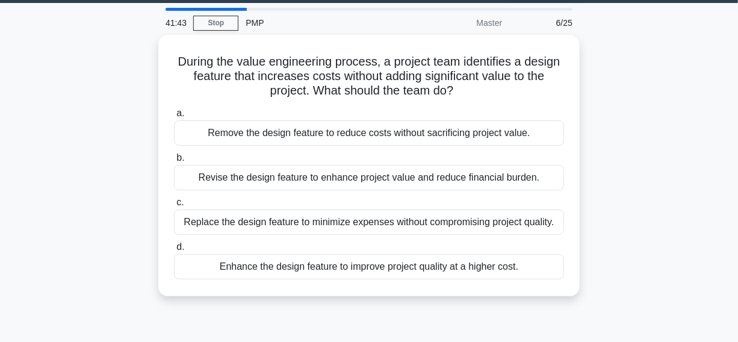
scroll to position [54, 0]
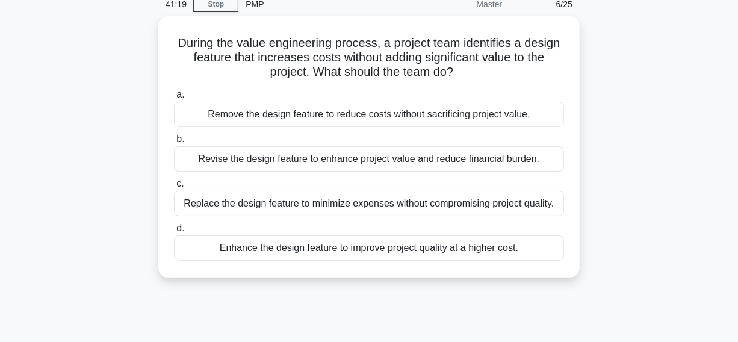
drag, startPoint x: 164, startPoint y: 41, endPoint x: 568, endPoint y: 258, distance: 459.4
click at [568, 258] on div "During the value engineering process, a project team identifies a design featur…" at bounding box center [369, 147] width 412 height 252
copy div "During the value engineering process, a project team identifies a design featur…"
click at [461, 71] on icon ".spinner_0XTQ{transform-origin:center;animation:spinner_y6GP .75s linear infini…" at bounding box center [460, 73] width 14 height 14
click at [235, 39] on h5 "During the value engineering process, a project team identifies a design featur…" at bounding box center [369, 58] width 393 height 45
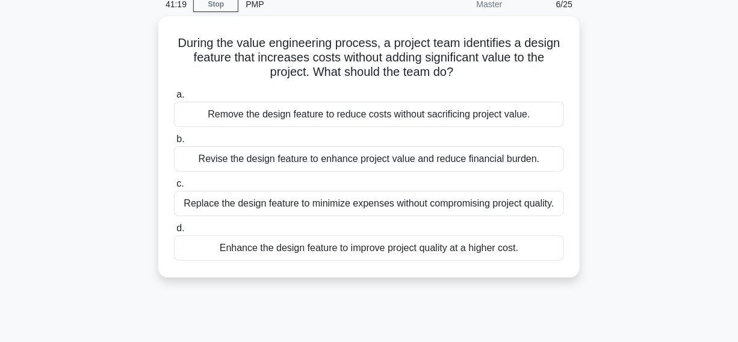
click at [240, 68] on h5 "During the value engineering process, a project team identifies a design featur…" at bounding box center [369, 58] width 393 height 45
click at [459, 60] on h5 "During the value engineering process, a project team identifies a design featur…" at bounding box center [369, 58] width 393 height 45
click at [627, 76] on div "During the value engineering process, a project team identifies a design featur…" at bounding box center [369, 154] width 686 height 276
click at [284, 162] on div "Revise the design feature to enhance project value and reduce financial burden." at bounding box center [369, 158] width 390 height 25
click at [174, 143] on input "b. Revise the design feature to enhance project value and reduce financial burd…" at bounding box center [174, 139] width 0 height 8
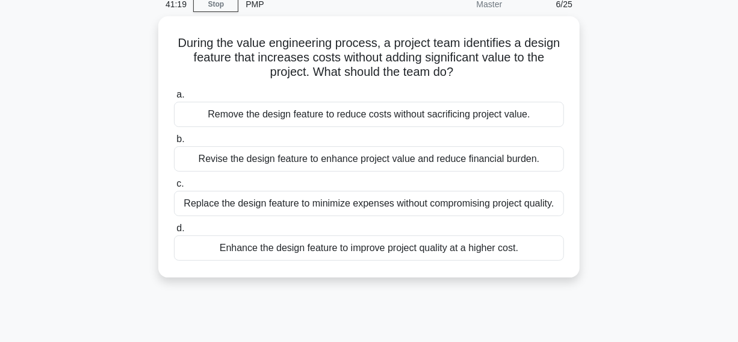
scroll to position [0, 0]
click at [408, 54] on h5 "The eco-packaging project team registers a risk that seasonal fluctuations coul…" at bounding box center [369, 58] width 393 height 45
copy h5 "cornstarch"
click at [502, 56] on h5 "The eco-packaging project team registers a risk that seasonal fluctuations coul…" at bounding box center [369, 58] width 393 height 45
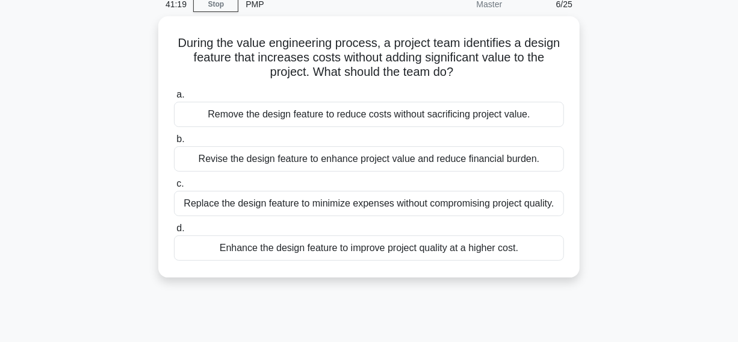
drag, startPoint x: 202, startPoint y: 39, endPoint x: 637, endPoint y: 349, distance: 533.6
click at [637, 341] on html "Go Premium Ayhem" at bounding box center [369, 271] width 738 height 650
copy div "The eco-packaging project team registers a risk that seasonal fluctuations coul…"
click at [508, 80] on h5 "The eco-packaging project team registers a risk that seasonal fluctuations coul…" at bounding box center [369, 58] width 393 height 45
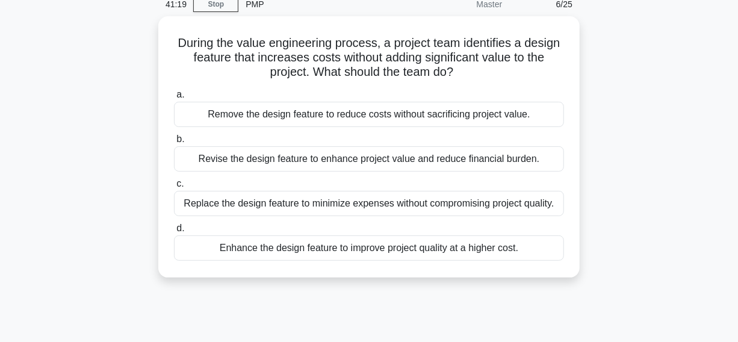
click div "Simple probability–impact matrix"
click at [174, 232] on input "d. Simple probability–impact matrix" at bounding box center [174, 229] width 0 height 8
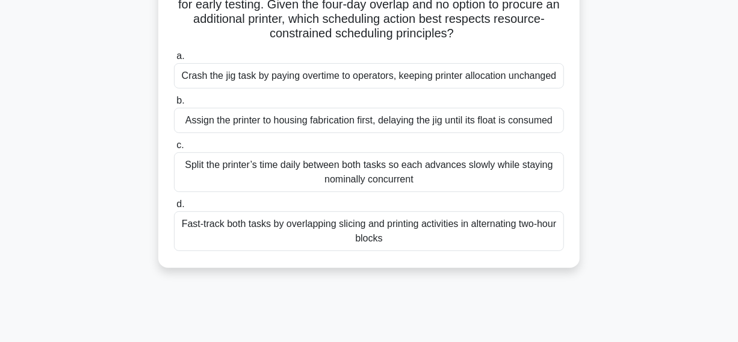
scroll to position [164, 0]
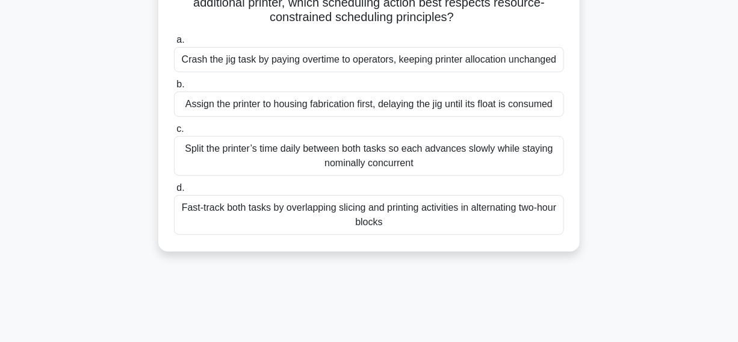
drag, startPoint x: 125, startPoint y: 151, endPoint x: 437, endPoint y: 170, distance: 312.5
click at [444, 173] on div "During a medical device prototype project, two parallel work packages—housing f…" at bounding box center [369, 88] width 686 height 363
copy div "Split the printer’s time daily between both tasks so each advances slowly while…"
click at [468, 19] on icon ".spinner_0XTQ{transform-origin:center;animation:spinner_y6GP .75s linear infini…" at bounding box center [461, 18] width 14 height 14
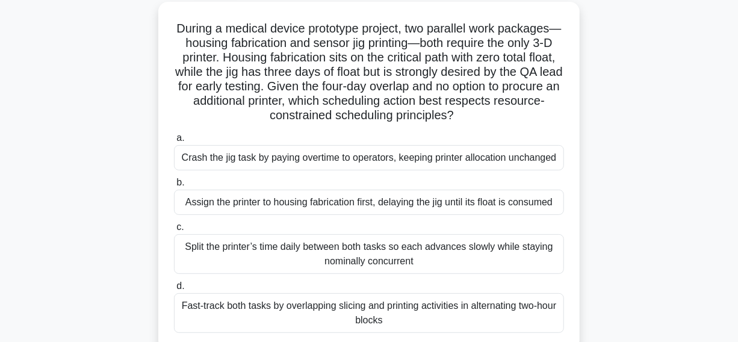
scroll to position [0, 0]
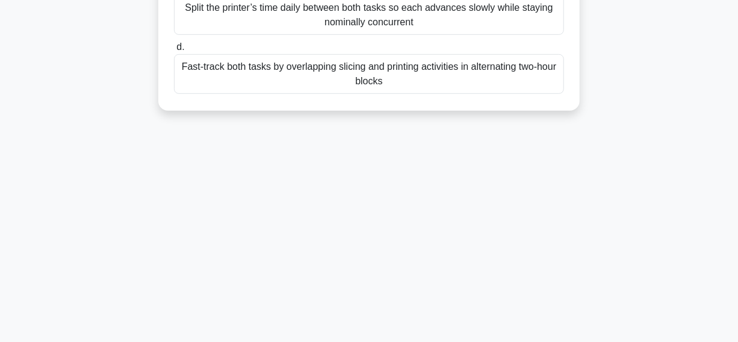
drag, startPoint x: 173, startPoint y: 93, endPoint x: 434, endPoint y: 243, distance: 301.6
click at [560, 341] on html "Go Premium Ayhem" at bounding box center [369, 17] width 738 height 650
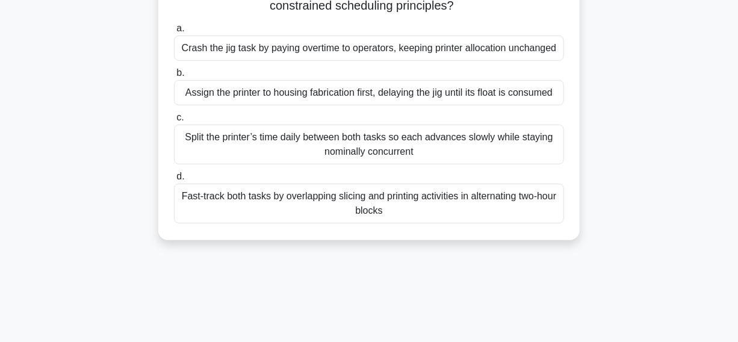
scroll to position [34, 0]
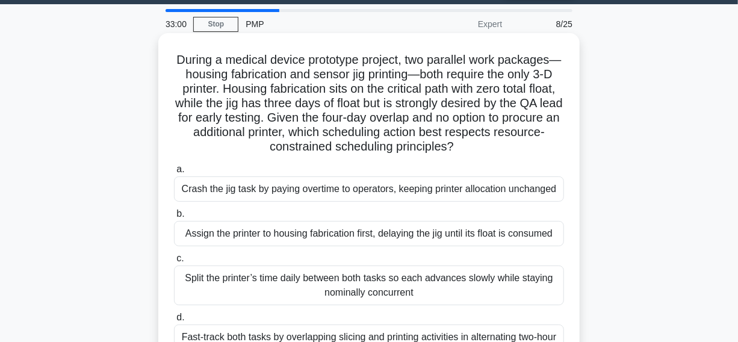
copy div "During a medical device prototype project, two parallel work packages—housing f…"
click at [468, 146] on icon ".spinner_0XTQ{transform-origin:center;animation:spinner_y6GP .75s linear infini…" at bounding box center [461, 147] width 14 height 14
click at [222, 235] on div "Assign the printer to housing fabrication first, delaying the jig until its flo…" at bounding box center [369, 233] width 390 height 25
click at [174, 218] on input "b. Assign the printer to housing fabrication first, delaying the jig until its …" at bounding box center [174, 214] width 0 height 8
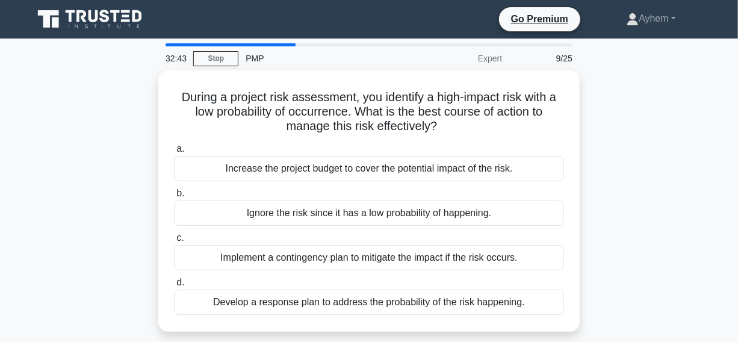
scroll to position [0, 0]
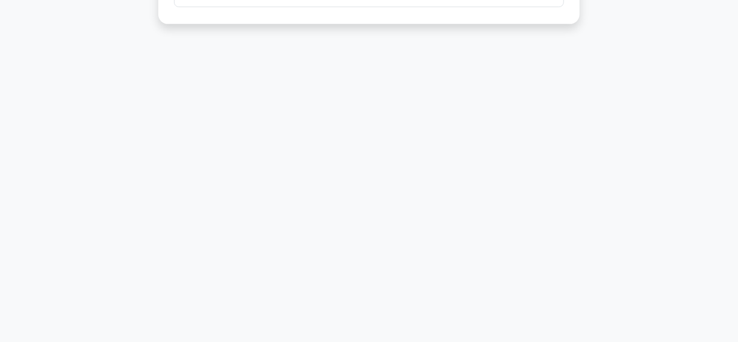
drag, startPoint x: 175, startPoint y: 92, endPoint x: 537, endPoint y: 354, distance: 447.6
click at [537, 341] on html "Go Premium Ayhem" at bounding box center [369, 17] width 738 height 650
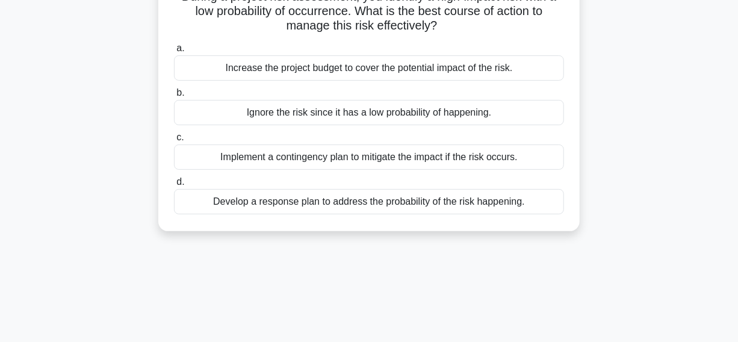
scroll to position [89, 0]
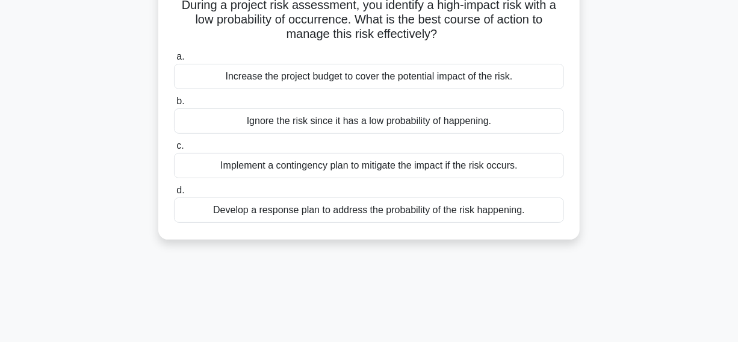
copy div "During a project risk assessment, you identify a high-impact risk with a low pr…"
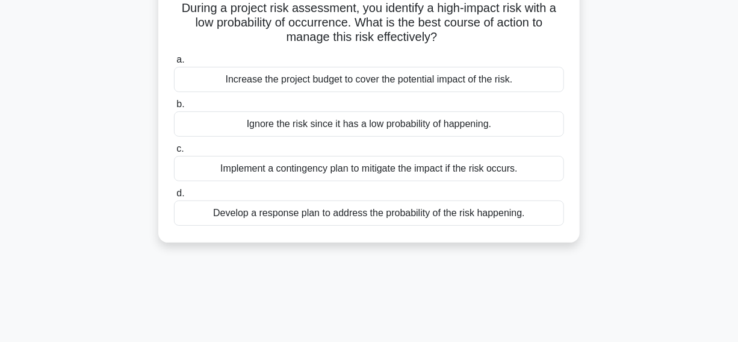
click at [640, 39] on div "During a project risk assessment, you identify a high-impact risk with a low pr…" at bounding box center [369, 119] width 686 height 276
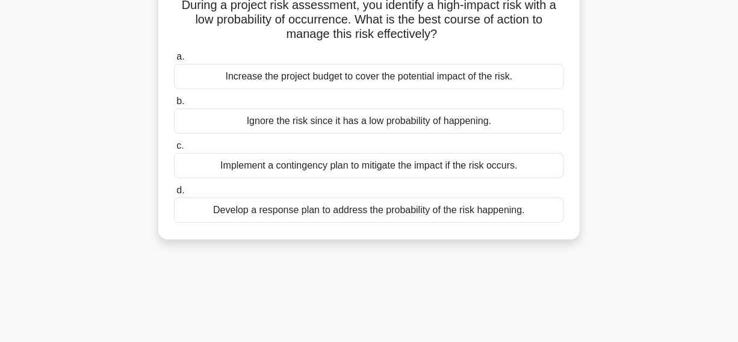
click at [210, 169] on div "Implement a contingency plan to mitigate the impact if the risk occurs." at bounding box center [369, 165] width 390 height 25
click at [174, 150] on input "c. Implement a contingency plan to mitigate the impact if the risk occurs." at bounding box center [174, 146] width 0 height 8
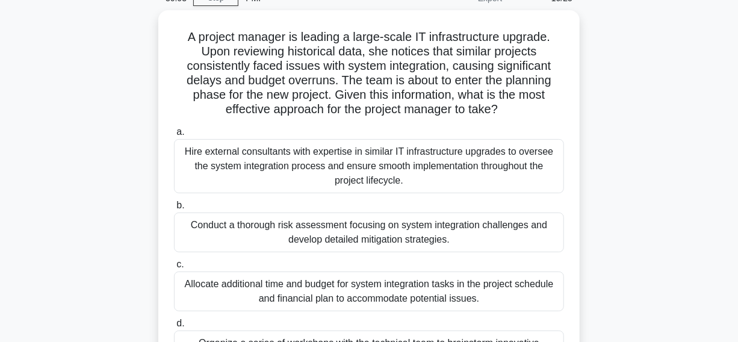
scroll to position [54, 0]
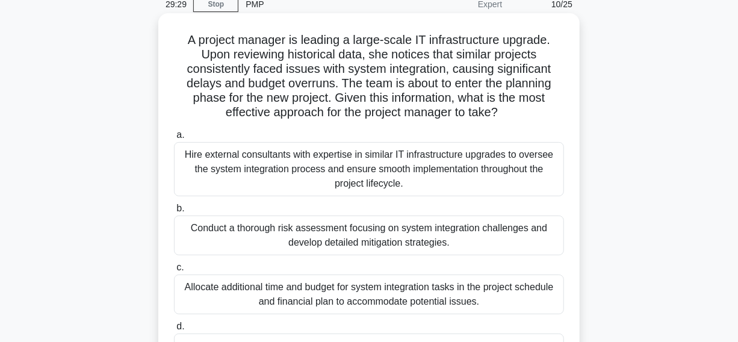
drag, startPoint x: 122, startPoint y: 229, endPoint x: 501, endPoint y: 240, distance: 378.9
click at [501, 240] on div "A project manager is leading a large-scale IT infrastructure upgrade. Upon revi…" at bounding box center [369, 219] width 686 height 406
copy div "Conduct a thorough risk assessment focusing on system integration challenges an…"
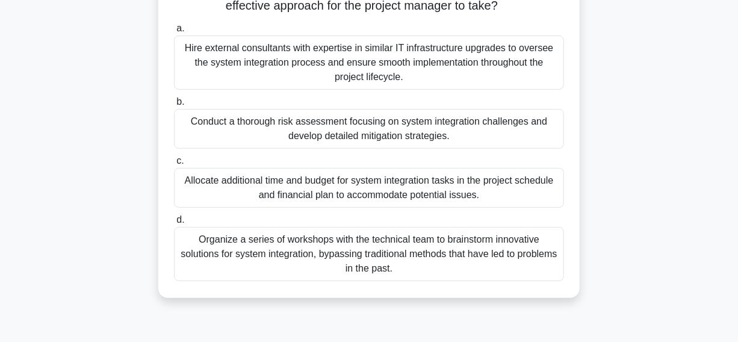
scroll to position [0, 0]
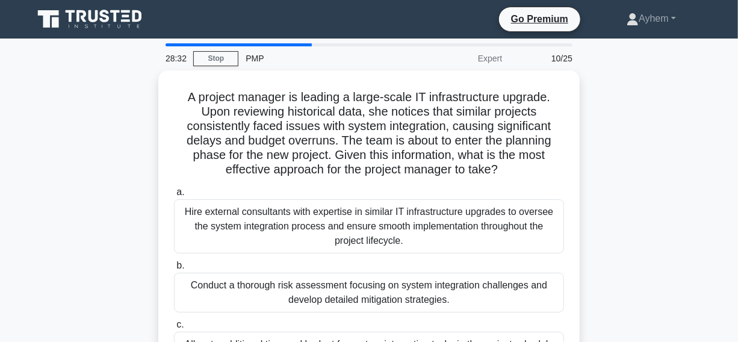
click at [530, 60] on div "10/25" at bounding box center [544, 58] width 70 height 24
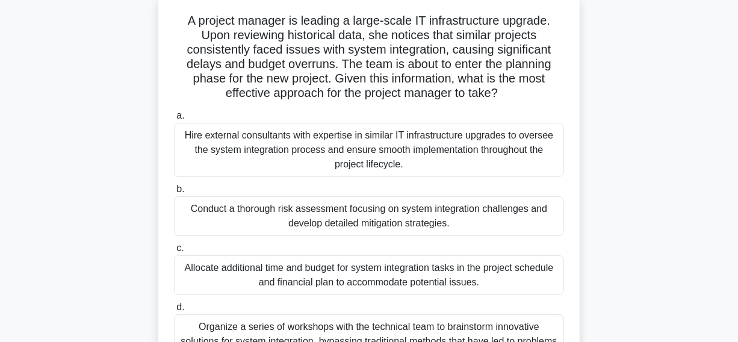
scroll to position [54, 0]
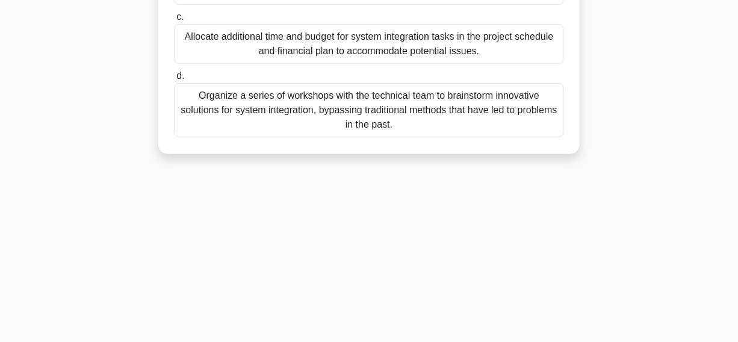
drag, startPoint x: 184, startPoint y: 40, endPoint x: 476, endPoint y: 288, distance: 382.8
click at [584, 341] on html "Go Premium Ayhem" at bounding box center [369, 17] width 738 height 650
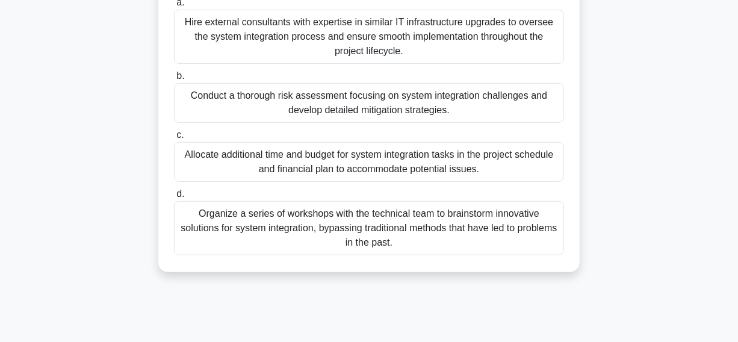
scroll to position [34, 0]
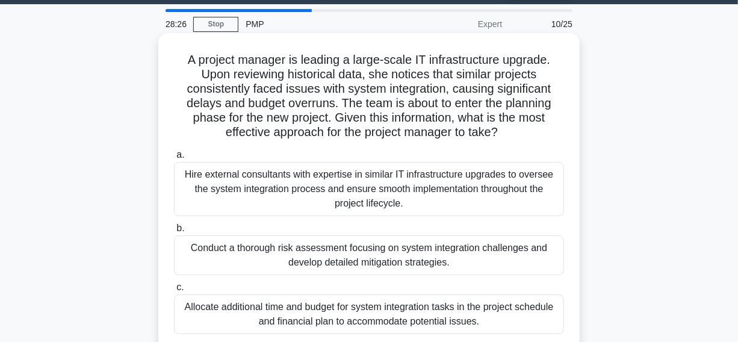
copy div "A project manager is leading a large-scale IT infrastructure upgrade. Upon revi…"
click at [505, 134] on icon at bounding box center [502, 132] width 7 height 13
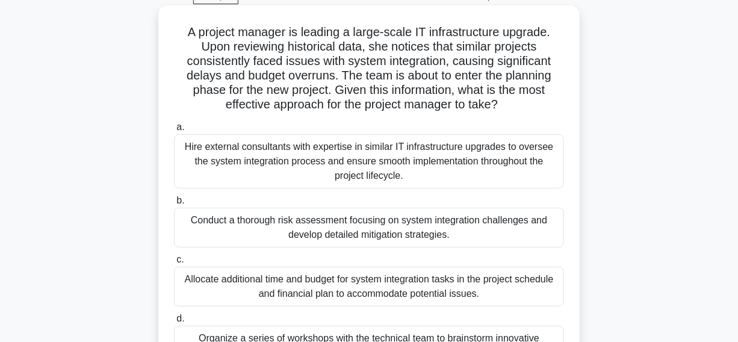
scroll to position [89, 0]
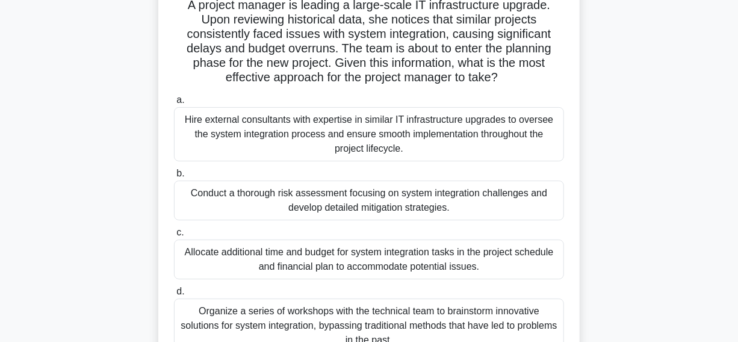
click at [255, 207] on div "Conduct a thorough risk assessment focusing on system integration challenges an…" at bounding box center [369, 201] width 390 height 40
click at [174, 178] on input "b. Conduct a thorough risk assessment focusing on system integration challenges…" at bounding box center [174, 174] width 0 height 8
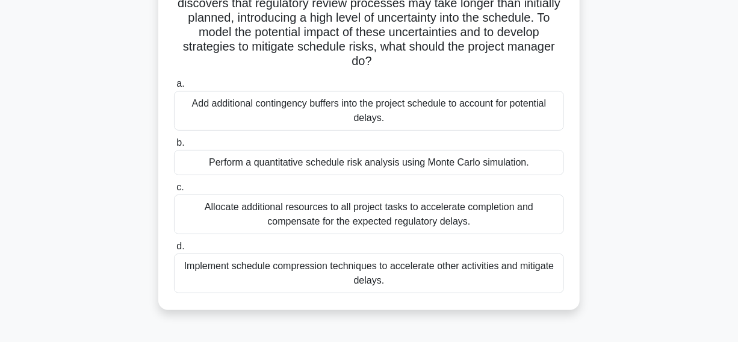
scroll to position [109, 0]
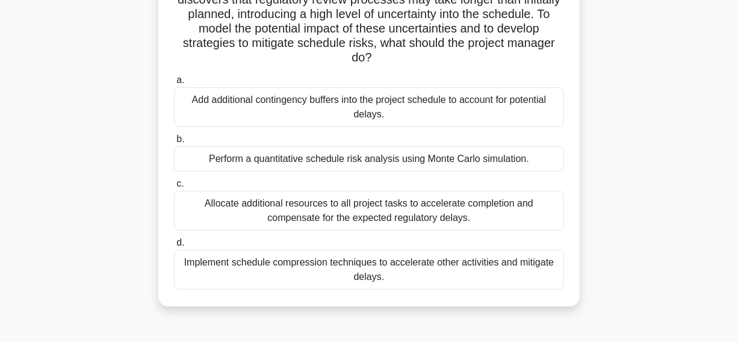
click at [190, 161] on div "Perform a quantitative schedule risk analysis using Monte Carlo simulation." at bounding box center [369, 158] width 390 height 25
click at [174, 143] on input "b. Perform a quantitative schedule risk analysis using Monte Carlo simulation." at bounding box center [174, 139] width 0 height 8
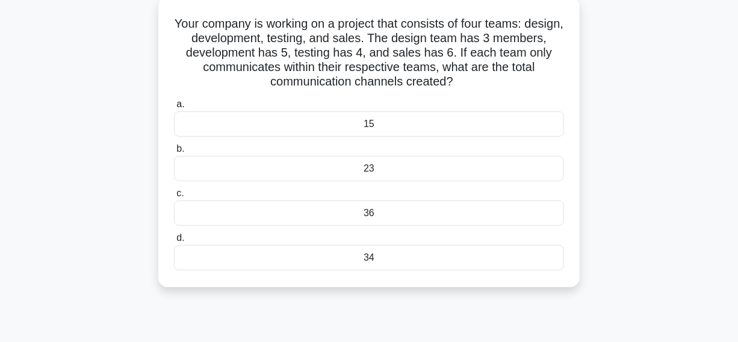
scroll to position [54, 0]
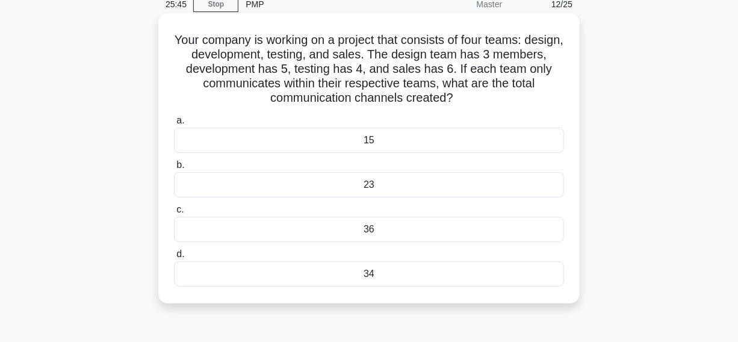
drag, startPoint x: 185, startPoint y: 37, endPoint x: 355, endPoint y: 170, distance: 216.6
click at [428, 284] on div "Your company is working on a project that consists of four teams: design, devel…" at bounding box center [369, 158] width 412 height 281
copy div "Your company is working on a project that consists of four teams: design, devel…"
click at [485, 35] on h5 "Your company is working on a project that consists of four teams: design, devel…" at bounding box center [369, 69] width 393 height 73
click at [328, 274] on div "34" at bounding box center [369, 273] width 390 height 25
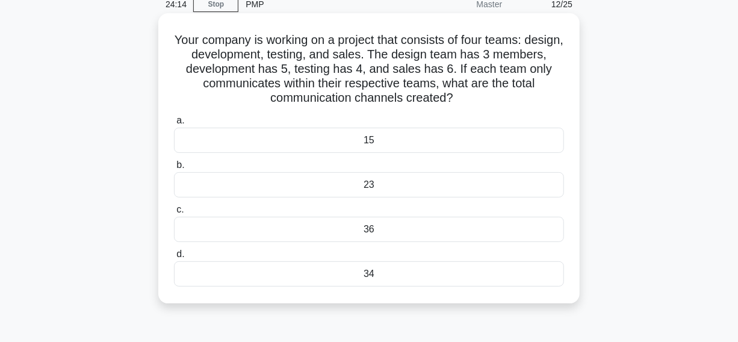
click at [174, 258] on input "d. 34" at bounding box center [174, 255] width 0 height 8
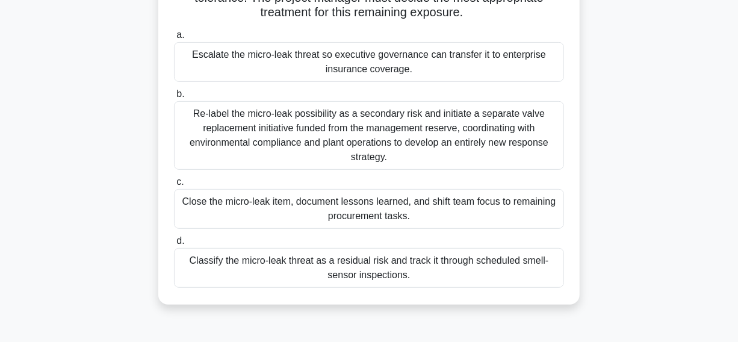
scroll to position [164, 0]
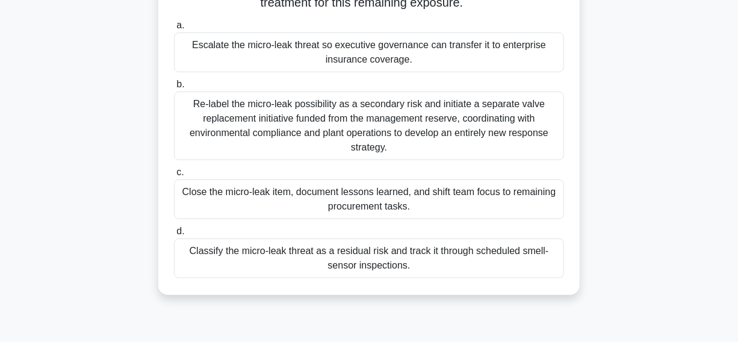
click at [213, 265] on div "Classify the micro-leak threat as a residual risk and track it through schedule…" at bounding box center [369, 258] width 390 height 40
click at [174, 235] on input "d. Classify the micro-leak threat as a residual risk and track it through sched…" at bounding box center [174, 232] width 0 height 8
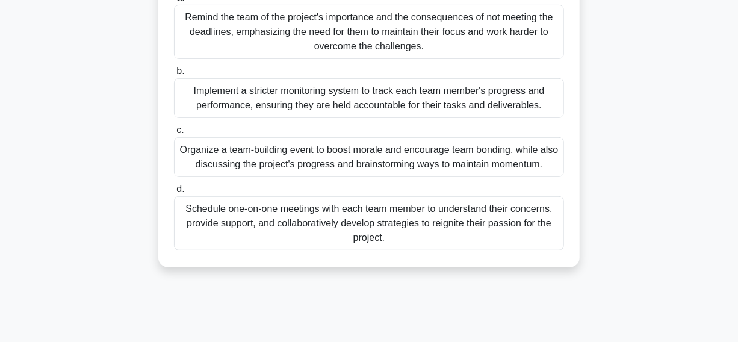
scroll to position [219, 0]
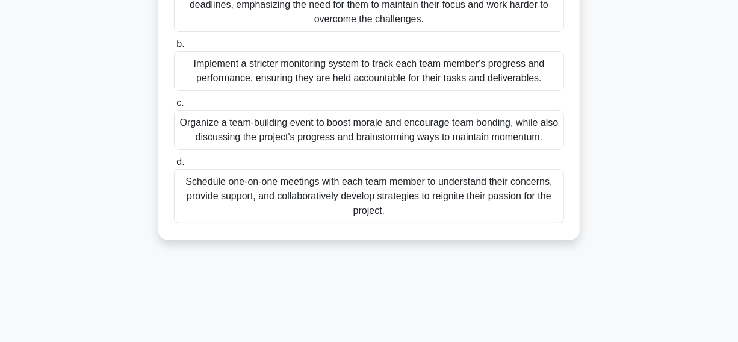
click at [213, 217] on div "Schedule one-on-one meetings with each team member to understand their concerns…" at bounding box center [369, 196] width 390 height 54
click at [174, 166] on input "d. Schedule one-on-one meetings with each team member to understand their conce…" at bounding box center [174, 162] width 0 height 8
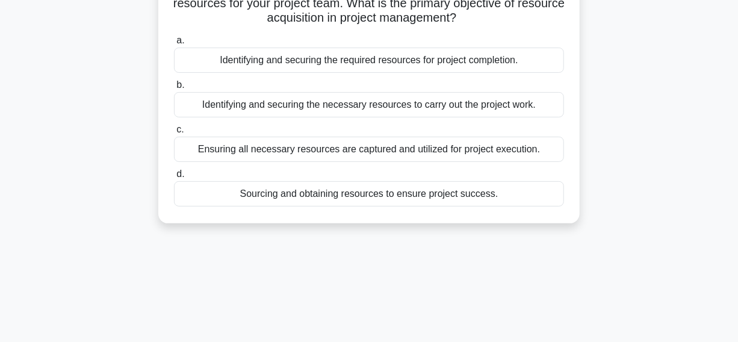
scroll to position [0, 0]
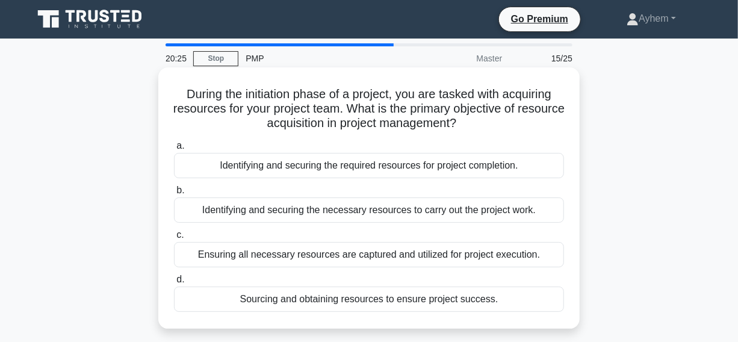
drag, startPoint x: 178, startPoint y: 95, endPoint x: 494, endPoint y: 296, distance: 374.7
click at [505, 302] on div "During the initiation phase of a project, you are tasked with acquiring resourc…" at bounding box center [369, 198] width 412 height 252
click at [505, 126] on h5 "During the initiation phase of a project, you are tasked with acquiring resourc…" at bounding box center [369, 109] width 393 height 45
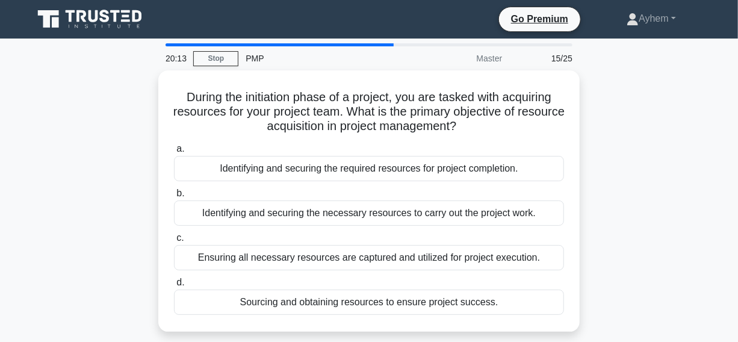
click at [674, 147] on div "During the initiation phase of a project, you are tasked with acquiring resourc…" at bounding box center [369, 208] width 686 height 276
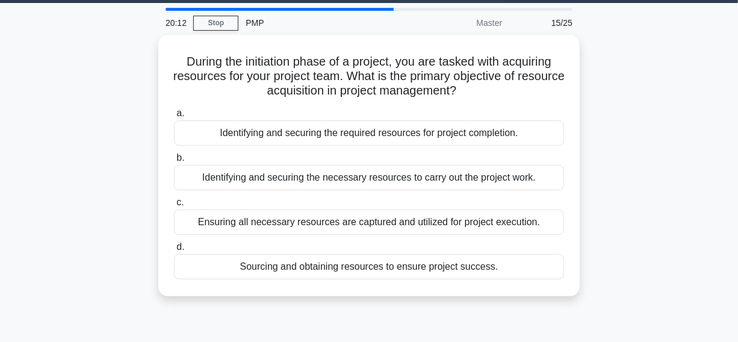
scroll to position [54, 0]
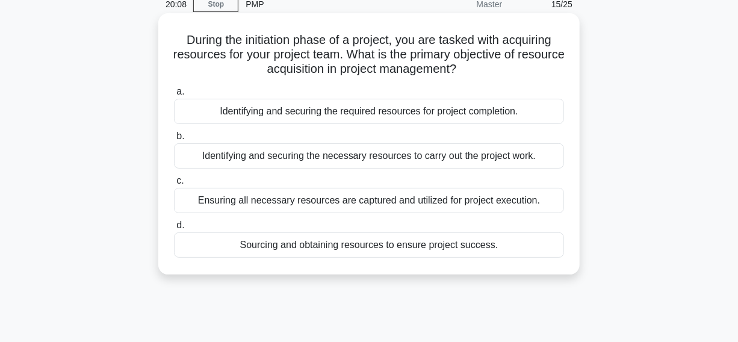
click at [222, 246] on div "Sourcing and obtaining resources to ensure project success." at bounding box center [369, 244] width 390 height 25
click at [174, 229] on input "d. Sourcing and obtaining resources to ensure project success." at bounding box center [174, 226] width 0 height 8
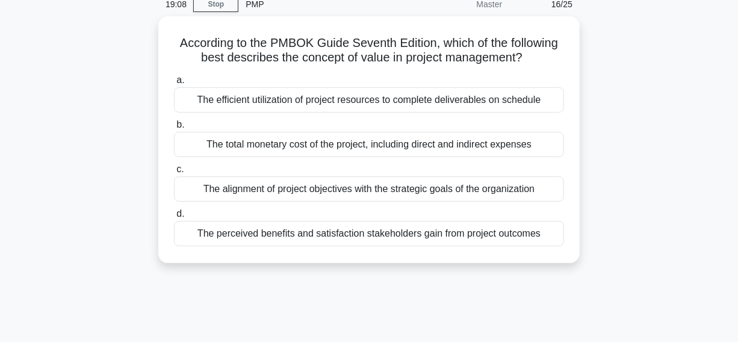
drag, startPoint x: 175, startPoint y: 42, endPoint x: 403, endPoint y: 111, distance: 238.3
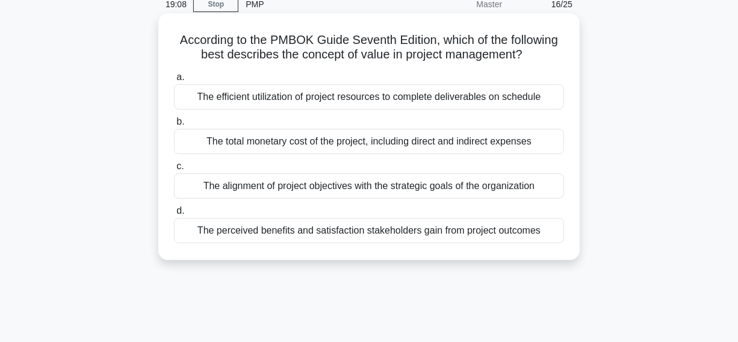
click at [649, 270] on div "According to the PMBOK Guide Seventh Edition, which of the following best descr…" at bounding box center [369, 146] width 686 height 261
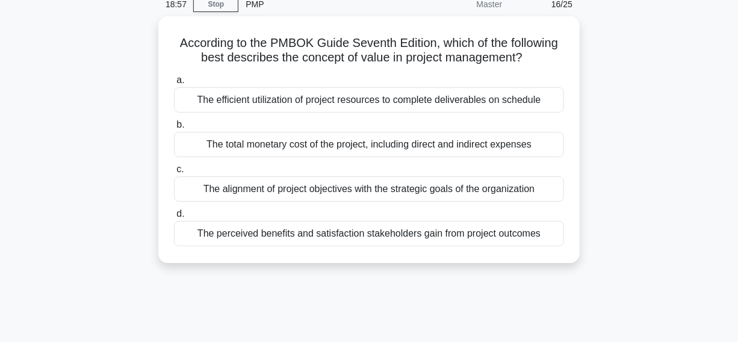
click at [656, 45] on div "According to the PMBOK Guide Seventh Edition, which of the following best descr…" at bounding box center [369, 146] width 686 height 261
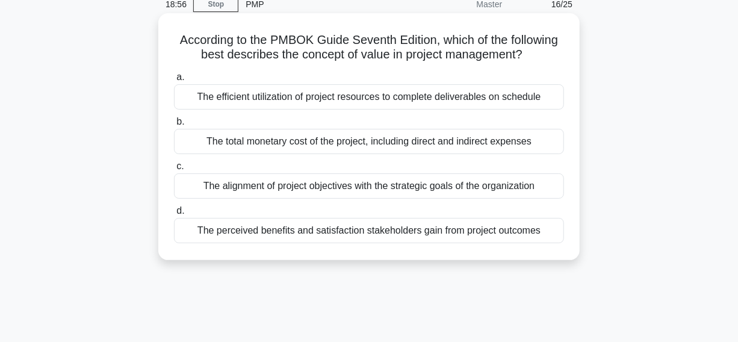
click at [188, 231] on div "The perceived benefits and satisfaction stakeholders gain from project outcomes" at bounding box center [369, 230] width 390 height 25
click at [174, 215] on input "d. The perceived benefits and satisfaction stakeholders gain from project outco…" at bounding box center [174, 211] width 0 height 8
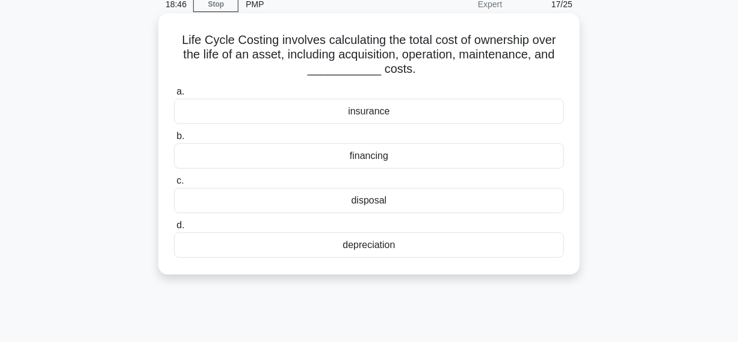
click at [310, 205] on div "disposal" at bounding box center [369, 200] width 390 height 25
click at [174, 185] on input "c. disposal" at bounding box center [174, 181] width 0 height 8
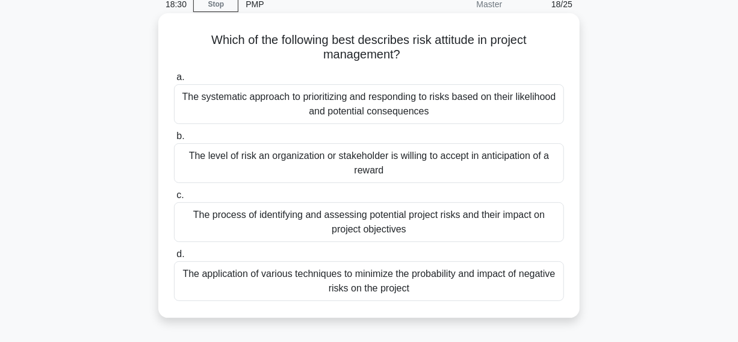
click at [259, 169] on div "The level of risk an organization or stakeholder is willing to accept in antici…" at bounding box center [369, 163] width 390 height 40
click at [174, 140] on input "b. The level of risk an organization or stakeholder is willing to accept in ant…" at bounding box center [174, 136] width 0 height 8
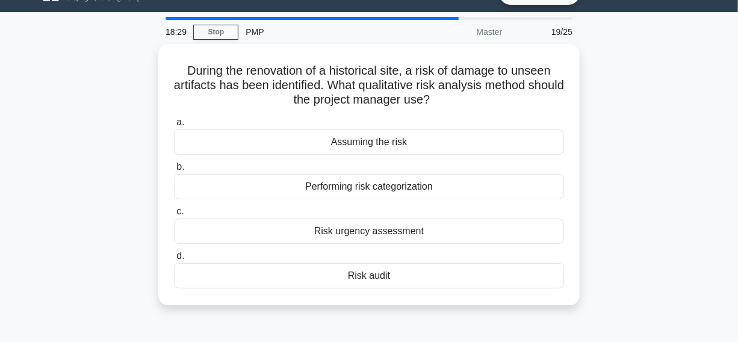
scroll to position [0, 0]
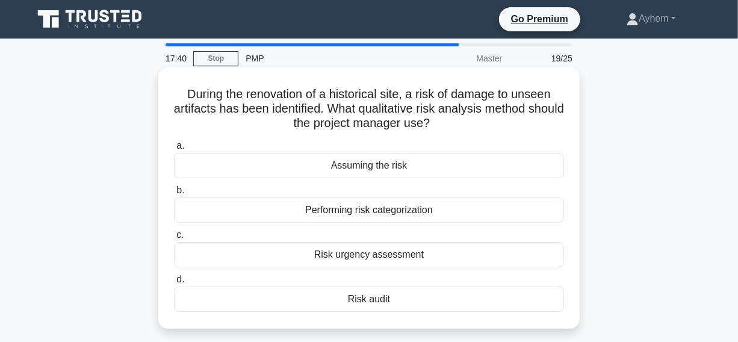
click at [231, 211] on div "Performing risk categorization" at bounding box center [369, 210] width 390 height 25
click at [174, 195] on input "b. Performing risk categorization" at bounding box center [174, 191] width 0 height 8
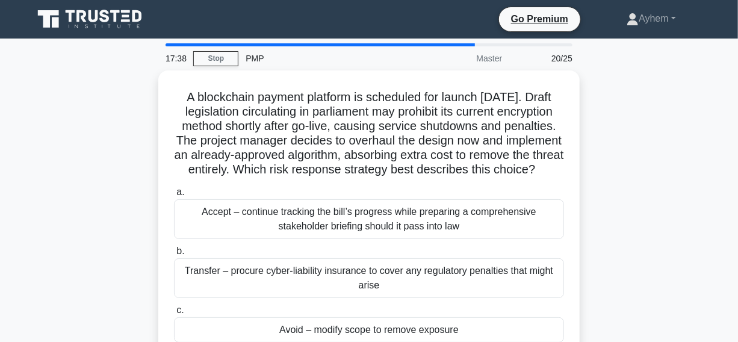
scroll to position [54, 0]
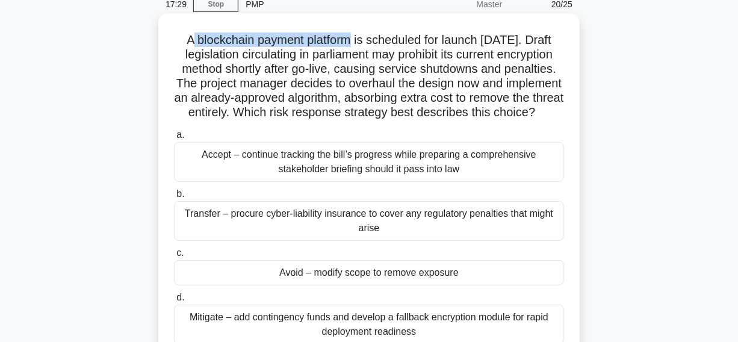
drag, startPoint x: 184, startPoint y: 40, endPoint x: 351, endPoint y: 45, distance: 166.9
click at [351, 45] on h5 "A blockchain payment platform is scheduled for launch in six months. Draft legi…" at bounding box center [369, 77] width 393 height 88
click at [239, 50] on h5 "A blockchain payment platform is scheduled for launch in six months. Draft legi…" at bounding box center [369, 77] width 393 height 88
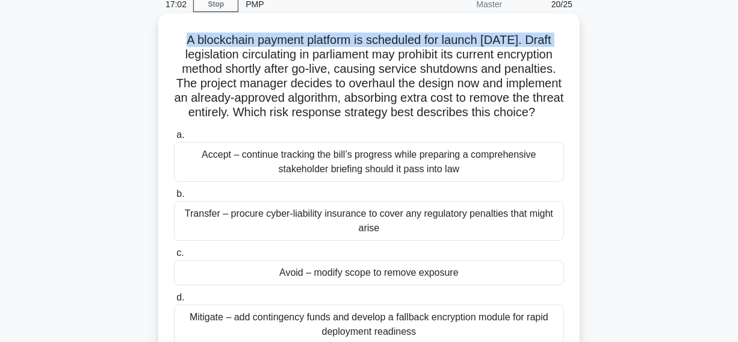
drag, startPoint x: 182, startPoint y: 39, endPoint x: 569, endPoint y: 41, distance: 386.6
click at [569, 41] on div "A blockchain payment platform is scheduled for launch in six months. Draft legi…" at bounding box center [369, 187] width 412 height 338
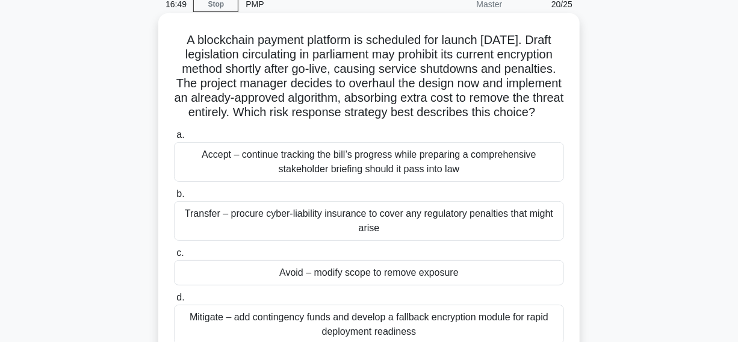
click at [222, 78] on h5 "A blockchain payment platform is scheduled for launch in six months. Draft legi…" at bounding box center [369, 77] width 393 height 88
click at [199, 70] on h5 "A blockchain payment platform is scheduled for launch in six months. Draft legi…" at bounding box center [369, 77] width 393 height 88
click at [302, 49] on h5 "A blockchain payment platform is scheduled for launch in six months. Draft legi…" at bounding box center [369, 77] width 393 height 88
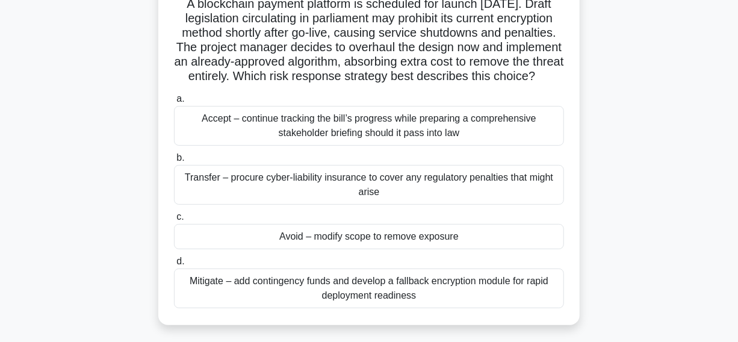
scroll to position [109, 0]
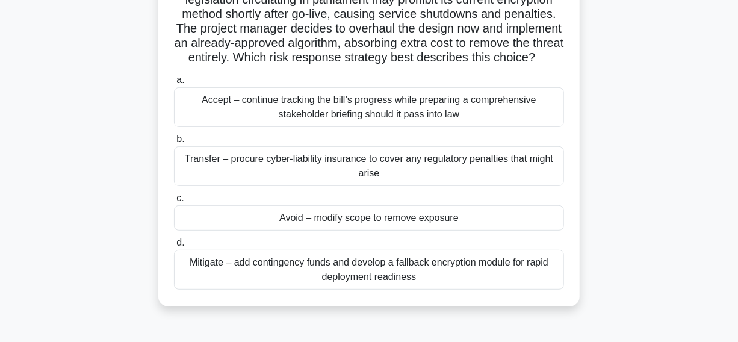
click at [263, 231] on div "Avoid – modify scope to remove exposure" at bounding box center [369, 217] width 390 height 25
click at [174, 202] on input "c. Avoid – modify scope to remove exposure" at bounding box center [174, 199] width 0 height 8
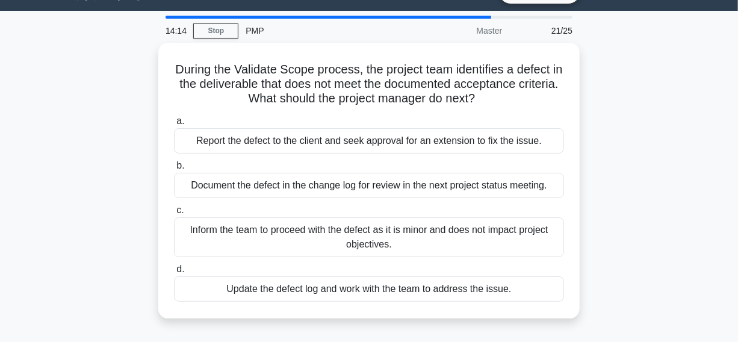
scroll to position [54, 0]
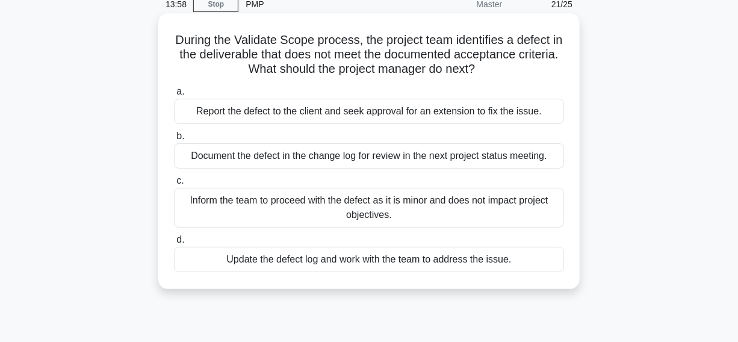
click at [201, 261] on div "Update the defect log and work with the team to address the issue." at bounding box center [369, 259] width 390 height 25
click at [174, 244] on input "d. Update the defect log and work with the team to address the issue." at bounding box center [174, 240] width 0 height 8
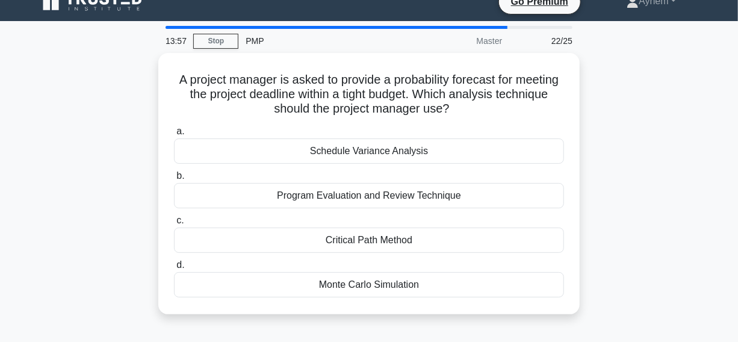
scroll to position [0, 0]
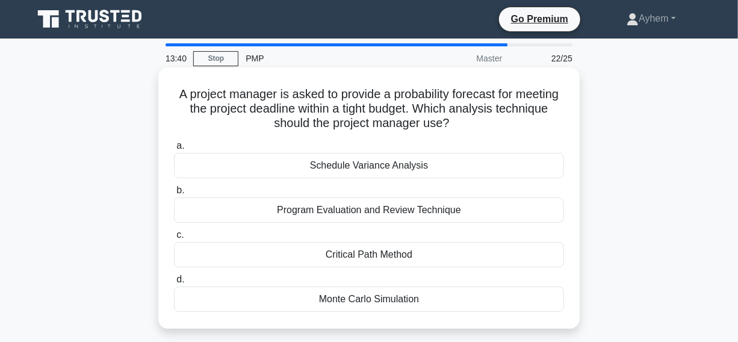
click at [253, 303] on div "Monte Carlo Simulation" at bounding box center [369, 299] width 390 height 25
click at [174, 284] on input "d. Monte Carlo Simulation" at bounding box center [174, 280] width 0 height 8
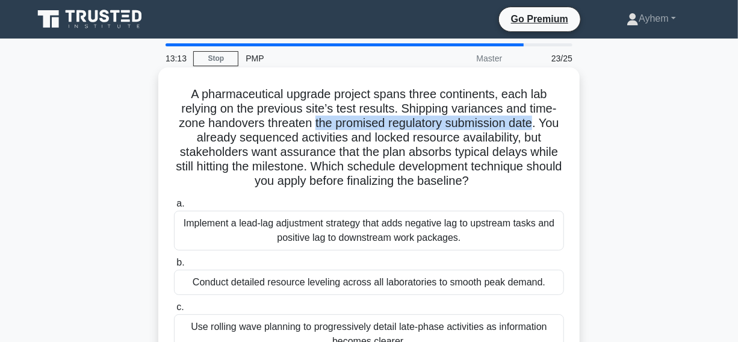
drag, startPoint x: 313, startPoint y: 123, endPoint x: 539, endPoint y: 128, distance: 225.9
click at [539, 128] on h5 "A pharmaceutical upgrade project spans three continents, each lab relying on th…" at bounding box center [369, 138] width 393 height 102
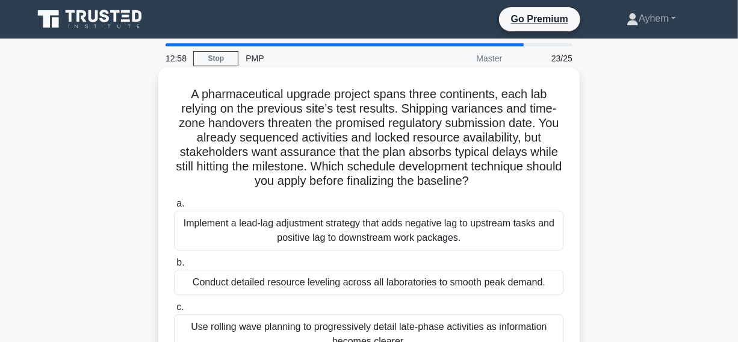
click at [419, 104] on h5 "A pharmaceutical upgrade project spans three continents, each lab relying on th…" at bounding box center [369, 138] width 393 height 102
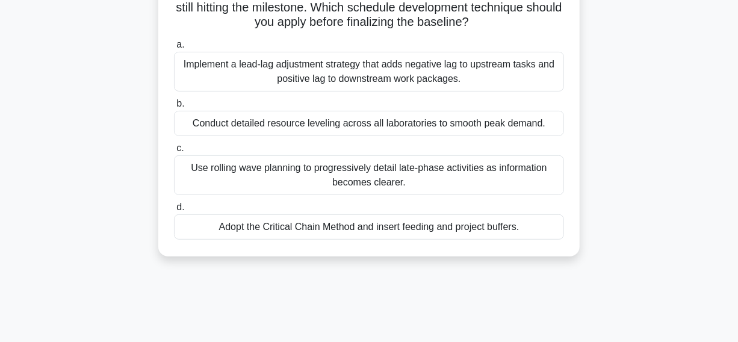
scroll to position [164, 0]
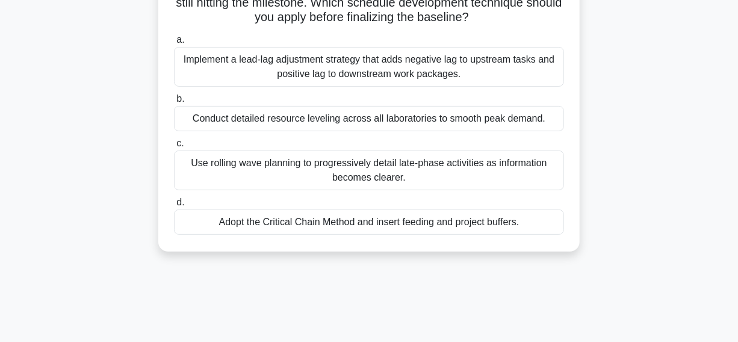
click at [205, 222] on div "Adopt the Critical Chain Method and insert feeding and project buffers." at bounding box center [369, 222] width 390 height 25
click at [174, 207] on input "d. Adopt the Critical Chain Method and insert feeding and project buffers." at bounding box center [174, 203] width 0 height 8
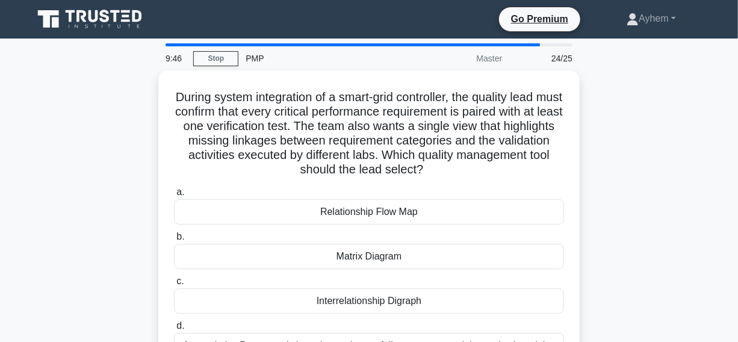
scroll to position [54, 0]
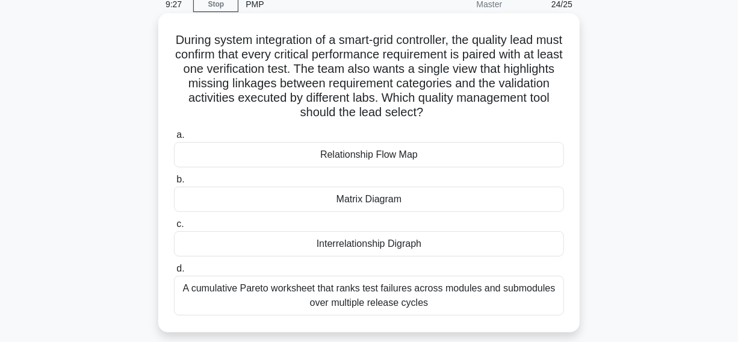
click at [187, 150] on div "Relationship Flow Map" at bounding box center [369, 154] width 390 height 25
click at [174, 139] on input "a. Relationship Flow Map" at bounding box center [174, 135] width 0 height 8
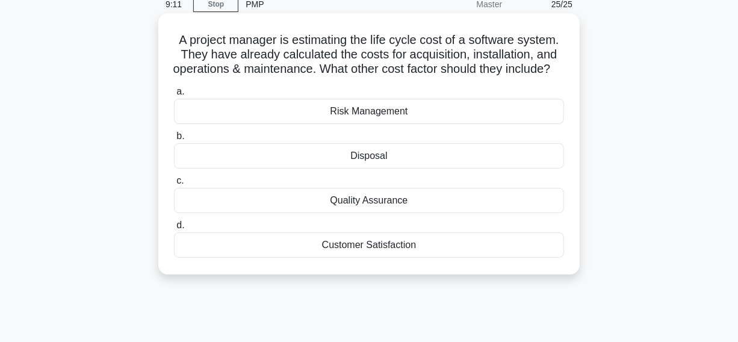
click at [288, 169] on div "Disposal" at bounding box center [369, 155] width 390 height 25
click at [174, 140] on input "b. Disposal" at bounding box center [174, 136] width 0 height 8
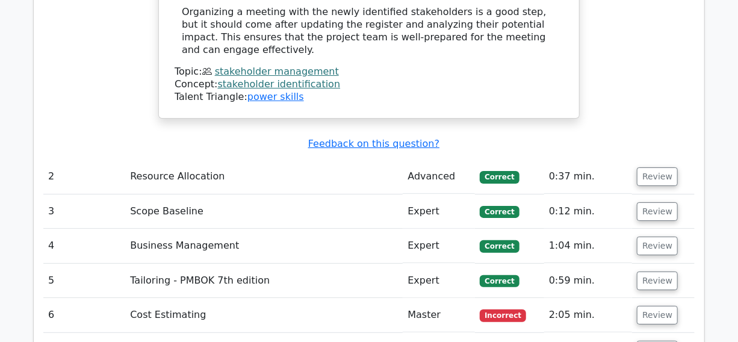
scroll to position [2080, 0]
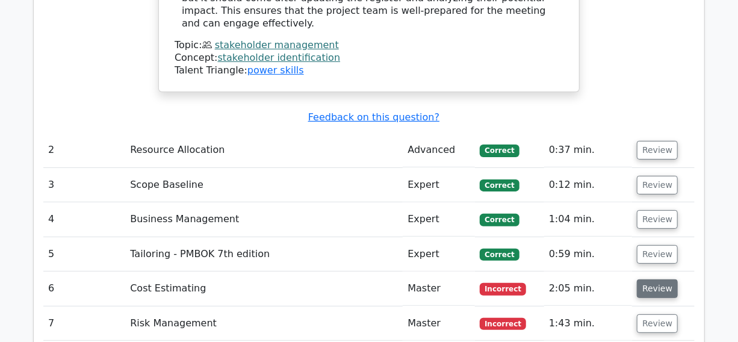
click at [652, 279] on button "Review" at bounding box center [657, 288] width 41 height 19
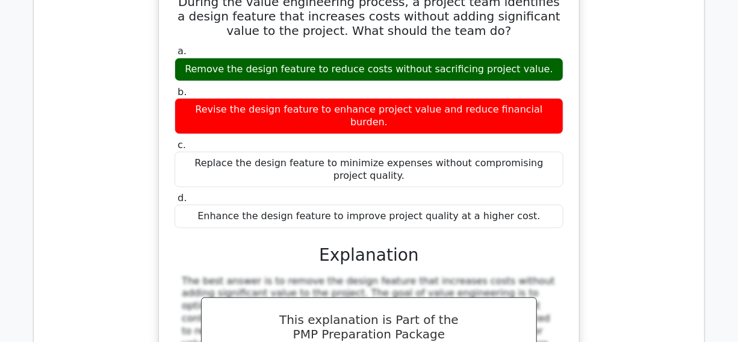
scroll to position [2627, 0]
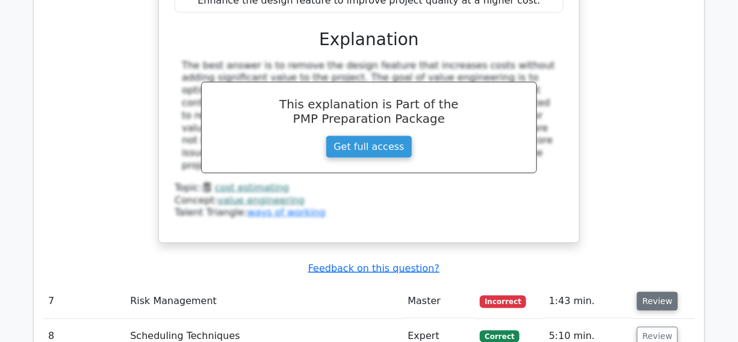
click at [647, 292] on button "Review" at bounding box center [657, 301] width 41 height 19
click at [653, 292] on button "Review" at bounding box center [657, 301] width 41 height 19
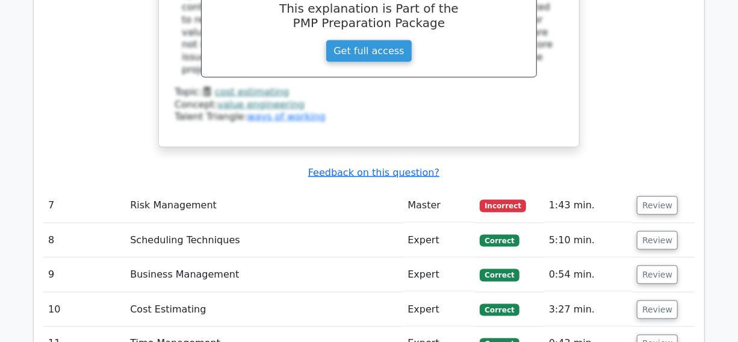
scroll to position [2737, 0]
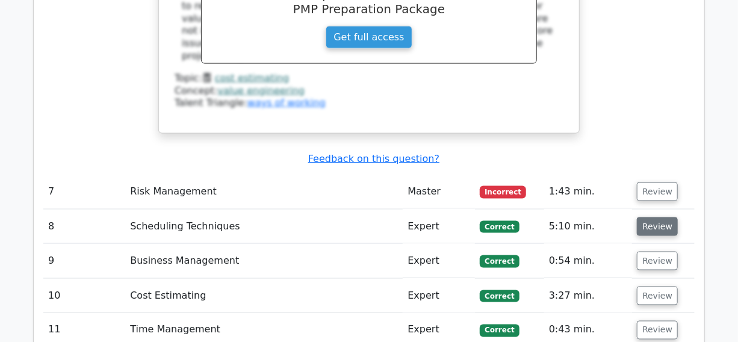
click at [650, 217] on button "Review" at bounding box center [657, 226] width 41 height 19
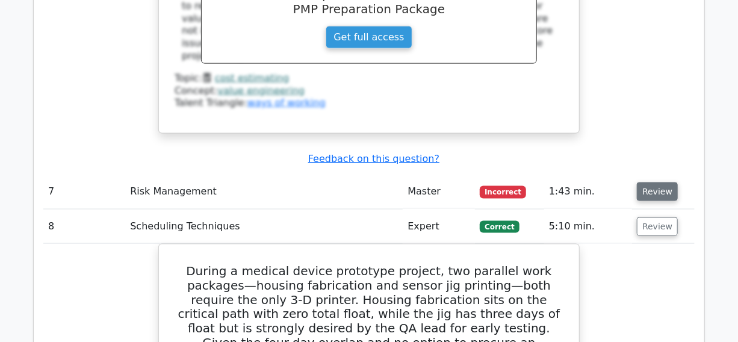
click at [656, 182] on button "Review" at bounding box center [657, 191] width 41 height 19
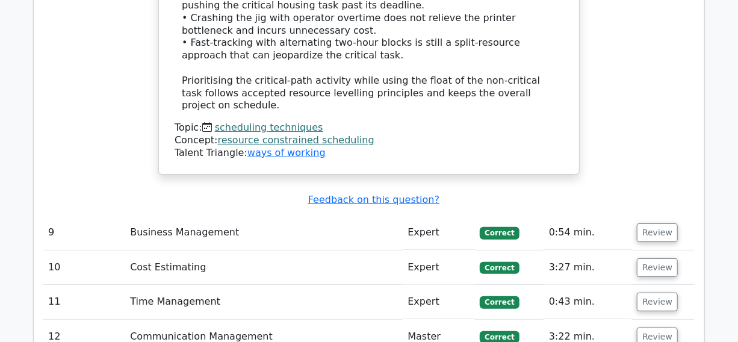
scroll to position [4160, 0]
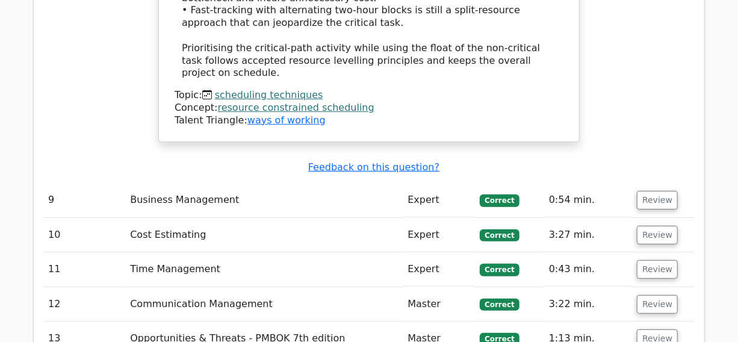
scroll to position [4106, 0]
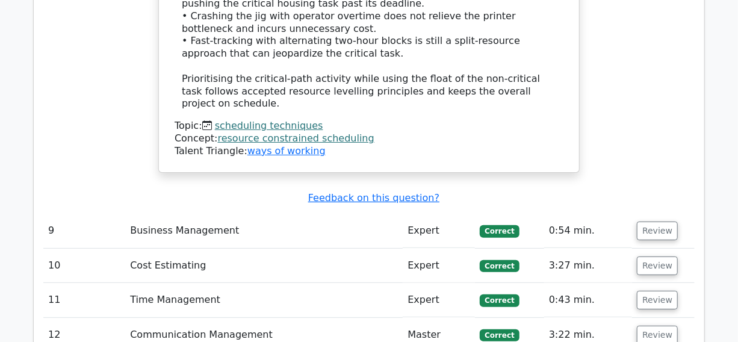
click at [652, 326] on button "Review" at bounding box center [657, 335] width 41 height 19
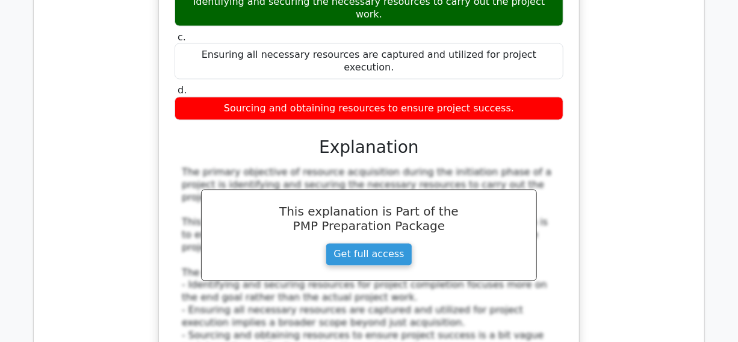
scroll to position [6897, 0]
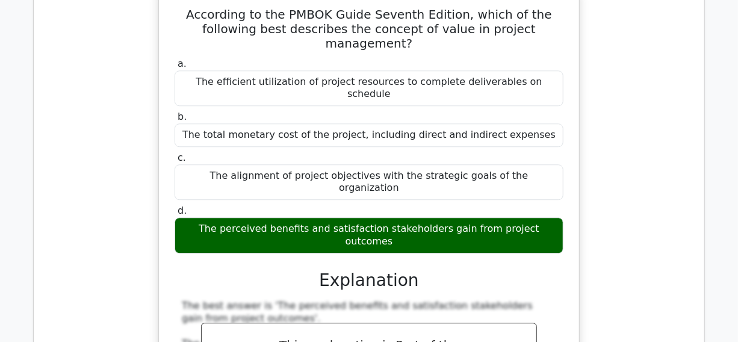
scroll to position [7445, 0]
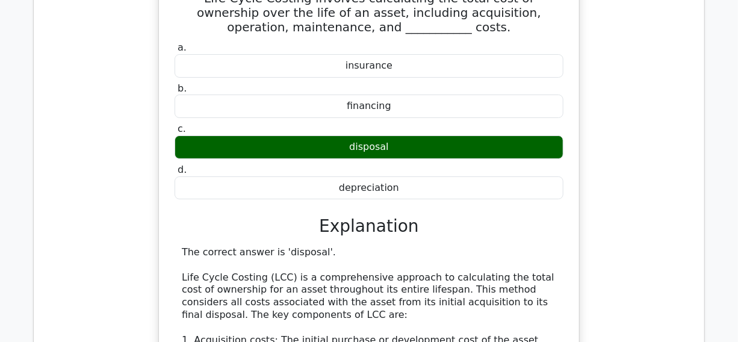
scroll to position [8157, 0]
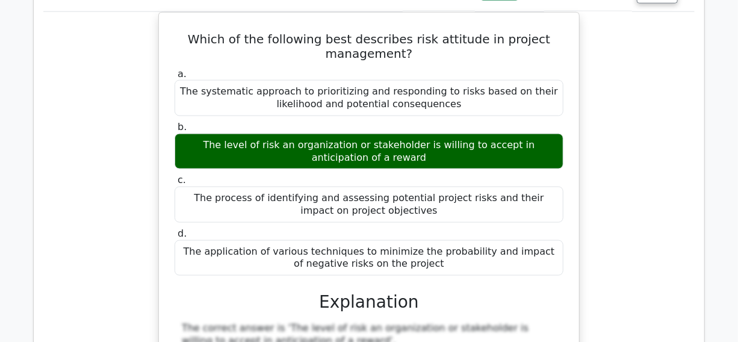
scroll to position [8868, 0]
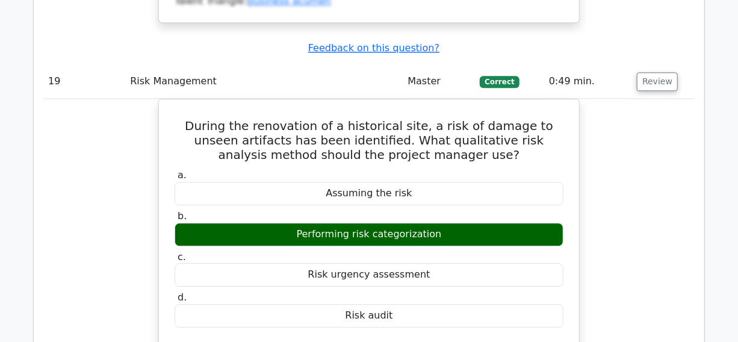
scroll to position [9470, 0]
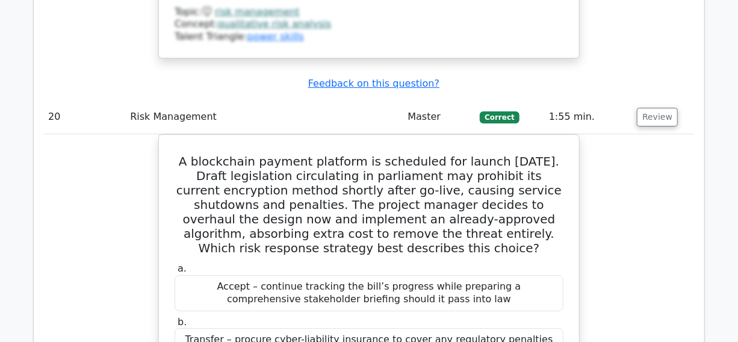
scroll to position [10127, 0]
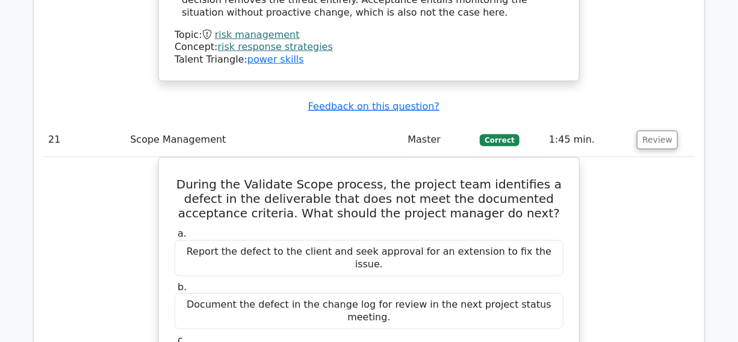
scroll to position [10620, 0]
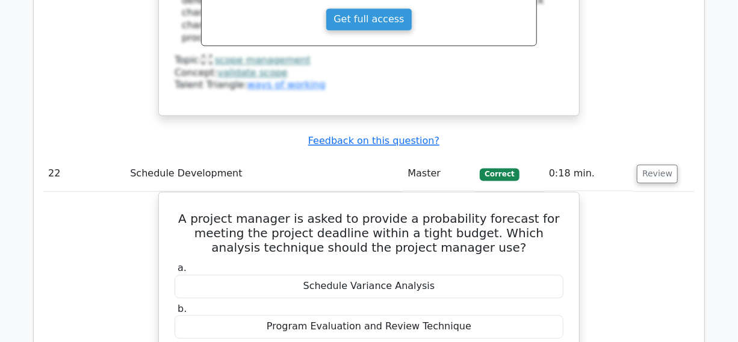
scroll to position [11167, 0]
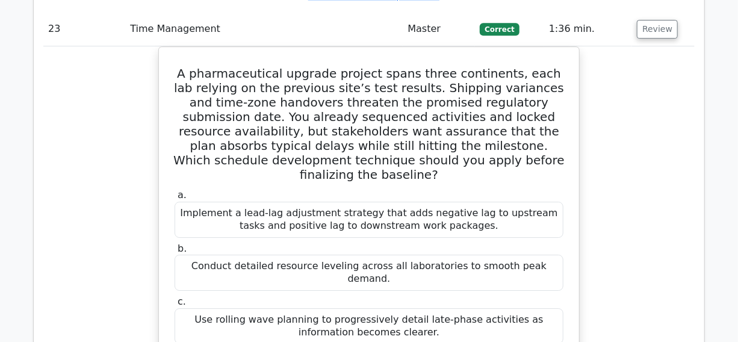
scroll to position [11879, 0]
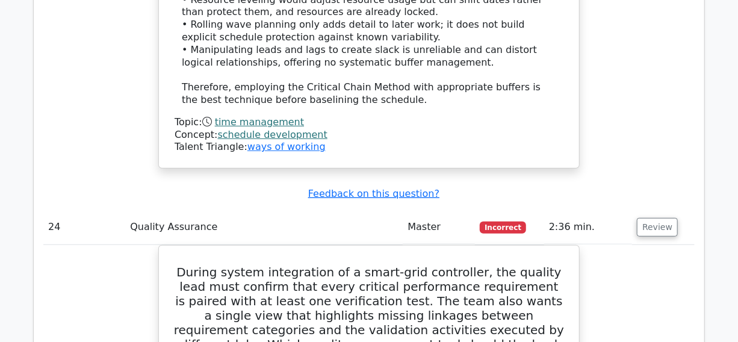
scroll to position [12536, 0]
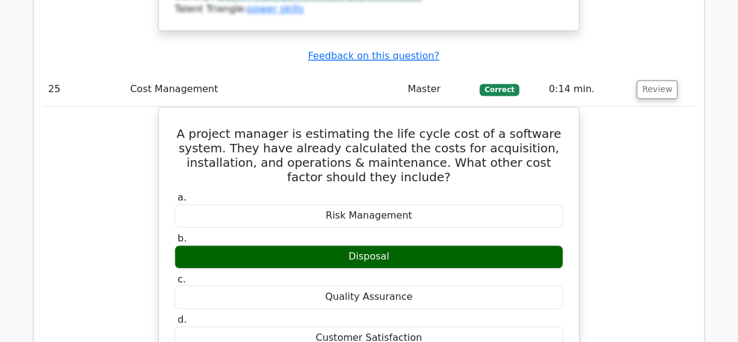
scroll to position [13401, 0]
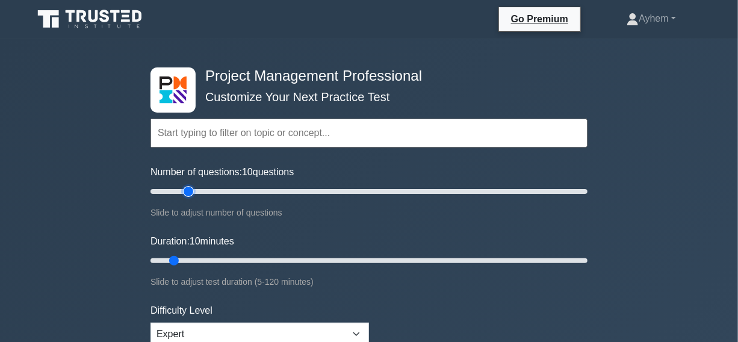
click at [184, 190] on input "Number of questions: 10 questions" at bounding box center [369, 191] width 437 height 14
type input "15"
click at [175, 190] on input "Number of questions: 20 questions" at bounding box center [369, 191] width 437 height 14
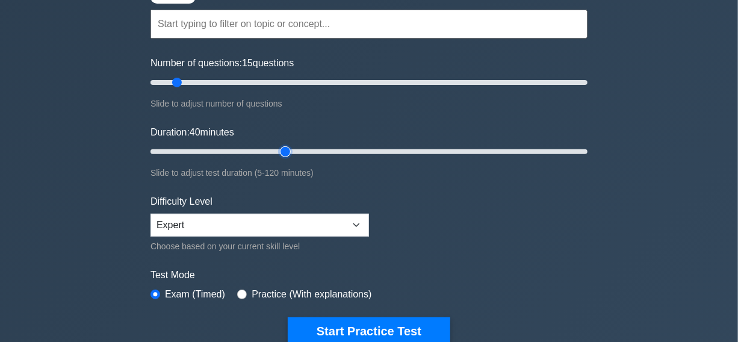
type input "40"
click at [287, 151] on input "Duration: 40 minutes" at bounding box center [369, 152] width 437 height 14
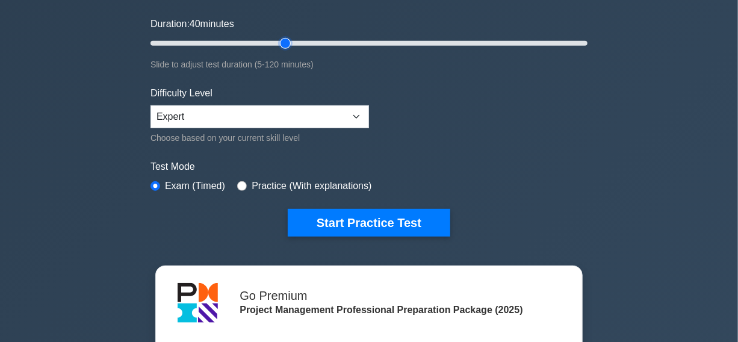
scroll to position [219, 0]
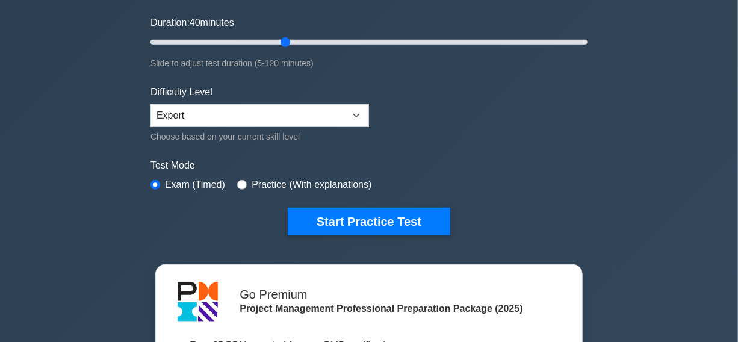
click at [578, 125] on form "Topics Scope Management Time Management Cost Management Quality Management Risk…" at bounding box center [369, 49] width 437 height 372
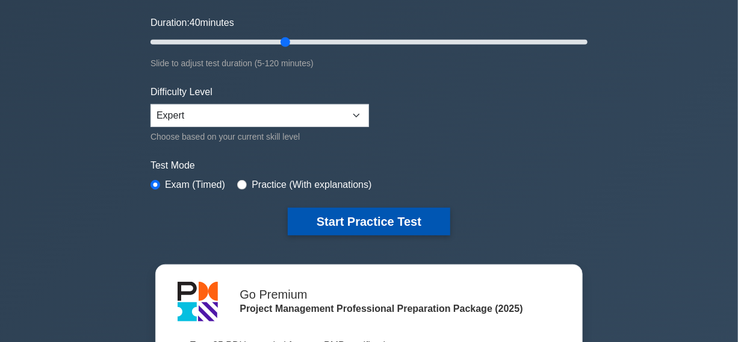
click at [353, 219] on button "Start Practice Test" at bounding box center [369, 222] width 163 height 28
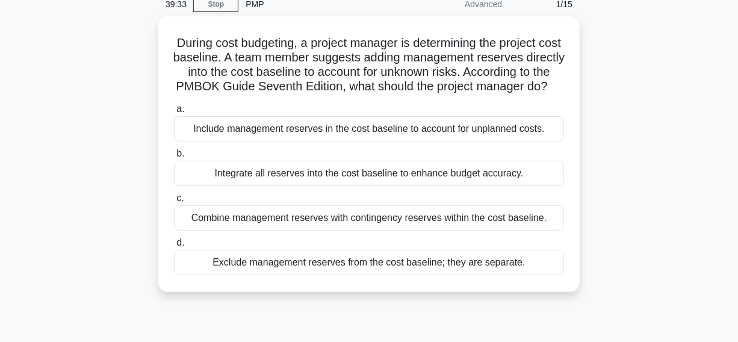
scroll to position [109, 0]
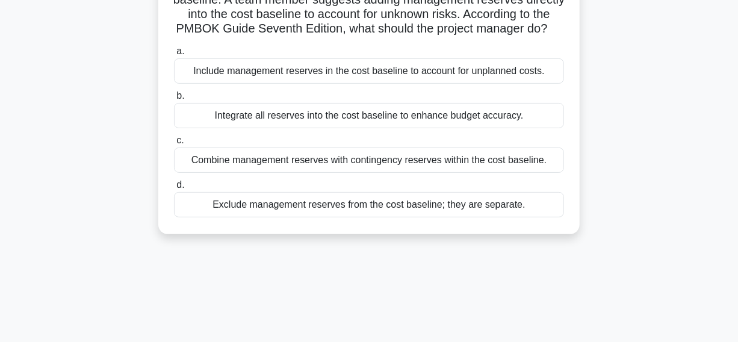
click at [195, 215] on div "Exclude management reserves from the cost baseline; they are separate." at bounding box center [369, 204] width 390 height 25
click at [174, 189] on input "d. Exclude management reserves from the cost baseline; they are separate." at bounding box center [174, 185] width 0 height 8
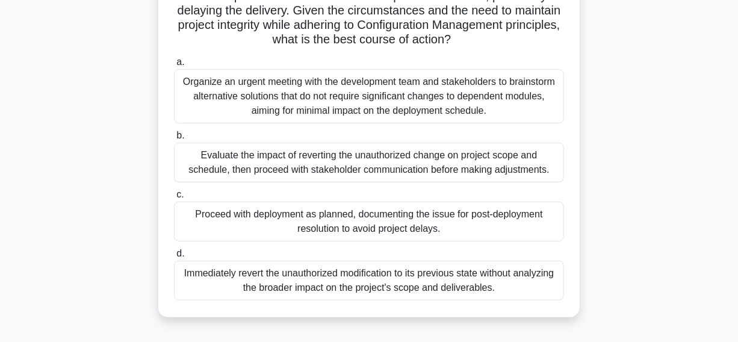
scroll to position [219, 0]
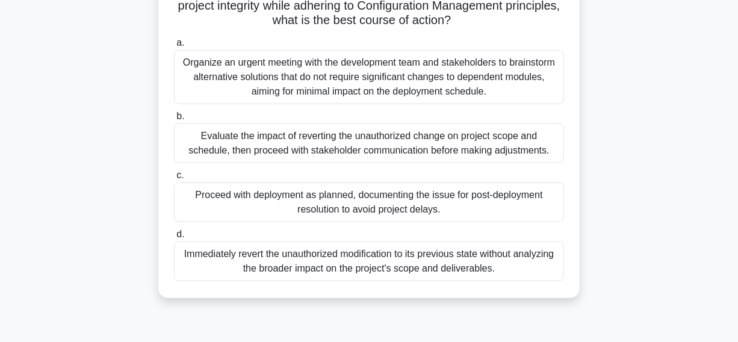
click at [193, 146] on div "Evaluate the impact of reverting the unauthorized change on project scope and s…" at bounding box center [369, 143] width 390 height 40
click at [174, 120] on input "b. Evaluate the impact of reverting the unauthorized change on project scope an…" at bounding box center [174, 117] width 0 height 8
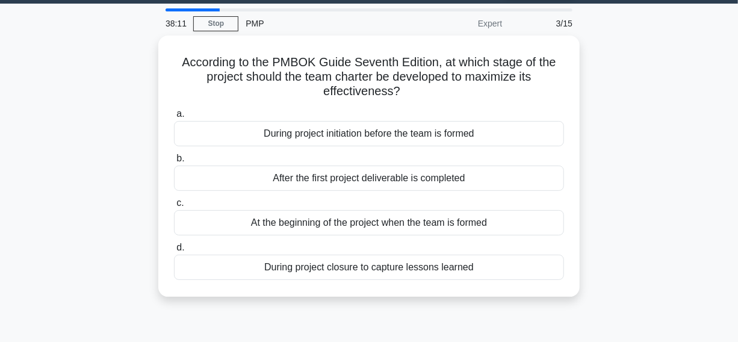
scroll to position [54, 0]
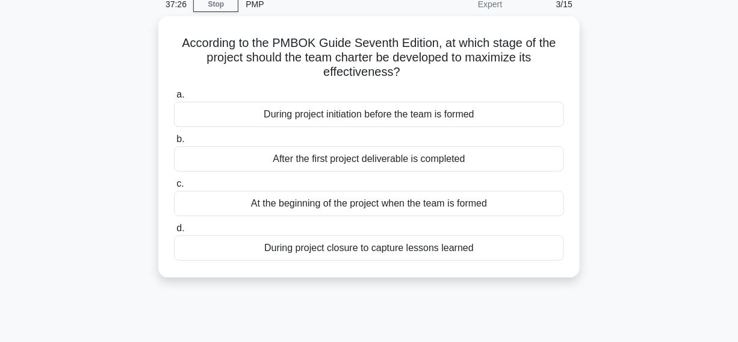
drag, startPoint x: 178, startPoint y: 39, endPoint x: 587, endPoint y: 271, distance: 469.5
click at [587, 271] on div "According to the PMBOK Guide Seventh Edition, at which stage of the project sho…" at bounding box center [369, 154] width 686 height 276
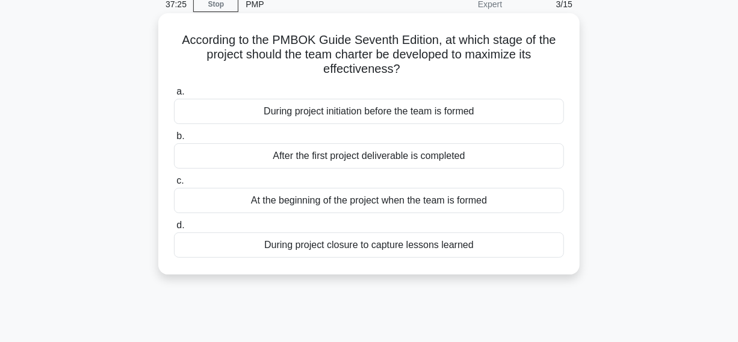
copy div "According to the PMBOK Guide Seventh Edition, at which stage of the project sho…"
click at [425, 67] on h5 "According to the PMBOK Guide Seventh Edition, at which stage of the project sho…" at bounding box center [369, 55] width 393 height 45
click at [235, 202] on div "At the beginning of the project when the team is formed" at bounding box center [369, 200] width 390 height 25
click at [174, 185] on input "c. At the beginning of the project when the team is formed" at bounding box center [174, 181] width 0 height 8
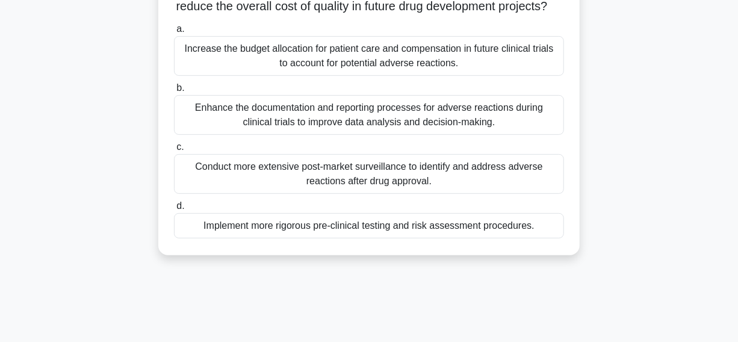
scroll to position [164, 0]
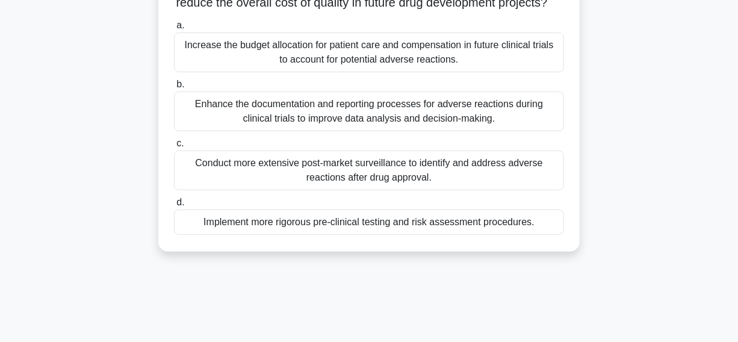
click at [196, 235] on div "Implement more rigorous pre-clinical testing and risk assessment procedures." at bounding box center [369, 222] width 390 height 25
click at [174, 207] on input "d. Implement more rigorous pre-clinical testing and risk assessment procedures." at bounding box center [174, 203] width 0 height 8
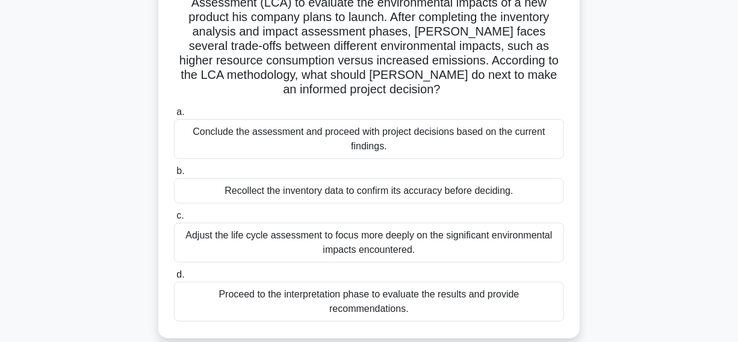
scroll to position [54, 0]
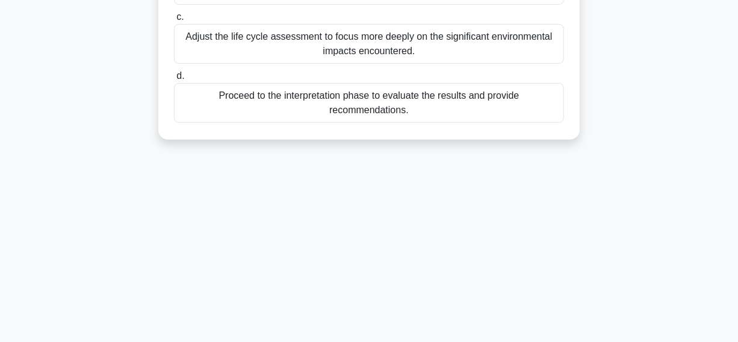
drag, startPoint x: 175, startPoint y: 40, endPoint x: 435, endPoint y: 282, distance: 355.4
click at [476, 341] on main "33:33 Stop PMP Expert 5/15 Thomas, a project manager, is conducting a Life Cycl…" at bounding box center [369, 37] width 738 height 612
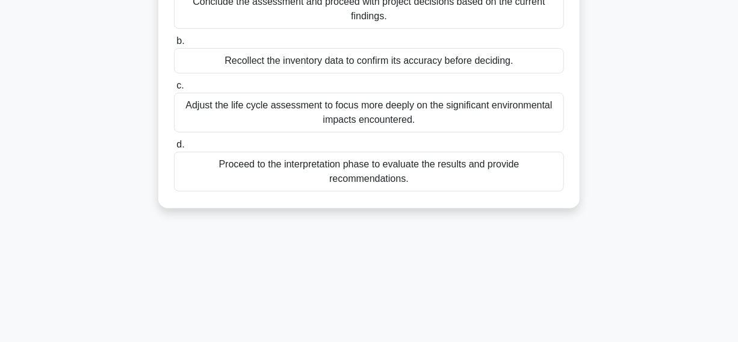
scroll to position [89, 0]
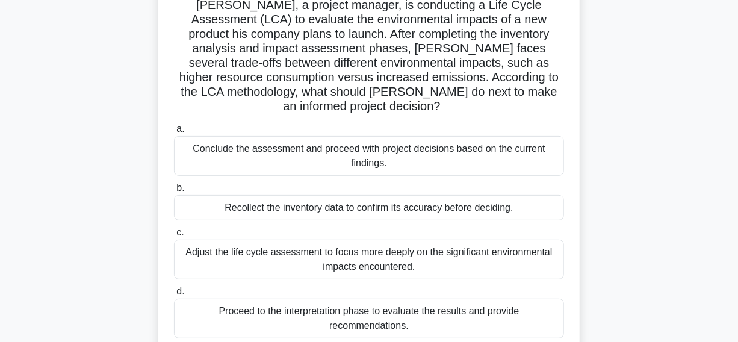
copy div "Thomas, a project manager, is conducting a Life Cycle Assessment (LCA) to evalu…"
click at [455, 100] on icon ".spinner_0XTQ{transform-origin:center;animation:spinner_y6GP .75s linear infini…" at bounding box center [448, 107] width 14 height 14
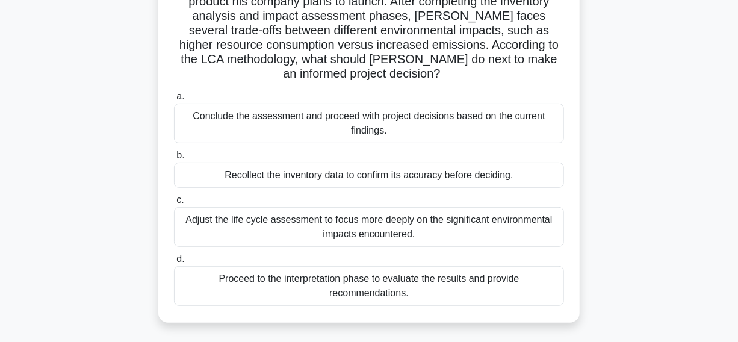
scroll to position [144, 0]
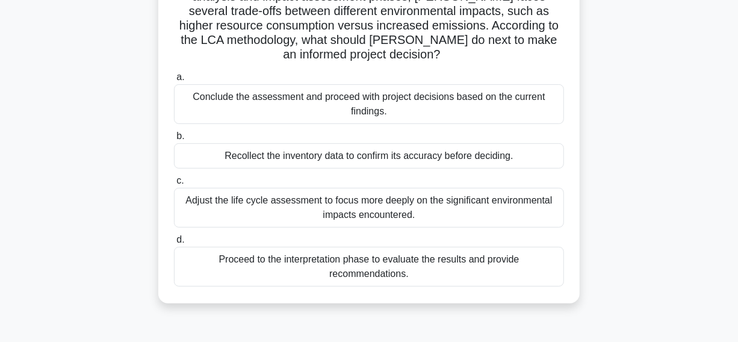
click at [199, 250] on div "Proceed to the interpretation phase to evaluate the results and provide recomme…" at bounding box center [369, 267] width 390 height 40
click at [174, 244] on input "d. Proceed to the interpretation phase to evaluate the results and provide reco…" at bounding box center [174, 240] width 0 height 8
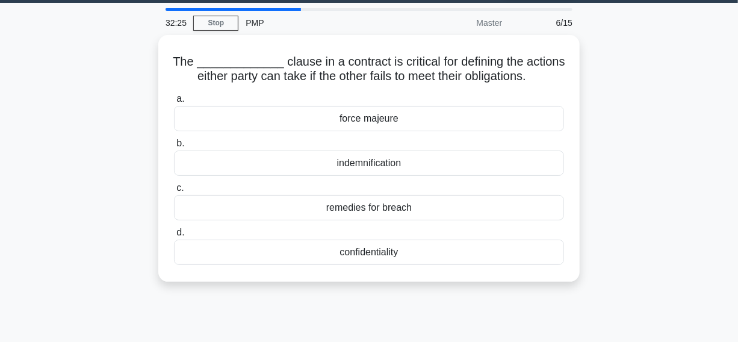
scroll to position [54, 0]
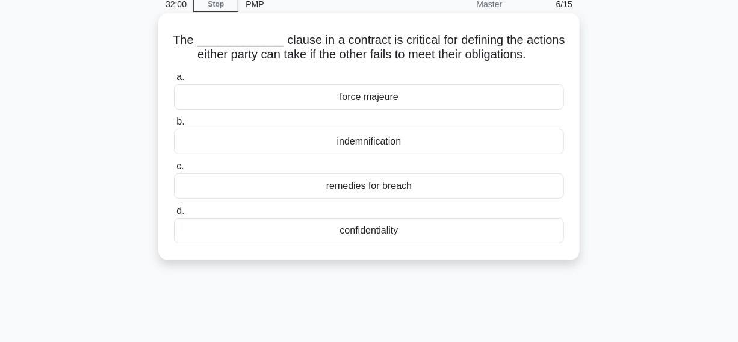
drag, startPoint x: 122, startPoint y: 139, endPoint x: 405, endPoint y: 144, distance: 282.5
click at [435, 148] on div "The _____________ clause in a contract is critical for defining the actions eit…" at bounding box center [369, 146] width 686 height 261
copy div "indemnification"
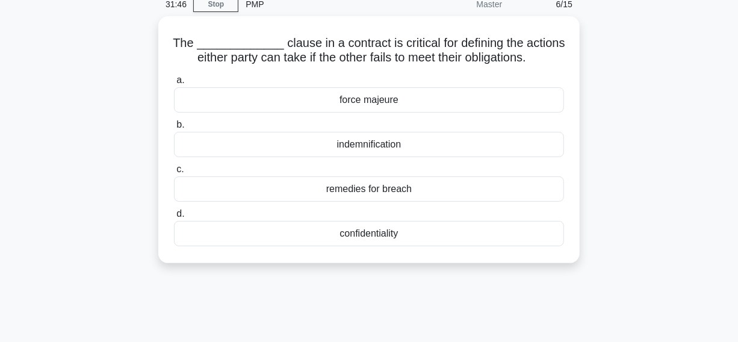
drag, startPoint x: 181, startPoint y: 39, endPoint x: 578, endPoint y: 264, distance: 457.1
click at [595, 274] on div "The _____________ clause in a contract is critical for defining the actions eit…" at bounding box center [369, 146] width 686 height 261
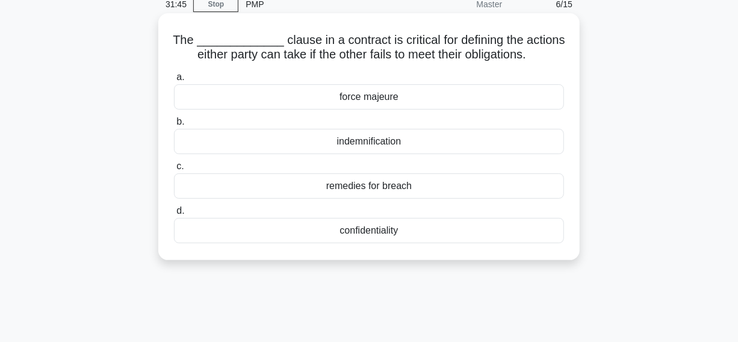
copy div "The _____________ clause in a contract is critical for defining the actions eit…"
click at [541, 54] on icon ".spinner_0XTQ{transform-origin:center;animation:spinner_y6GP .75s linear infini…" at bounding box center [533, 55] width 14 height 14
drag, startPoint x: 146, startPoint y: 183, endPoint x: 470, endPoint y: 182, distance: 324.0
click at [470, 182] on div "The _____________ clause in a contract is critical for defining the actions eit…" at bounding box center [369, 146] width 686 height 261
copy div "remedies for breach"
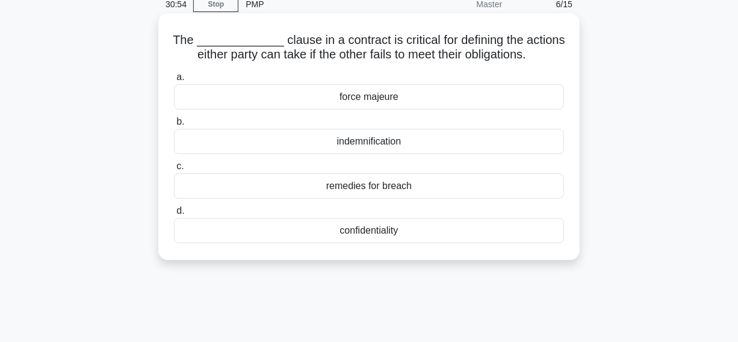
click at [285, 189] on div "remedies for breach" at bounding box center [369, 185] width 390 height 25
click at [174, 170] on input "c. remedies for breach" at bounding box center [174, 167] width 0 height 8
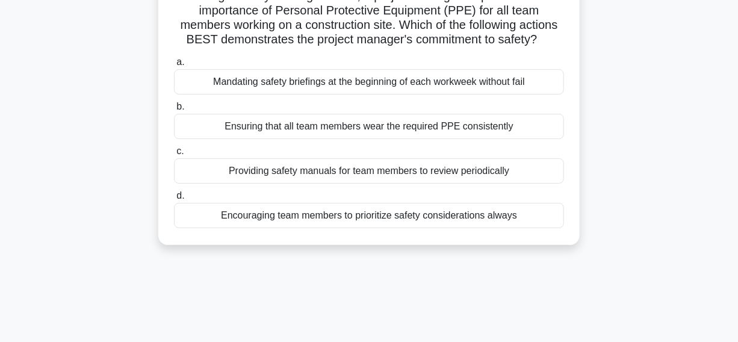
scroll to position [109, 0]
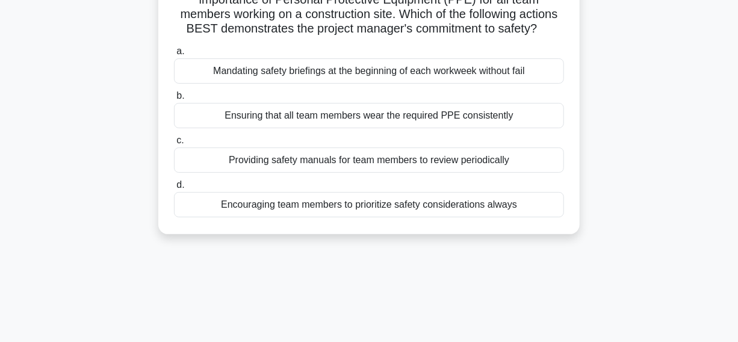
click at [198, 217] on div "Encouraging team members to prioritize safety considerations always" at bounding box center [369, 204] width 390 height 25
click at [174, 189] on input "d. Encouraging team members to prioritize safety considerations always" at bounding box center [174, 185] width 0 height 8
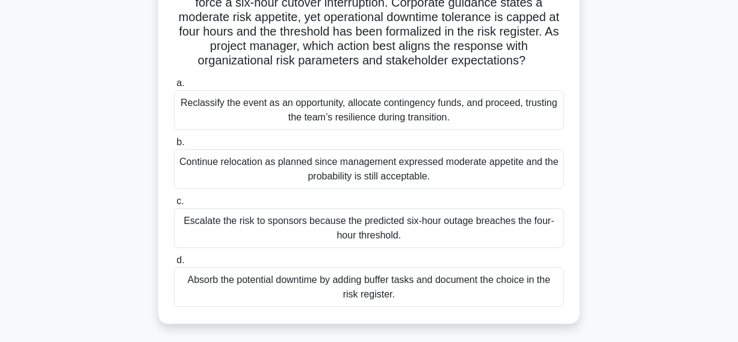
scroll to position [164, 0]
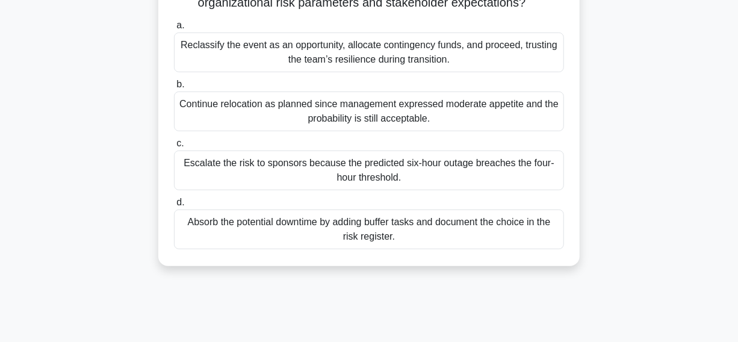
click at [193, 175] on div "Escalate the risk to sponsors because the predicted six-hour outage breaches th…" at bounding box center [369, 171] width 390 height 40
click at [174, 148] on input "c. Escalate the risk to sponsors because the predicted six-hour outage breaches…" at bounding box center [174, 144] width 0 height 8
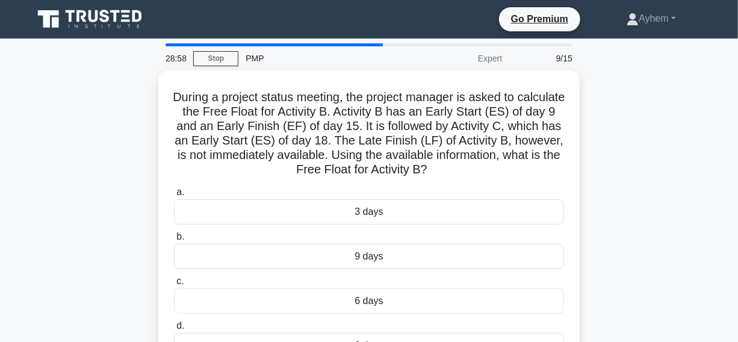
scroll to position [54, 0]
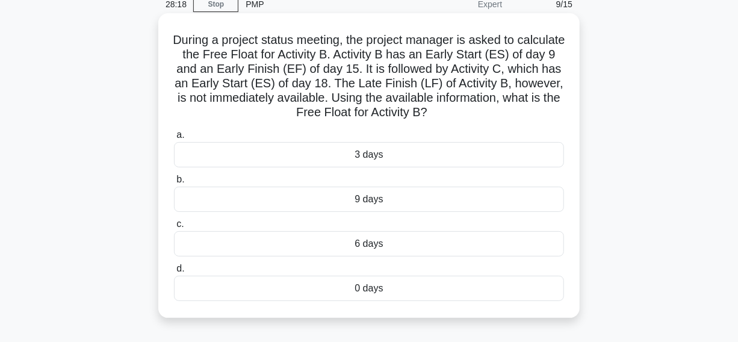
click at [297, 160] on div "3 days" at bounding box center [369, 154] width 390 height 25
click at [174, 139] on input "a. 3 days" at bounding box center [174, 135] width 0 height 8
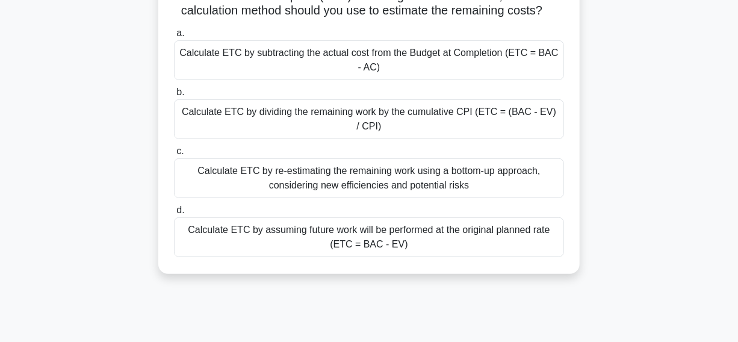
scroll to position [164, 0]
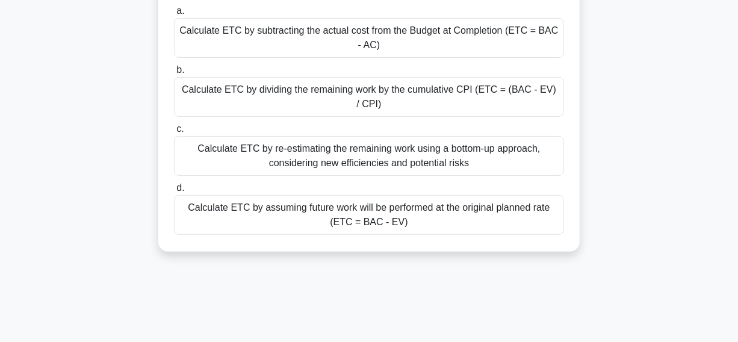
drag, startPoint x: 72, startPoint y: 213, endPoint x: 548, endPoint y: 206, distance: 475.8
click at [565, 205] on div "As a project manager, you notice that your project's actual costs are significa…" at bounding box center [369, 88] width 686 height 363
copy div "Calculate ETC by assuming future work will be performed at the original planned…"
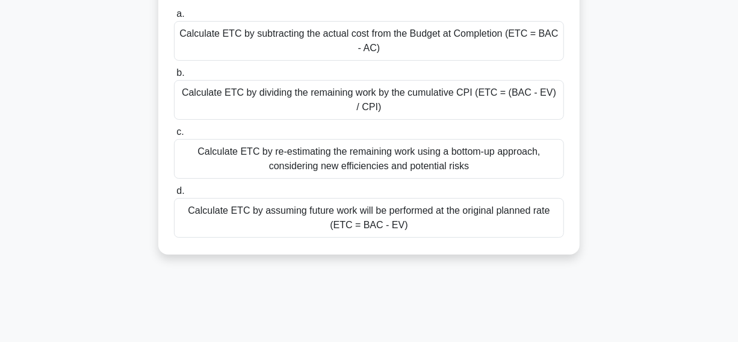
click at [665, 223] on div "As a project manager, you notice that your project's actual costs are significa…" at bounding box center [369, 88] width 686 height 363
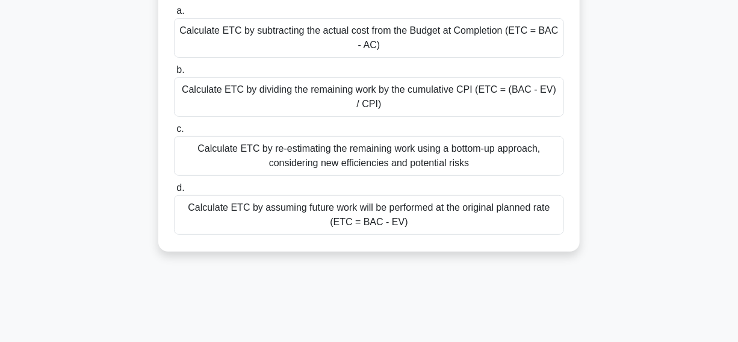
click at [299, 222] on div "Calculate ETC by assuming future work will be performed at the original planned…" at bounding box center [369, 215] width 390 height 40
click at [174, 192] on input "d. Calculate ETC by assuming future work will be performed at the original plan…" at bounding box center [174, 188] width 0 height 8
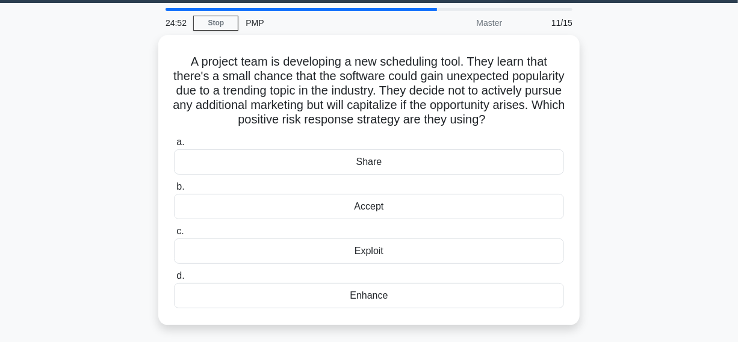
scroll to position [54, 0]
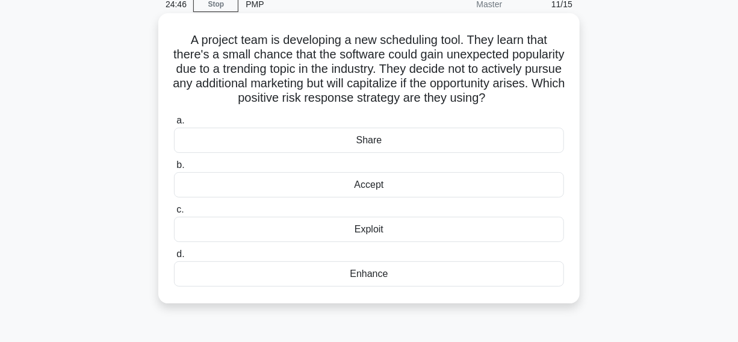
click at [261, 242] on div "Exploit" at bounding box center [369, 229] width 390 height 25
click at [174, 214] on input "c. Exploit" at bounding box center [174, 210] width 0 height 8
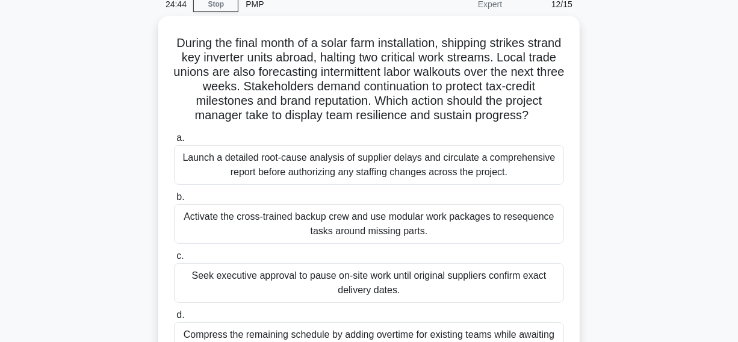
scroll to position [0, 0]
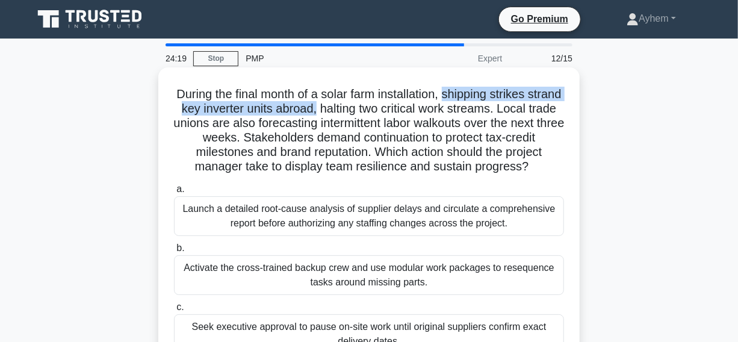
drag, startPoint x: 464, startPoint y: 96, endPoint x: 350, endPoint y: 109, distance: 114.5
click at [350, 109] on h5 "During the final month of a solar farm installation, shipping strikes strand ke…" at bounding box center [369, 131] width 393 height 88
copy h5 "shipping strikes strand key inverter units abroad,"
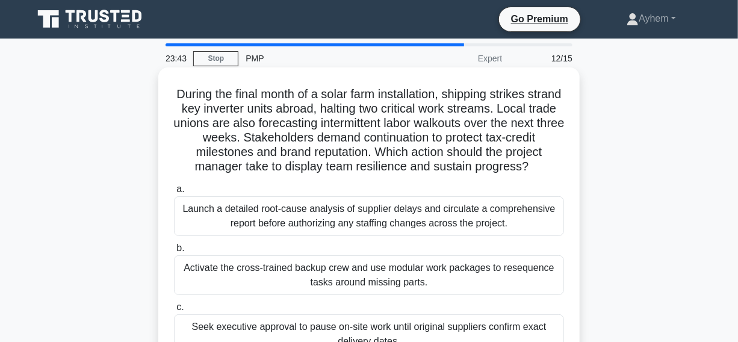
click at [368, 115] on h5 "During the final month of a solar farm installation, shipping strikes strand ke…" at bounding box center [369, 131] width 393 height 88
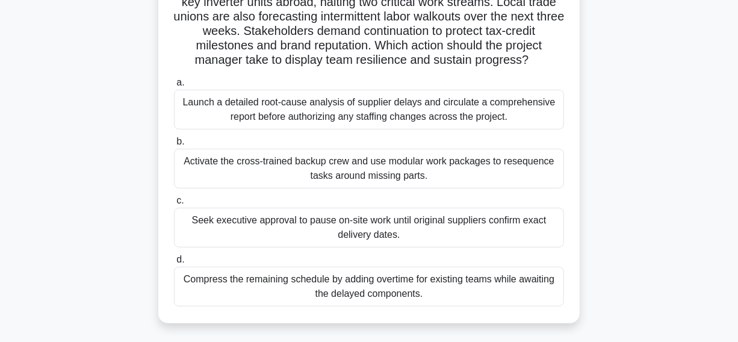
scroll to position [109, 0]
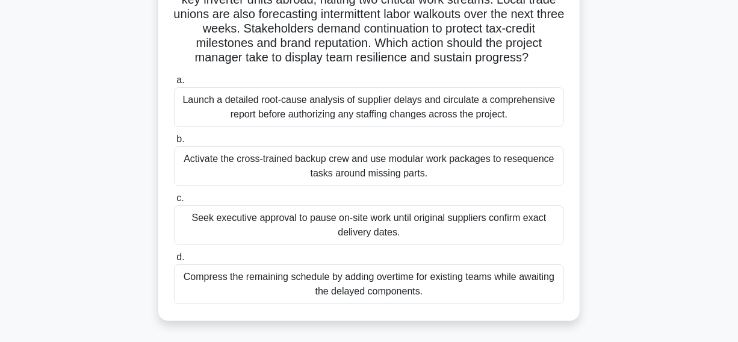
click at [205, 181] on div "Activate the cross-trained backup crew and use modular work packages to reseque…" at bounding box center [369, 166] width 390 height 40
click at [174, 143] on input "b. Activate the cross-trained backup crew and use modular work packages to rese…" at bounding box center [174, 139] width 0 height 8
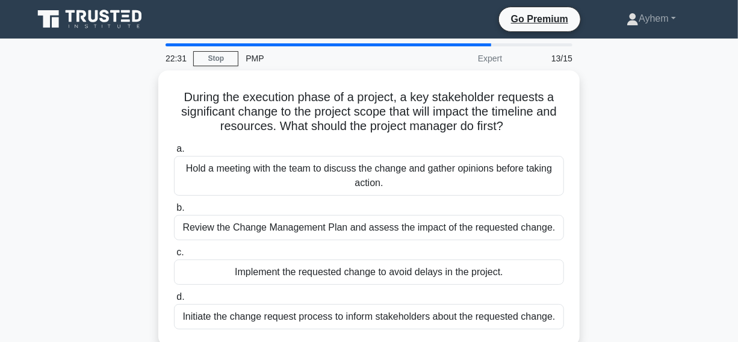
scroll to position [54, 0]
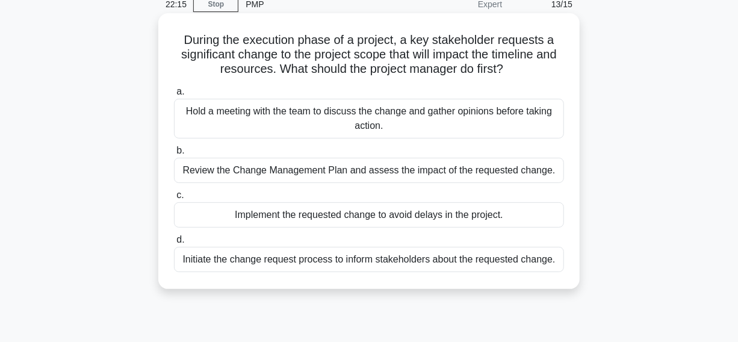
click at [196, 170] on div "Review the Change Management Plan and assess the impact of the requested change." at bounding box center [369, 170] width 390 height 25
click at [174, 155] on input "b. Review the Change Management Plan and assess the impact of the requested cha…" at bounding box center [174, 151] width 0 height 8
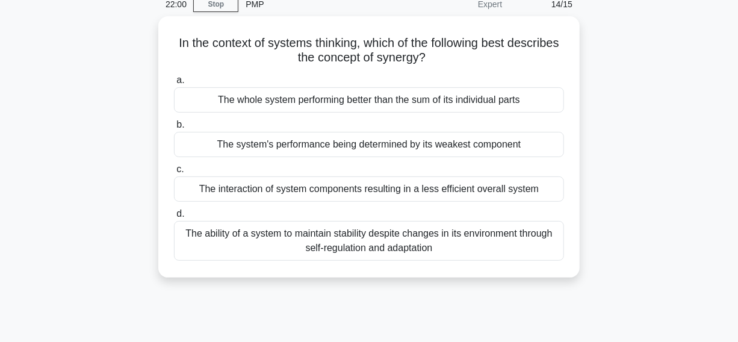
drag, startPoint x: 193, startPoint y: 42, endPoint x: 612, endPoint y: 294, distance: 489.4
click at [612, 294] on div "22:00 Stop PMP Expert 14/15 In the context of systems thinking, which of the fo…" at bounding box center [369, 290] width 686 height 602
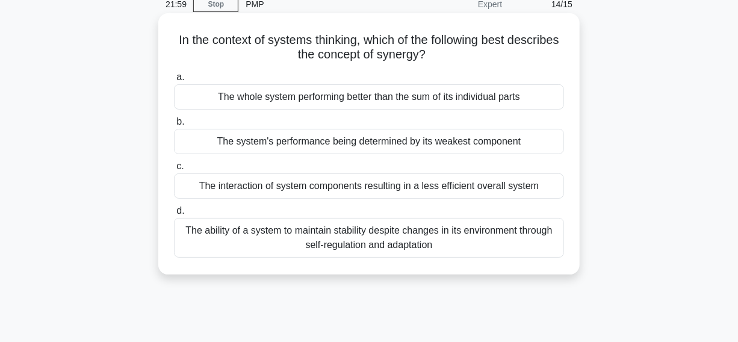
copy div "In the context of systems thinking, which of the following best describes the c…"
click at [476, 47] on h5 "In the context of systems thinking, which of the following best describes the c…" at bounding box center [369, 48] width 393 height 30
click at [195, 98] on div "The whole system performing better than the sum of its individual parts" at bounding box center [369, 96] width 390 height 25
click at [174, 81] on input "a. The whole system performing better than the sum of its individual parts" at bounding box center [174, 77] width 0 height 8
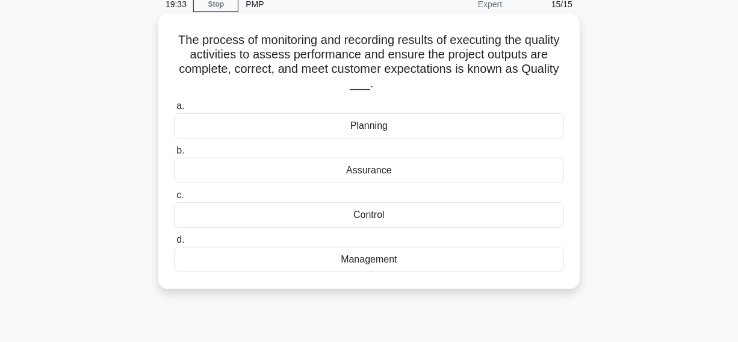
click at [264, 217] on div "Control" at bounding box center [369, 214] width 390 height 25
click at [174, 199] on input "c. Control" at bounding box center [174, 195] width 0 height 8
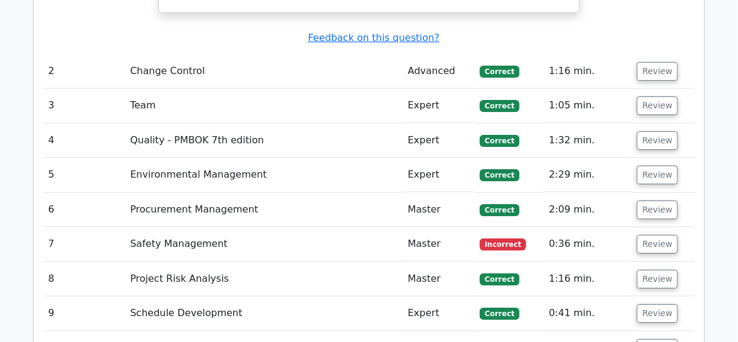
scroll to position [1752, 0]
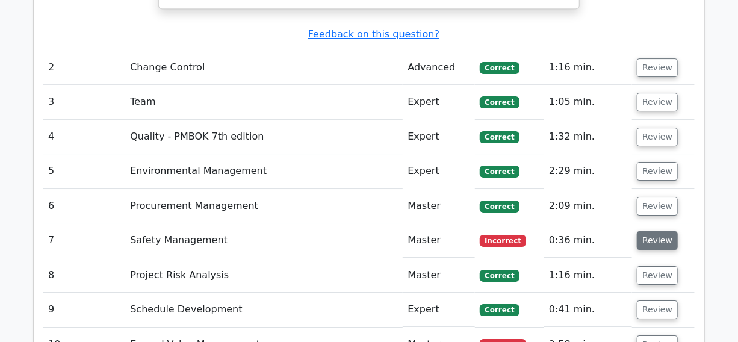
click at [659, 231] on button "Review" at bounding box center [657, 240] width 41 height 19
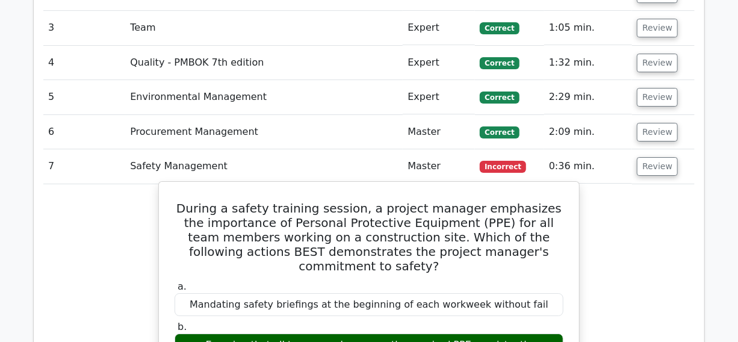
scroll to position [1807, 0]
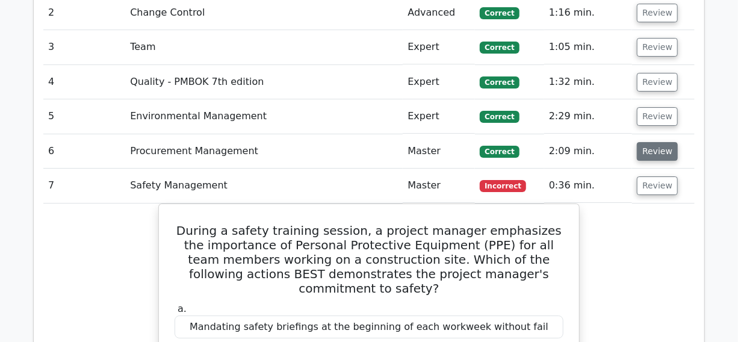
click at [650, 142] on button "Review" at bounding box center [657, 151] width 41 height 19
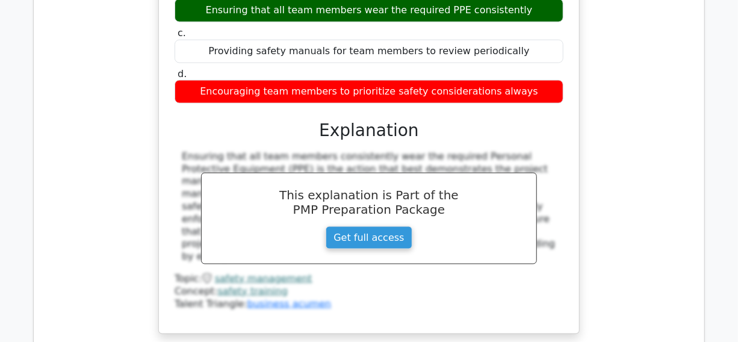
scroll to position [2901, 0]
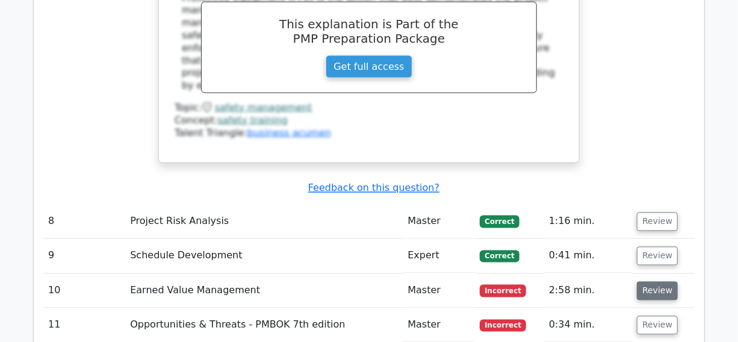
click at [649, 282] on button "Review" at bounding box center [657, 291] width 41 height 19
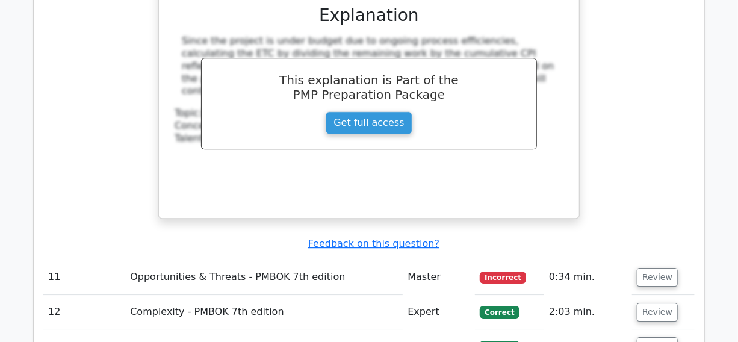
scroll to position [3558, 0]
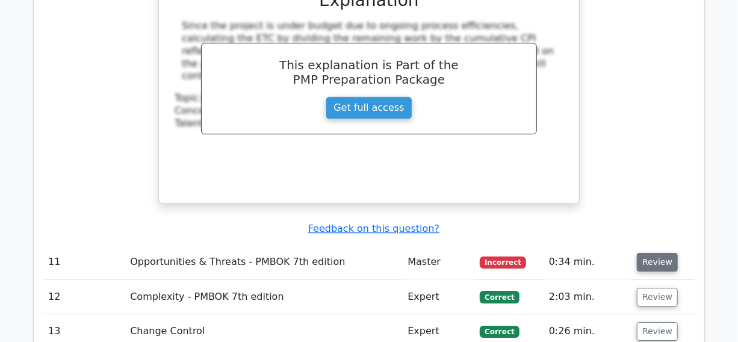
click at [660, 253] on button "Review" at bounding box center [657, 262] width 41 height 19
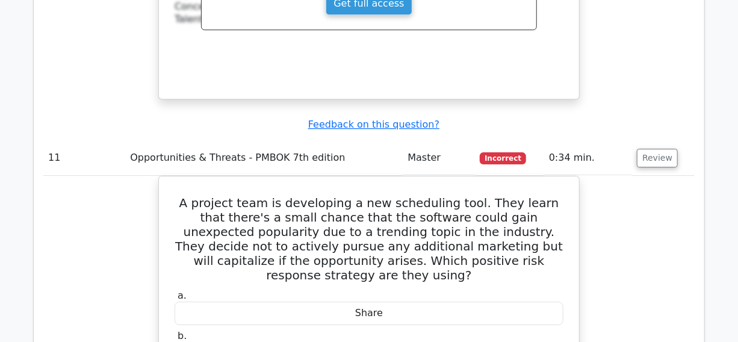
scroll to position [3667, 0]
